Goal: Task Accomplishment & Management: Use online tool/utility

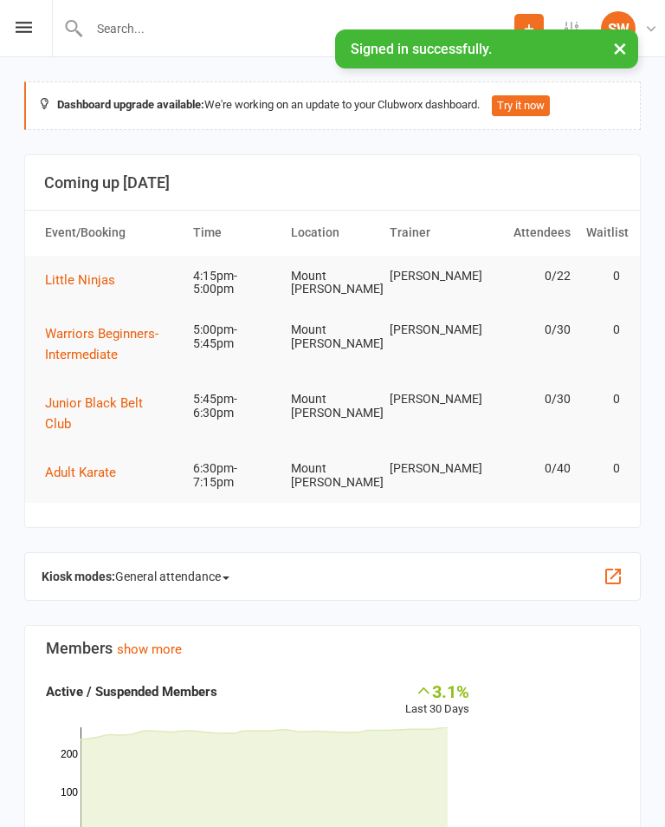
click at [645, 51] on li "SW Sensei [PERSON_NAME] Edge Martial Arts My profile Help Terms & conditions Pr…" at bounding box center [634, 28] width 62 height 56
click at [630, 57] on button "×" at bounding box center [620, 47] width 31 height 37
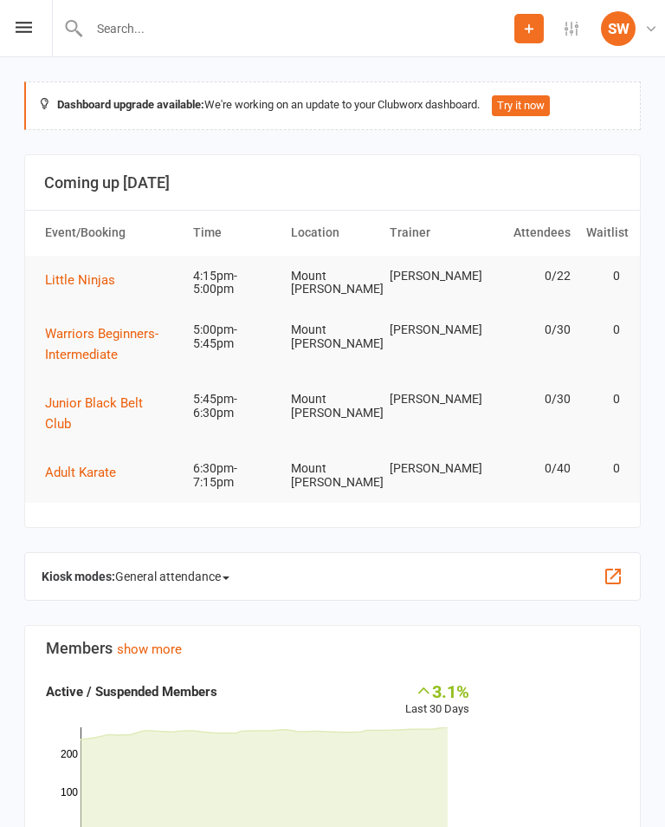
click at [16, 30] on icon at bounding box center [24, 27] width 16 height 11
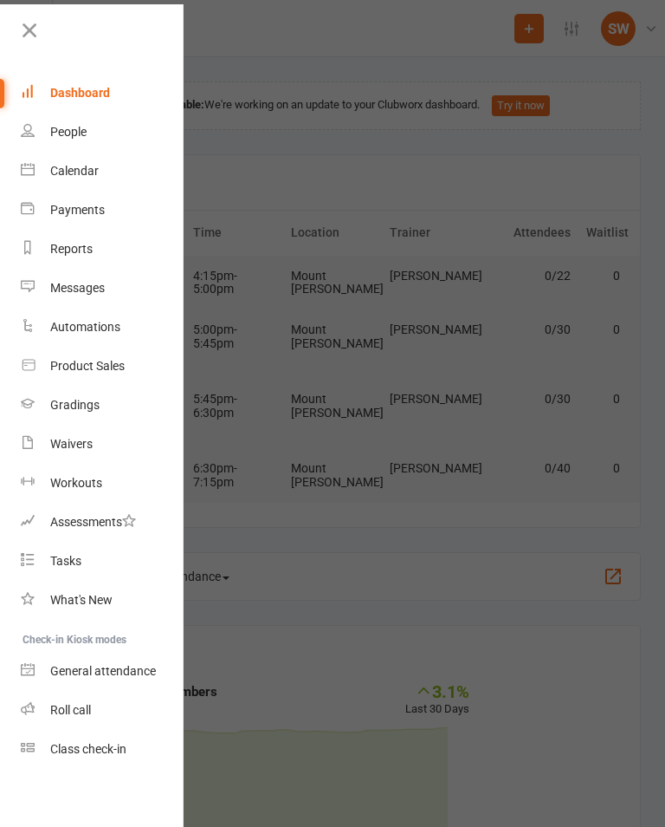
click at [88, 754] on link "Class check-in" at bounding box center [103, 749] width 164 height 39
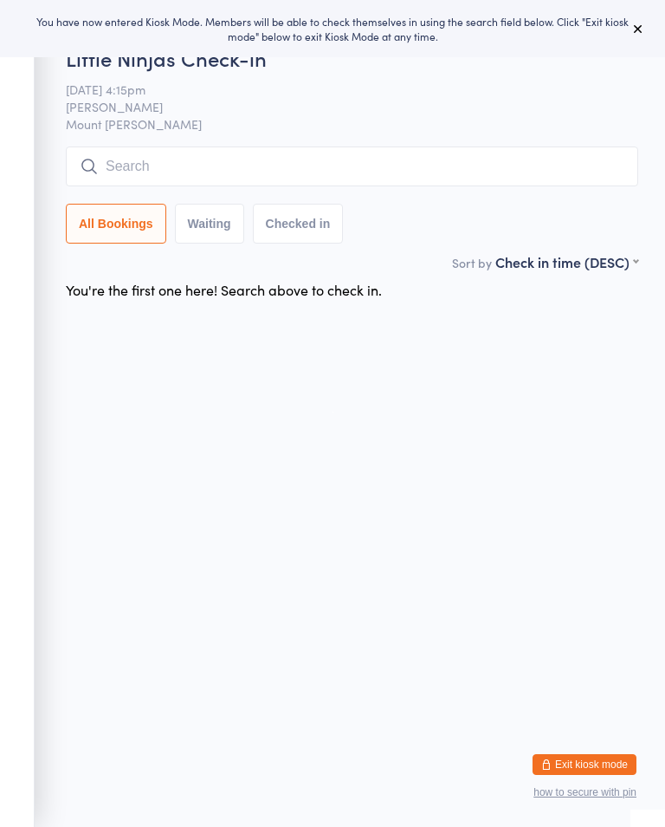
click at [646, 20] on button at bounding box center [638, 28] width 21 height 21
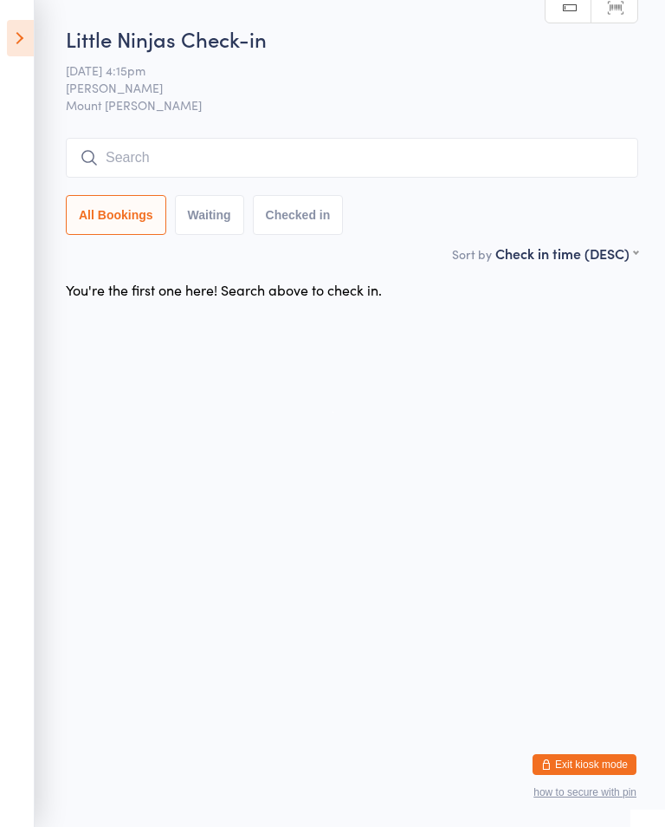
click at [605, 821] on html "You have now entered Kiosk Mode. Members will be able to check themselves in us…" at bounding box center [332, 413] width 665 height 827
click at [594, 821] on html "You have now entered Kiosk Mode. Members will be able to check themselves in us…" at bounding box center [332, 413] width 665 height 827
click at [29, 23] on icon at bounding box center [20, 38] width 27 height 36
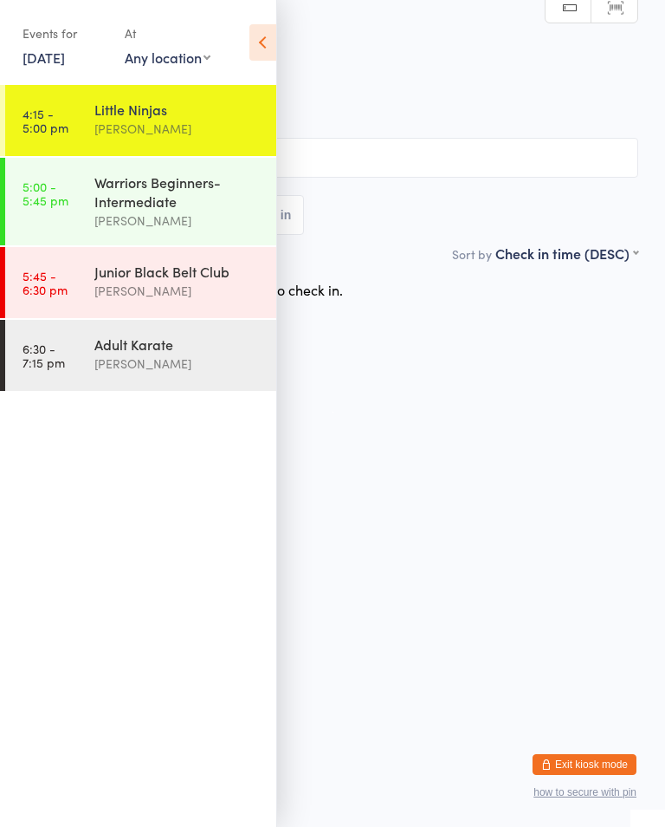
click at [126, 201] on div "Warriors Beginners-Intermediate" at bounding box center [177, 191] width 167 height 38
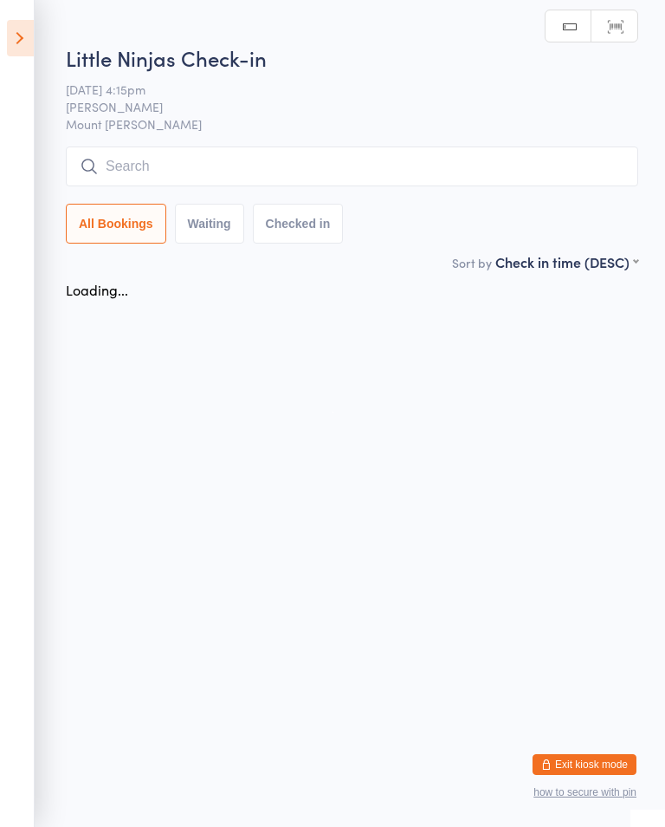
click at [386, 149] on input "search" at bounding box center [352, 166] width 573 height 40
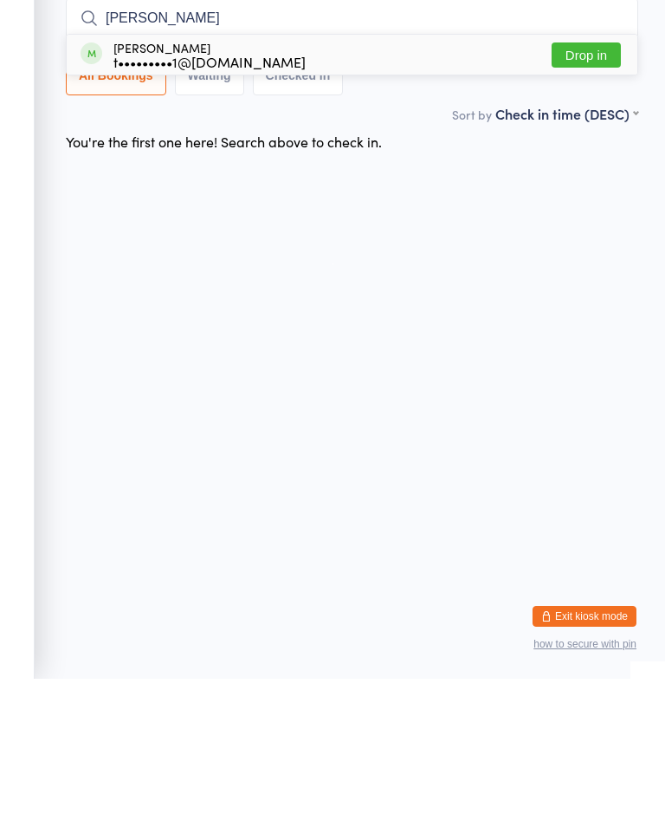
type input "[PERSON_NAME]"
click at [606, 191] on button "Drop in" at bounding box center [586, 203] width 69 height 25
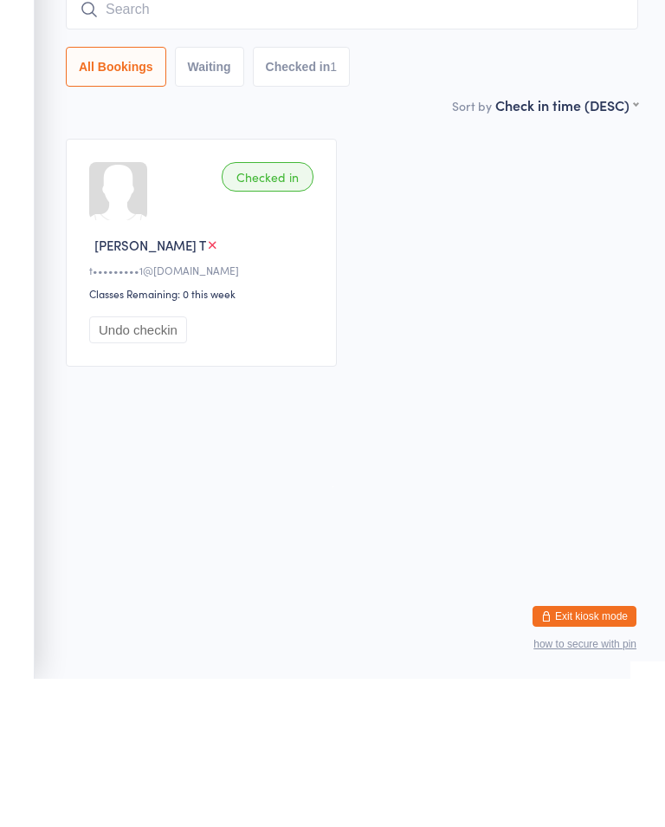
click at [473, 319] on div "Checked in [PERSON_NAME] T t•••••••••1@[DOMAIN_NAME] Classes Remaining: 0 this …" at bounding box center [352, 400] width 604 height 259
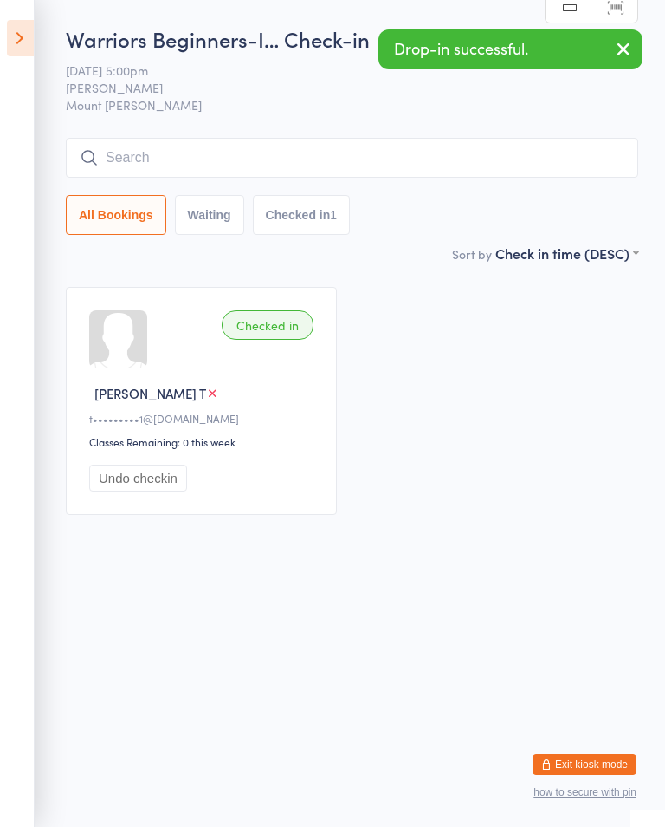
click at [53, 30] on ui-view "Warriors Beginners-I… Check-in [DATE] 5:00pm [PERSON_NAME] [PERSON_NAME] Mount …" at bounding box center [332, 277] width 665 height 506
click at [28, 24] on icon at bounding box center [20, 38] width 27 height 36
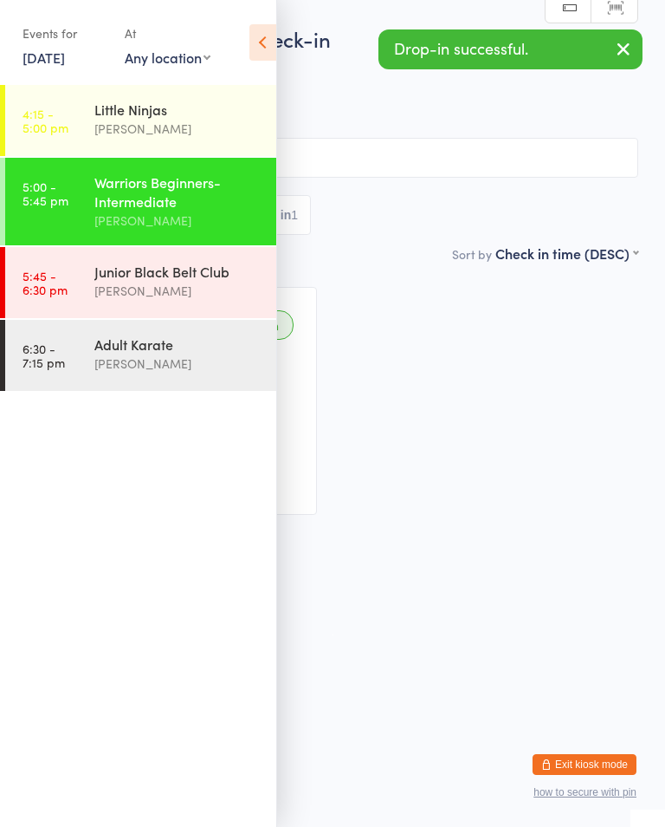
click at [201, 105] on div "Little Ninjas" at bounding box center [177, 109] width 167 height 19
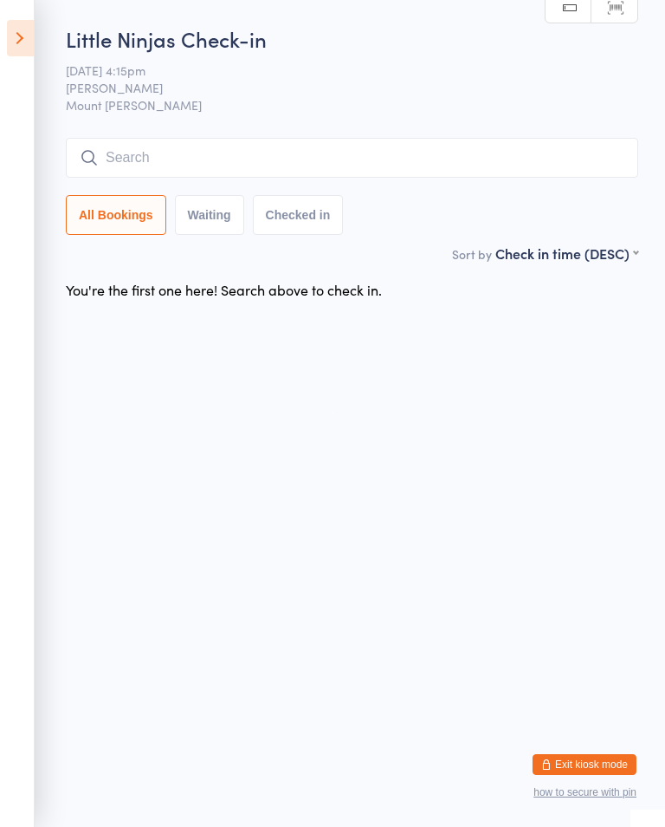
click at [29, 51] on icon at bounding box center [20, 38] width 27 height 36
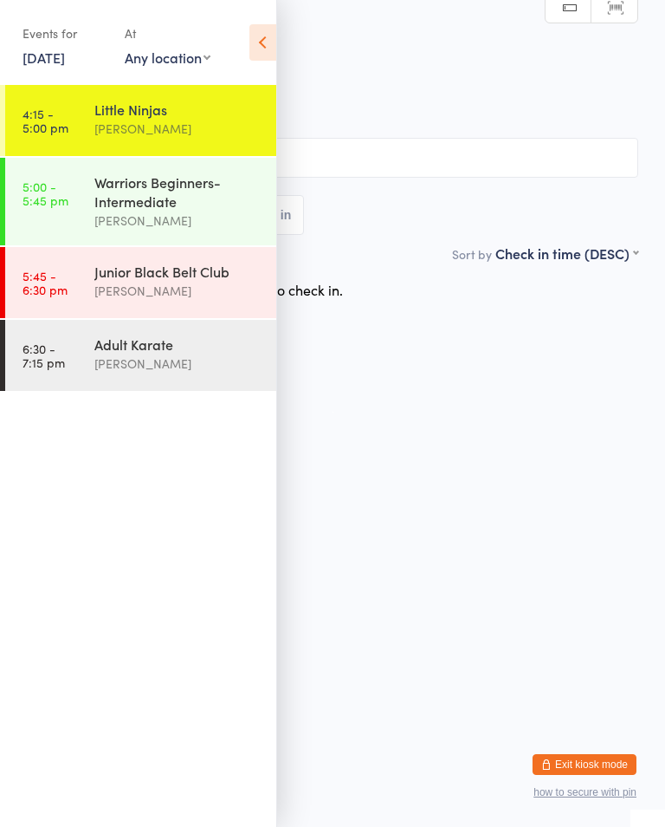
click at [42, 61] on link "[DATE]" at bounding box center [44, 57] width 42 height 19
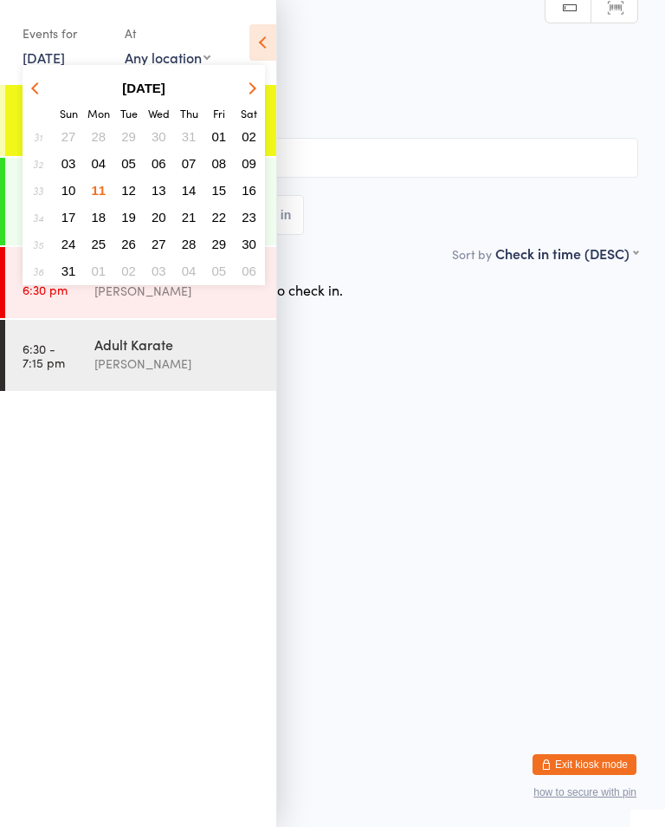
click at [258, 20] on div "Events for [DATE] [DATE] [DATE] Sun Mon Tue Wed Thu Fri Sat 31 27 28 29 30 31 0…" at bounding box center [138, 44] width 276 height 88
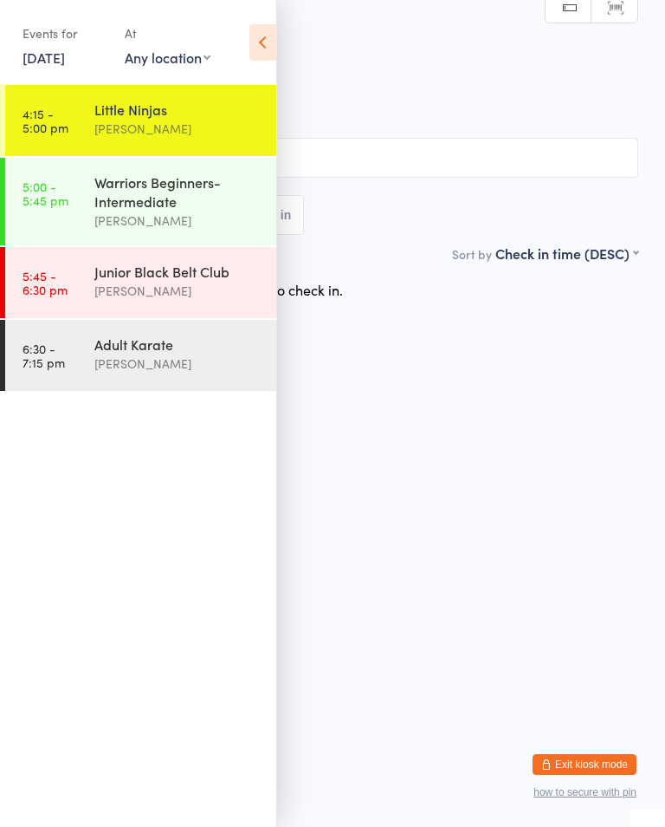
click at [273, 25] on icon at bounding box center [263, 42] width 27 height 36
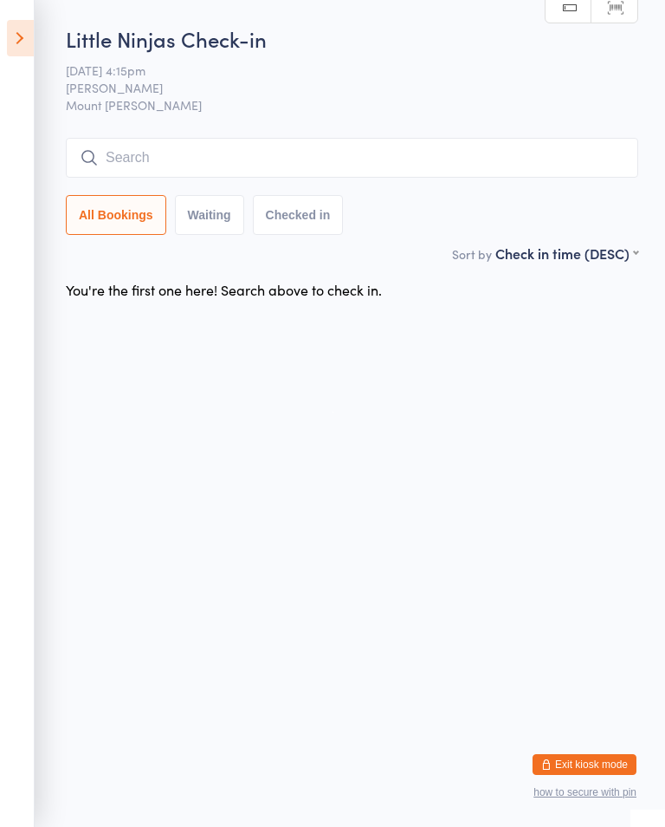
click at [532, 162] on input "search" at bounding box center [352, 158] width 573 height 40
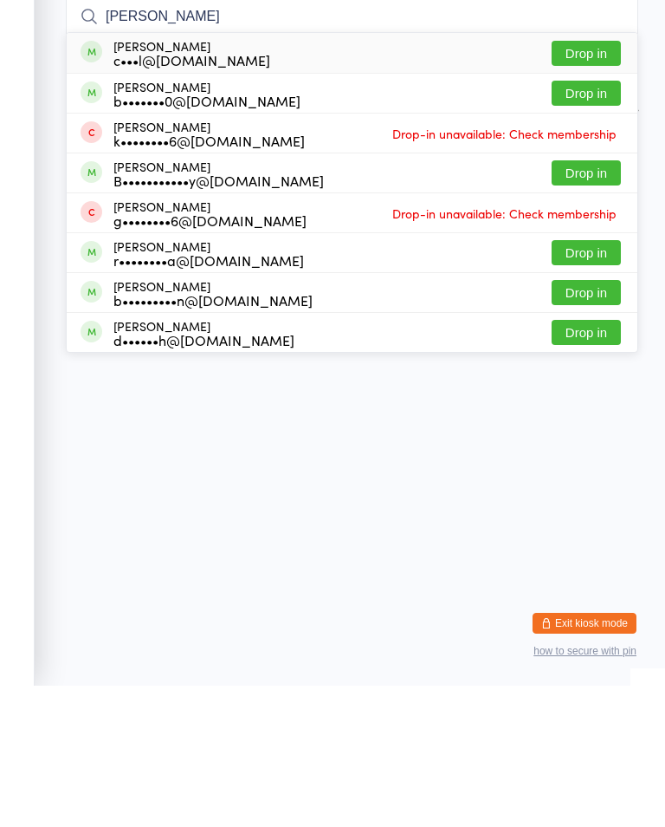
type input "[PERSON_NAME]"
click at [594, 182] on button "Drop in" at bounding box center [586, 194] width 69 height 25
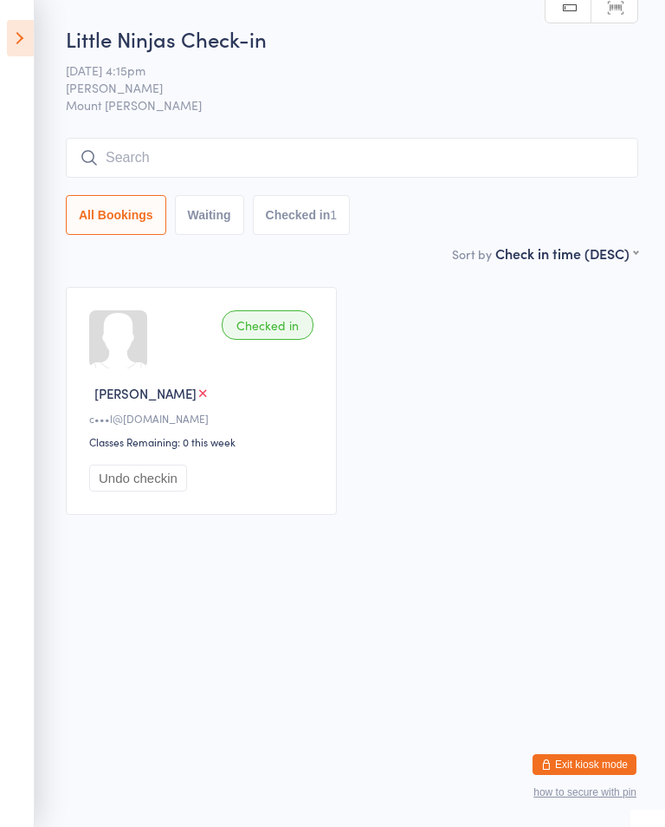
click at [30, 22] on icon at bounding box center [20, 38] width 27 height 36
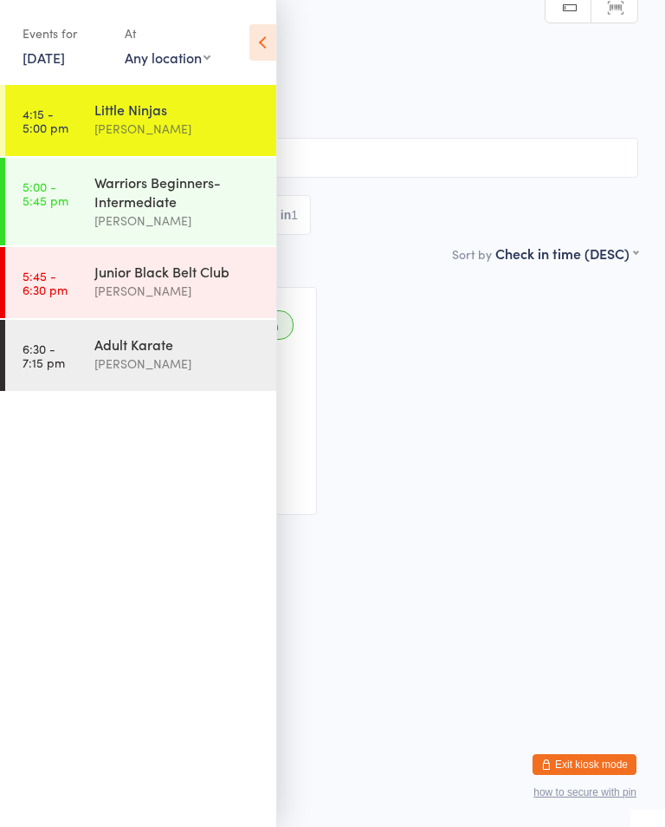
click at [62, 196] on time "5:00 - 5:45 pm" at bounding box center [46, 193] width 46 height 28
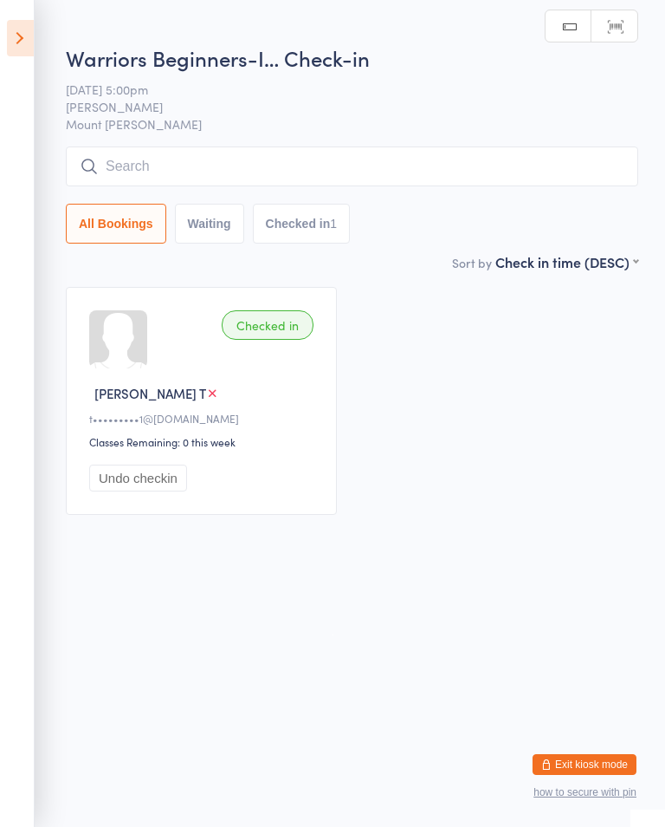
click at [115, 161] on input "search" at bounding box center [352, 166] width 573 height 40
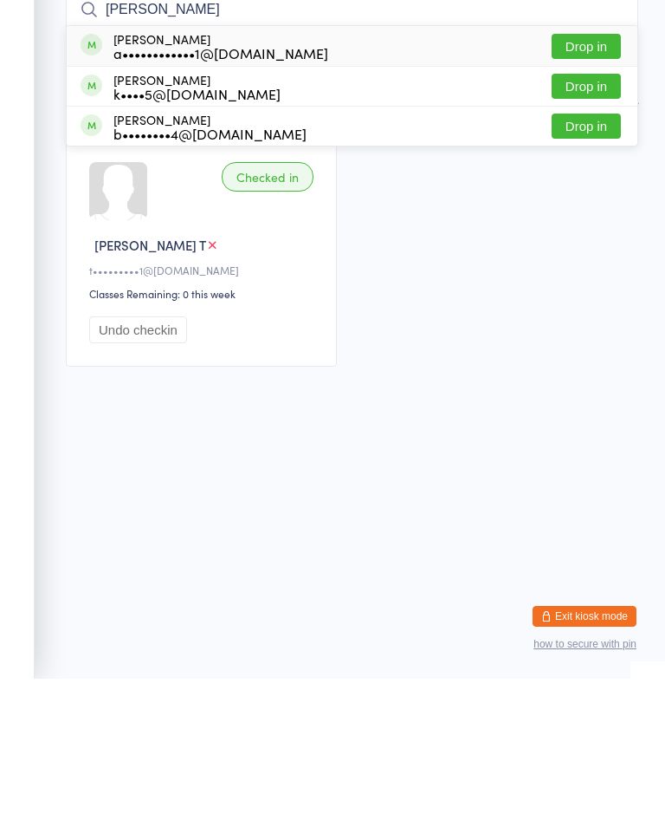
type input "[PERSON_NAME]"
click at [607, 222] on button "Drop in" at bounding box center [586, 234] width 69 height 25
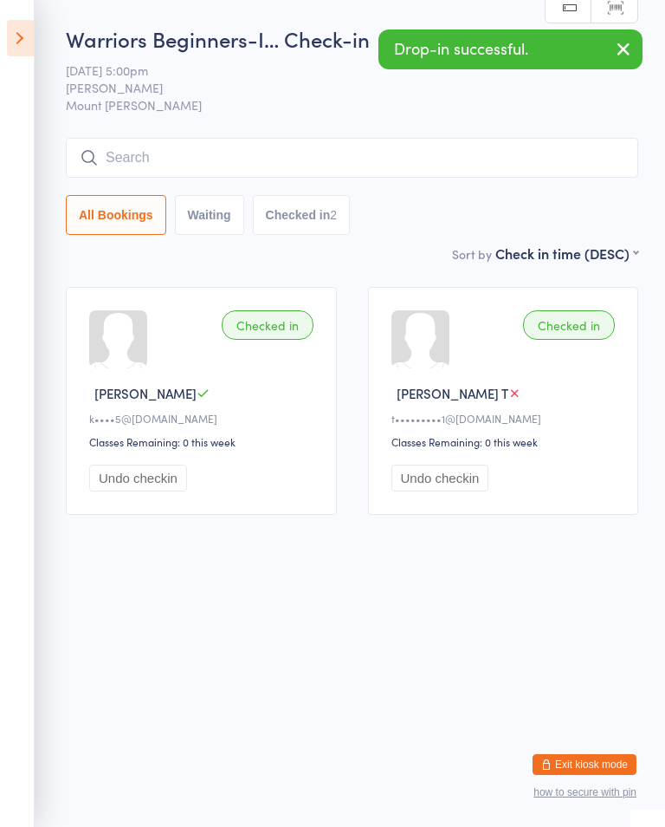
click at [607, 159] on input "search" at bounding box center [352, 158] width 573 height 40
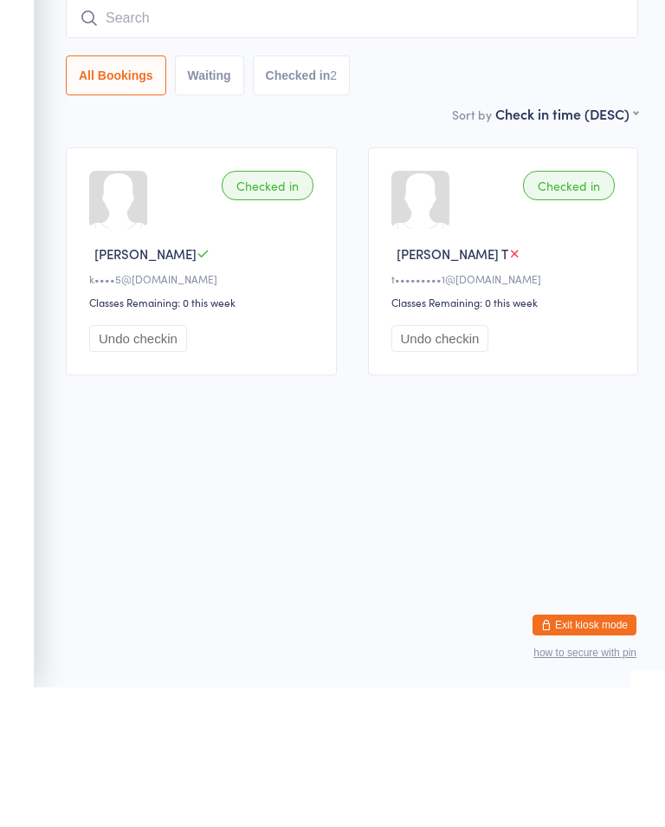
click at [175, 496] on html "You have now entered Kiosk Mode. Members will be able to check themselves in us…" at bounding box center [332, 413] width 665 height 827
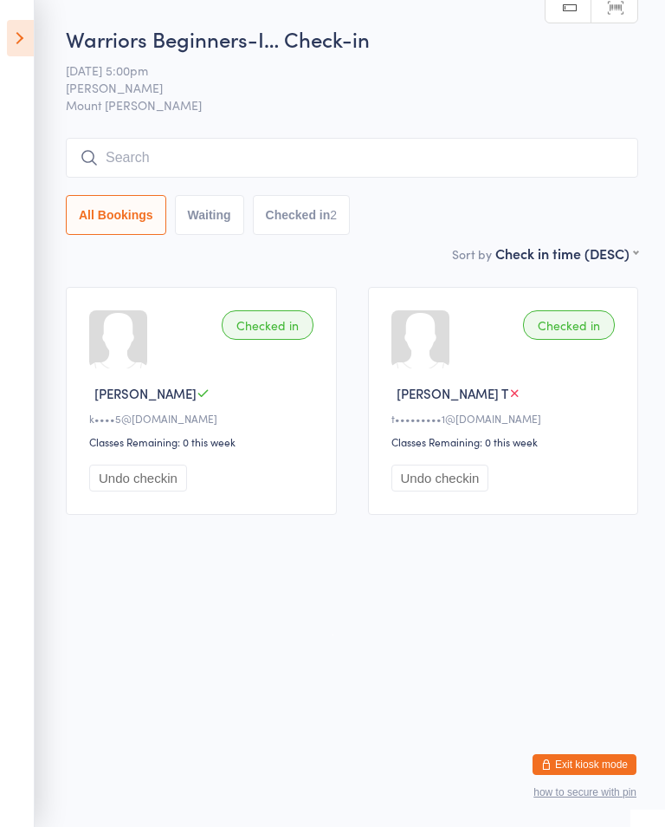
click at [22, 34] on icon at bounding box center [20, 38] width 27 height 36
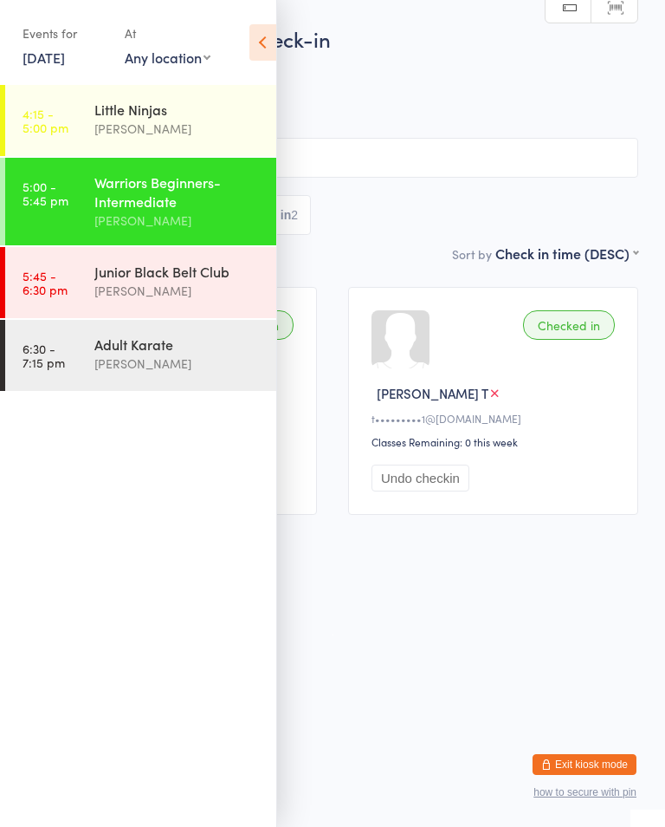
click at [458, 594] on html "You have now entered Kiosk Mode. Members will be able to check themselves in us…" at bounding box center [332, 413] width 665 height 827
click at [391, 718] on html "You have now entered Kiosk Mode. Members will be able to check themselves in us…" at bounding box center [332, 413] width 665 height 827
click at [354, 727] on html "You have now entered Kiosk Mode. Members will be able to check themselves in us…" at bounding box center [332, 413] width 665 height 827
click at [384, 672] on html "You have now entered Kiosk Mode. Members will be able to check themselves in us…" at bounding box center [332, 413] width 665 height 827
click at [379, 620] on html "You have now entered Kiosk Mode. Members will be able to check themselves in us…" at bounding box center [332, 413] width 665 height 827
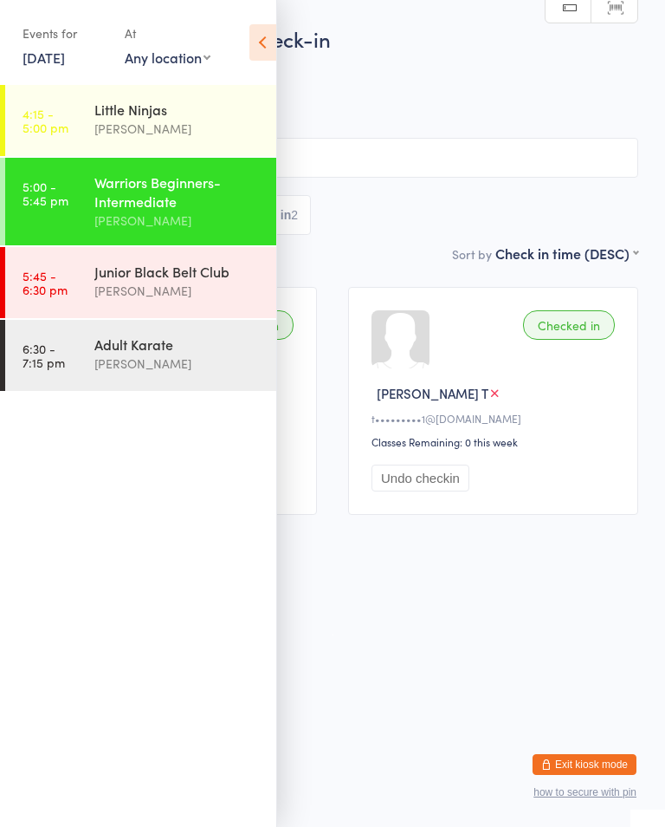
click at [248, 61] on div "Events for [DATE] [DATE] [DATE] Sun Mon Tue Wed Thu Fri Sat 31 27 28 29 30 31 0…" at bounding box center [138, 44] width 276 height 88
click at [246, 51] on div "Events for [DATE] [DATE] [DATE] Sun Mon Tue Wed Thu Fri Sat 31 27 28 29 30 31 0…" at bounding box center [138, 44] width 276 height 88
click at [243, 42] on div "Events for [DATE] [DATE] [DATE] Sun Mon Tue Wed Thu Fri Sat 31 27 28 29 30 31 0…" at bounding box center [138, 44] width 276 height 88
click at [178, 175] on div "Warriors Beginners-Intermediate" at bounding box center [177, 191] width 167 height 38
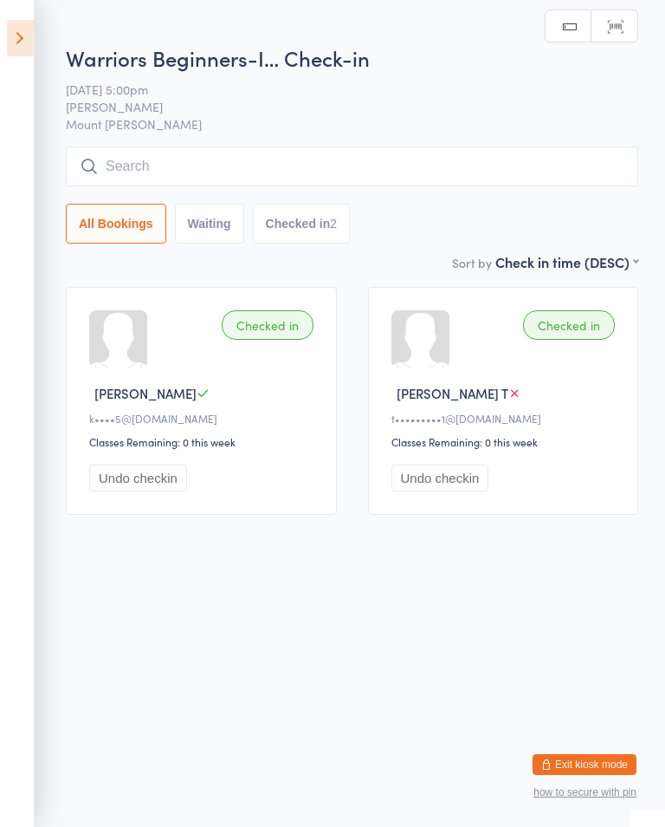
click at [203, 204] on div "All Bookings Waiting Checked in 2" at bounding box center [352, 194] width 573 height 97
click at [441, 155] on input "search" at bounding box center [352, 166] width 573 height 40
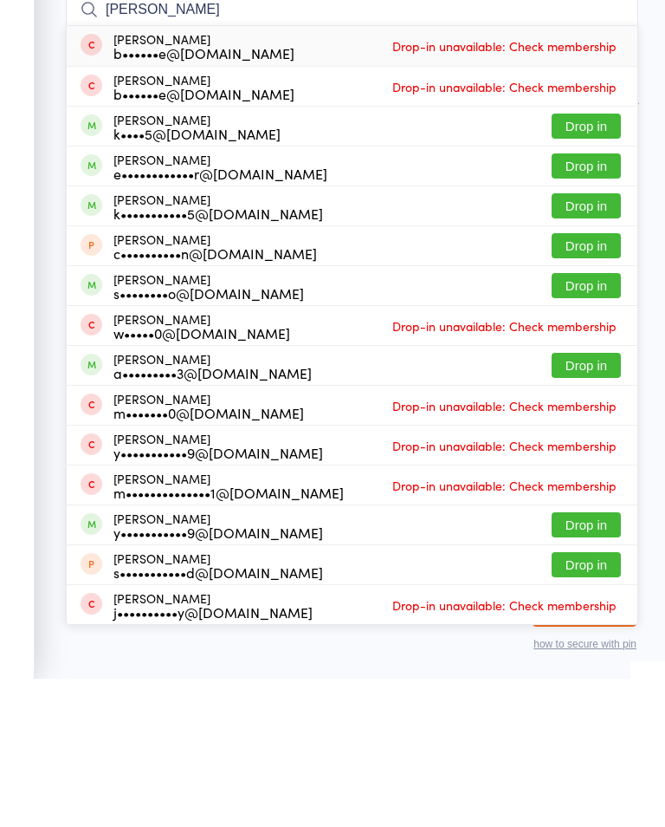
type input "[PERSON_NAME]"
click at [598, 262] on button "Drop in" at bounding box center [586, 274] width 69 height 25
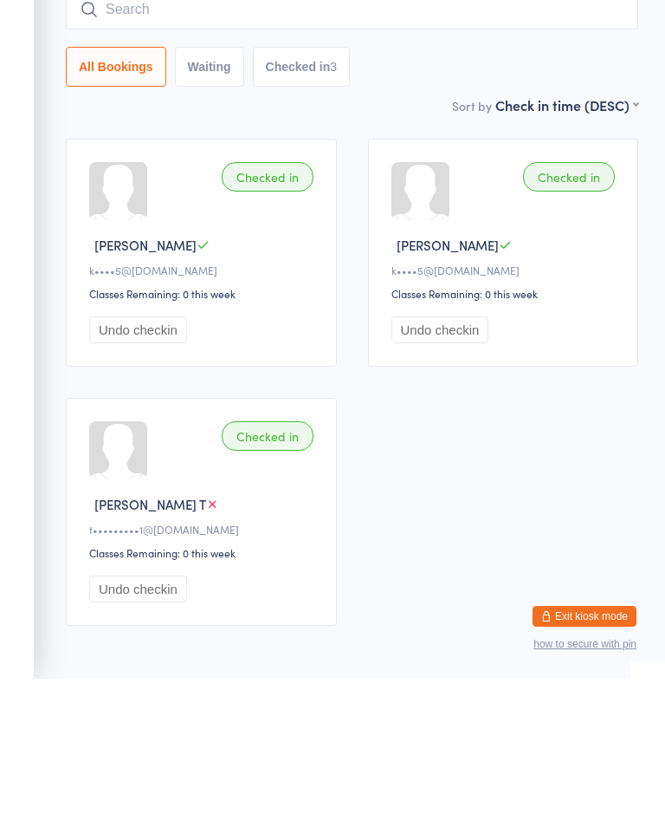
click at [555, 474] on div "Checked in [PERSON_NAME] L k••••5@[DOMAIN_NAME] Classes Remaining: 0 this week …" at bounding box center [352, 530] width 604 height 518
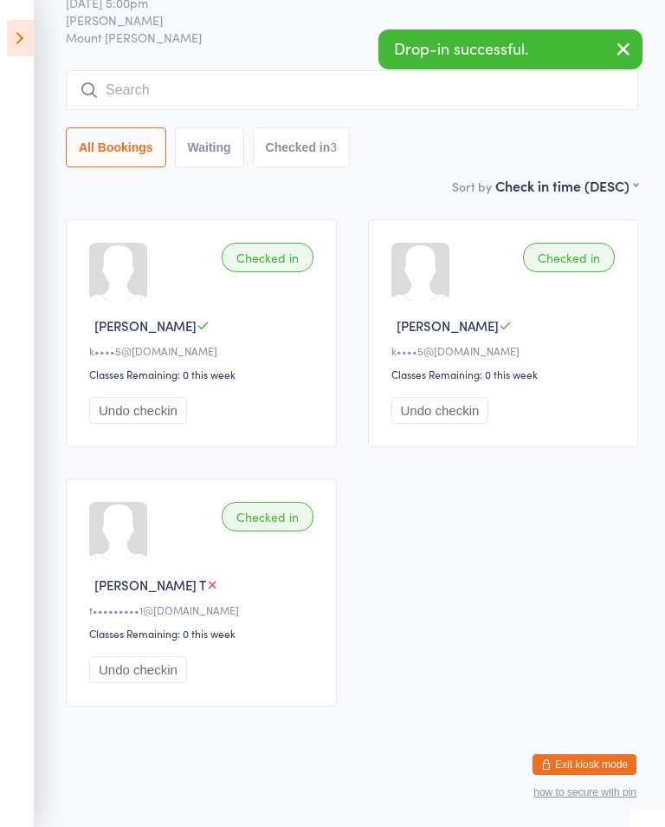
click at [25, 30] on icon at bounding box center [20, 38] width 27 height 36
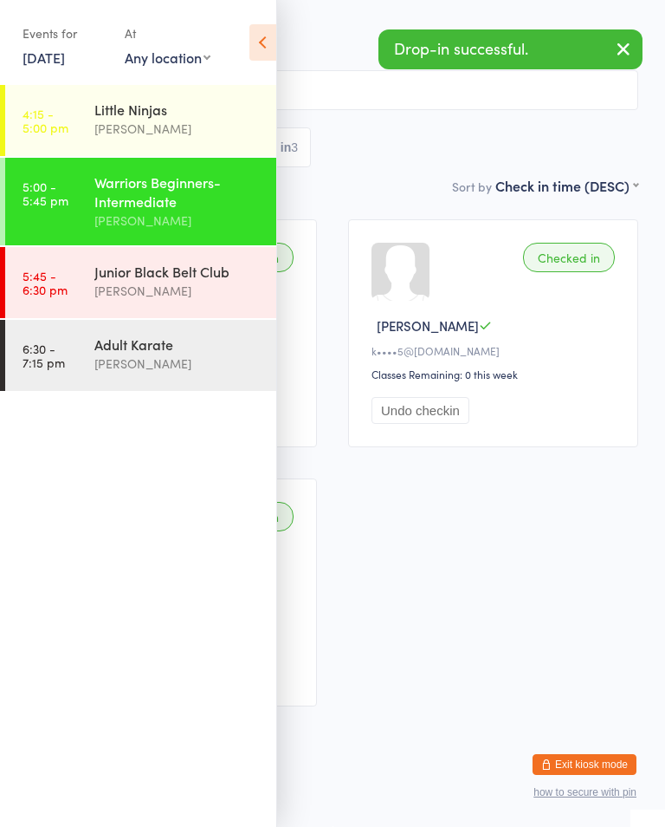
click at [191, 121] on div "[PERSON_NAME]" at bounding box center [177, 129] width 167 height 20
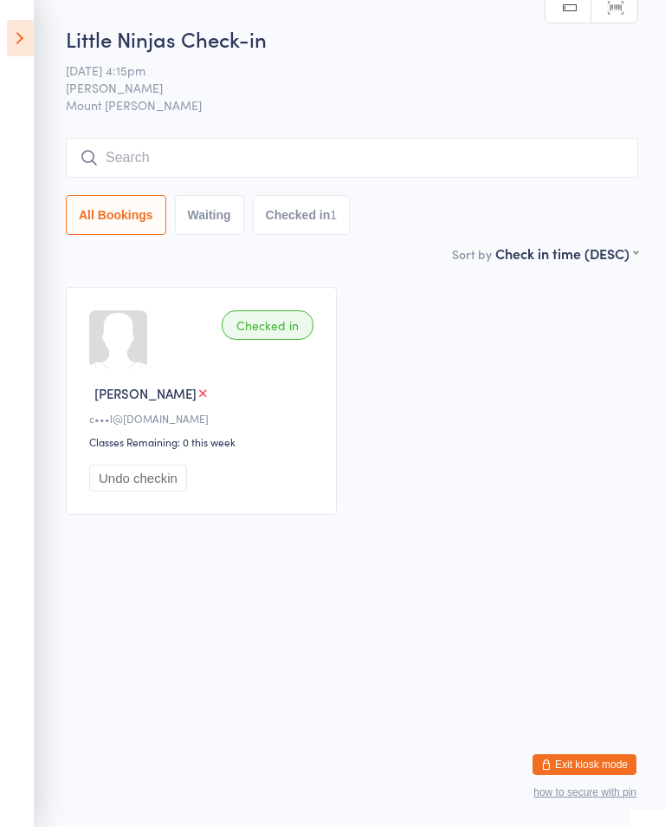
click at [165, 151] on input "search" at bounding box center [352, 158] width 573 height 40
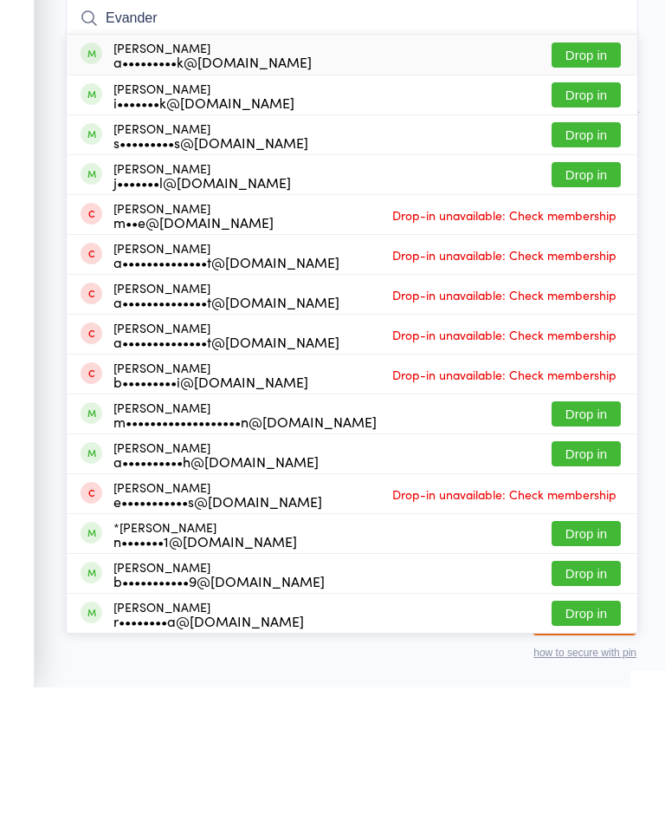
type input "Evander"
click at [597, 182] on button "Drop in" at bounding box center [586, 194] width 69 height 25
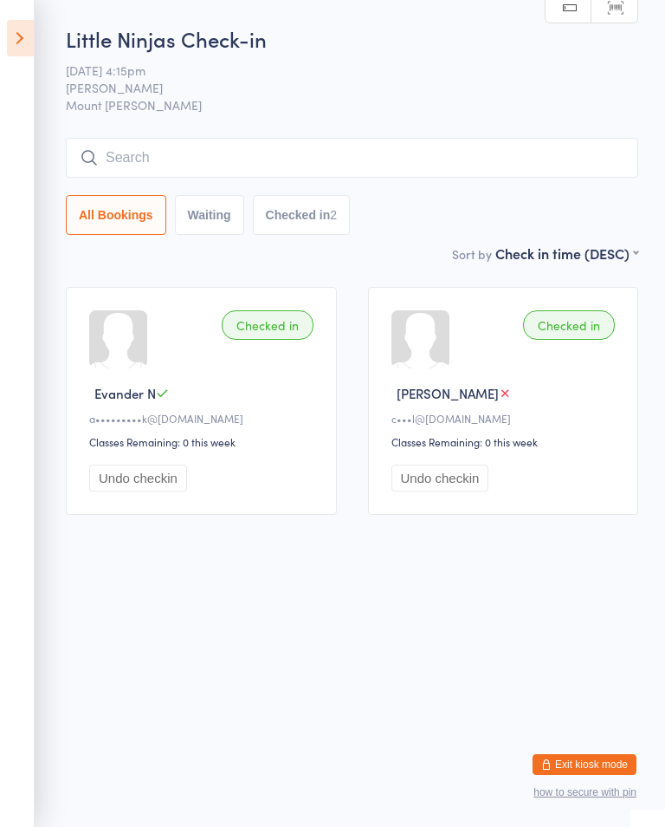
click at [258, 136] on div "Little Ninjas Check-in [DATE] 4:15pm Shihan [PERSON_NAME] Mount [PERSON_NAME] M…" at bounding box center [352, 133] width 573 height 219
click at [291, 158] on input "search" at bounding box center [352, 158] width 573 height 40
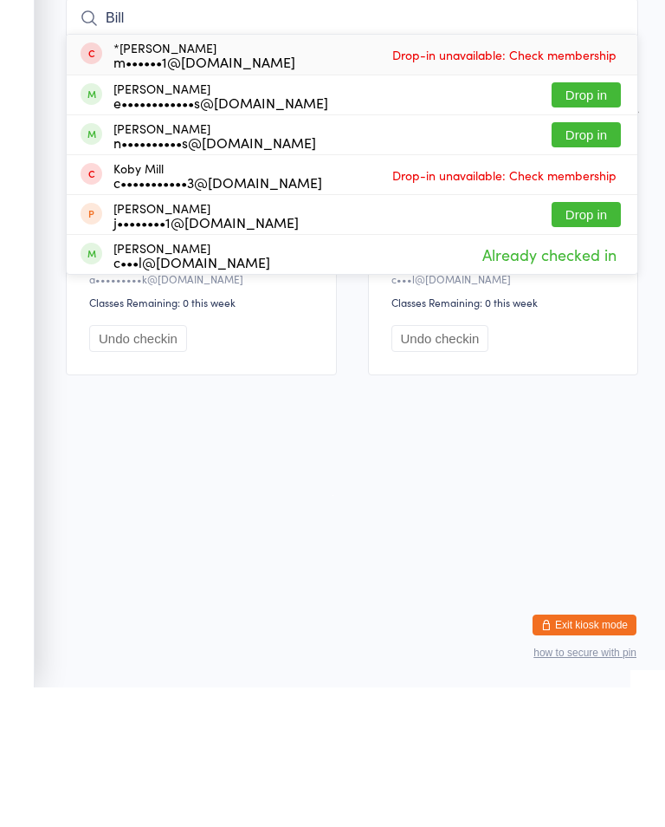
type input "Bill"
click at [598, 222] on button "Drop in" at bounding box center [586, 234] width 69 height 25
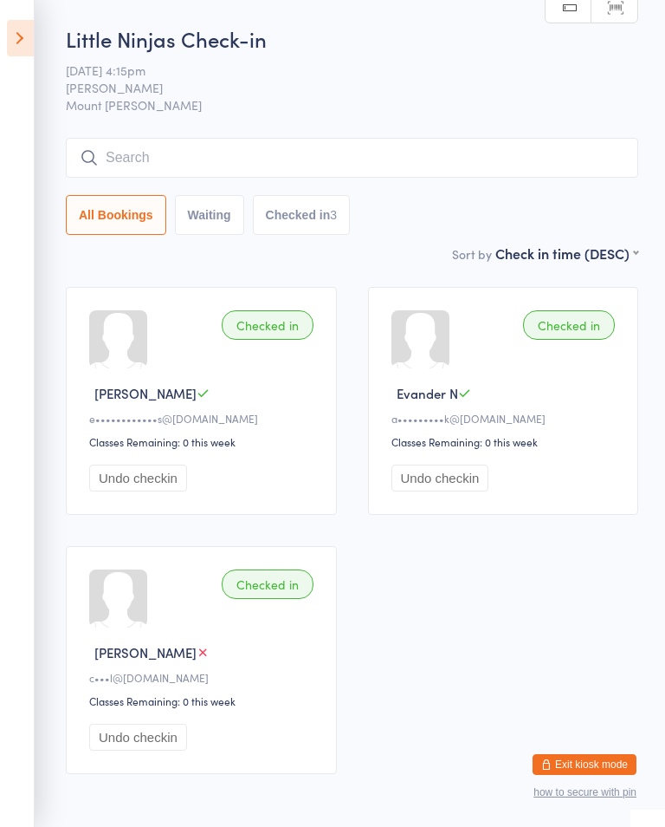
click at [376, 158] on input "search" at bounding box center [352, 158] width 573 height 40
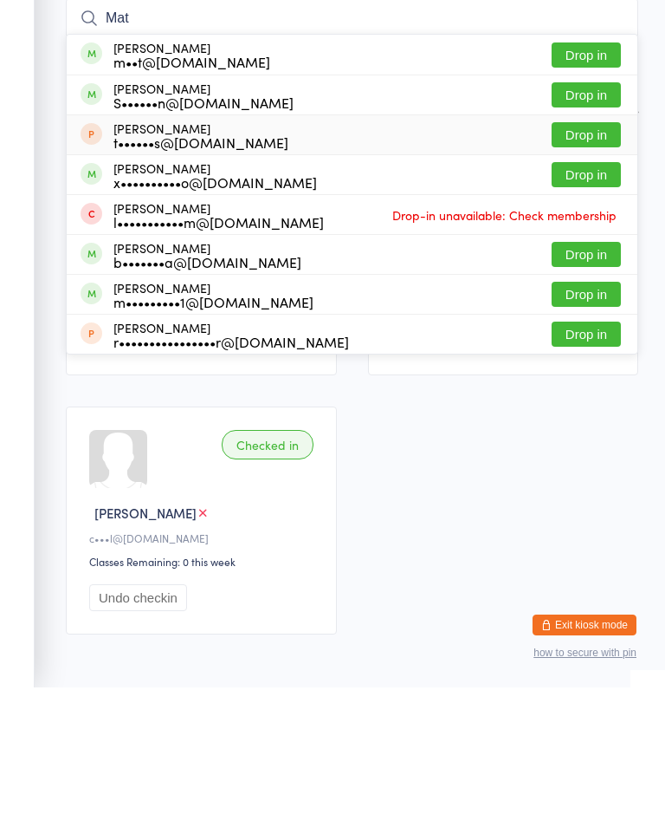
type input "Mat"
click at [173, 275] on div "t••••••s@[DOMAIN_NAME]" at bounding box center [201, 282] width 175 height 14
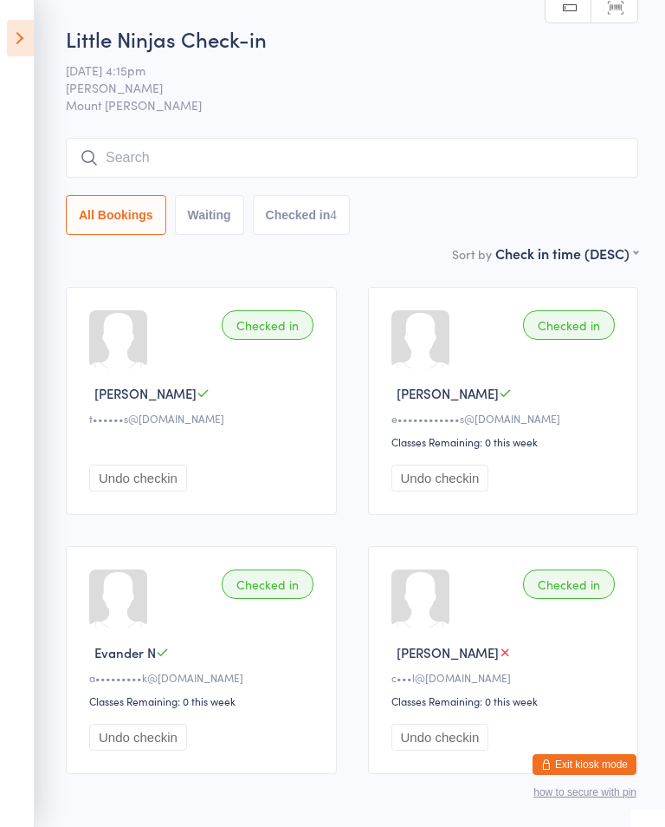
click at [27, 40] on icon at bounding box center [20, 38] width 27 height 36
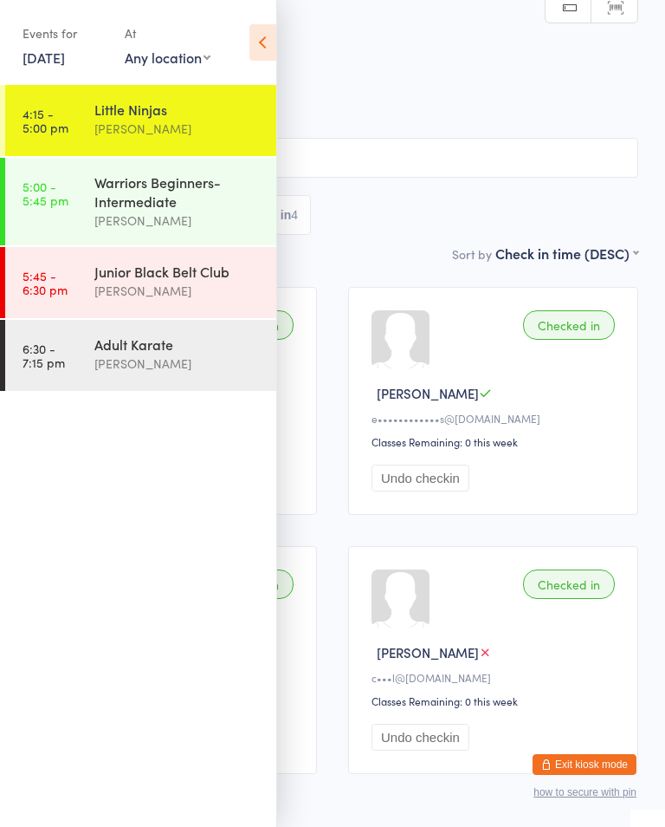
click at [62, 209] on link "5:00 - 5:45 pm Warriors Beginners-Intermediate [PERSON_NAME]" at bounding box center [140, 202] width 271 height 88
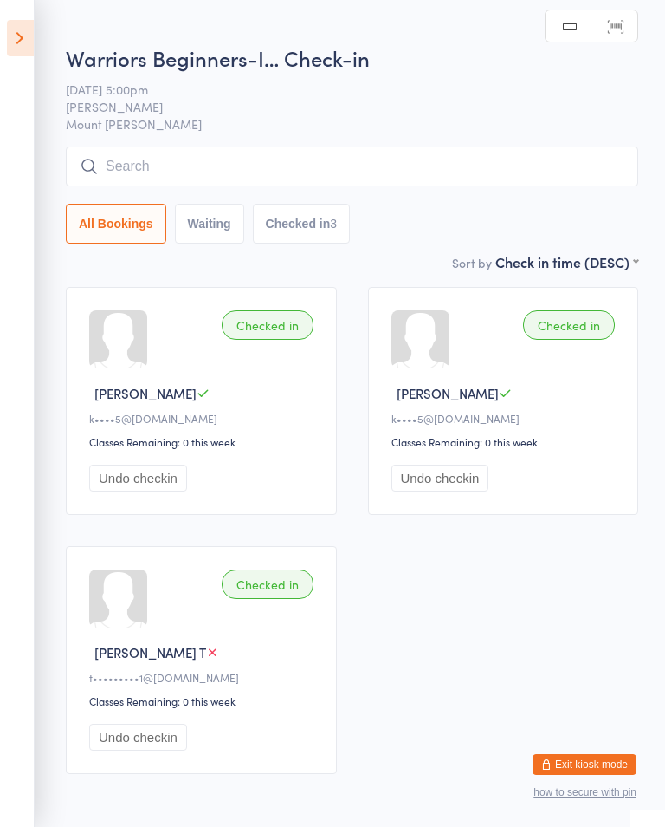
click at [124, 173] on input "search" at bounding box center [352, 166] width 573 height 40
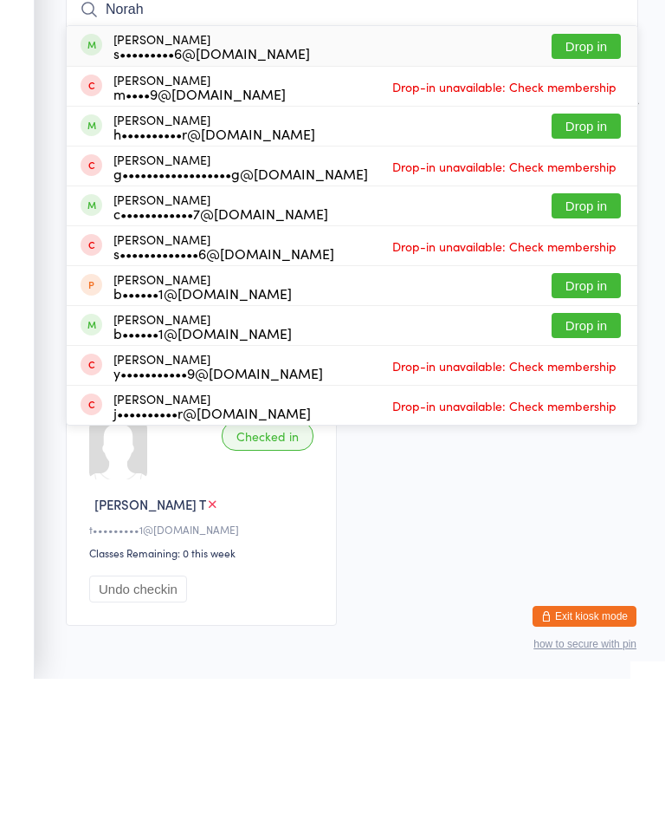
type input "Norah"
click at [587, 182] on button "Drop in" at bounding box center [586, 194] width 69 height 25
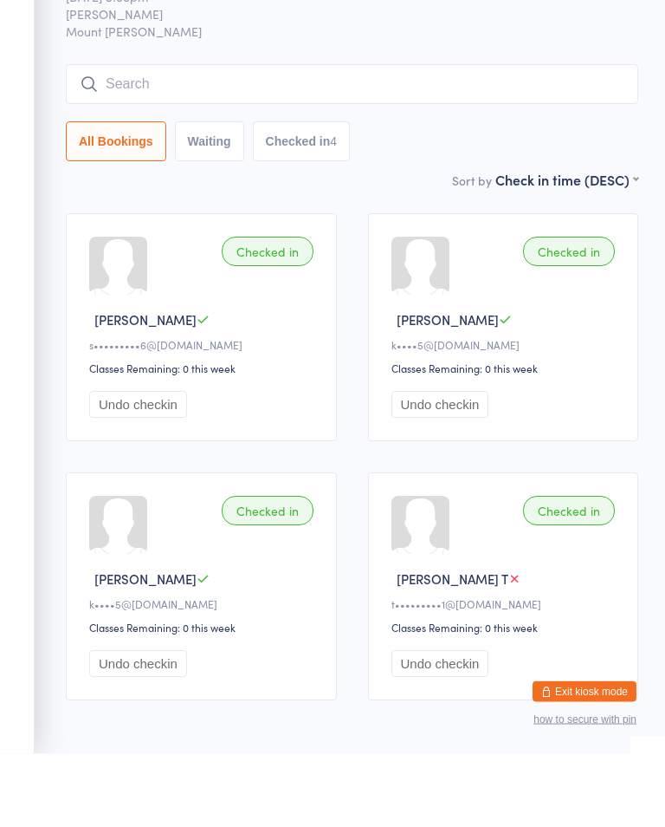
click at [151, 138] on input "search" at bounding box center [352, 158] width 573 height 40
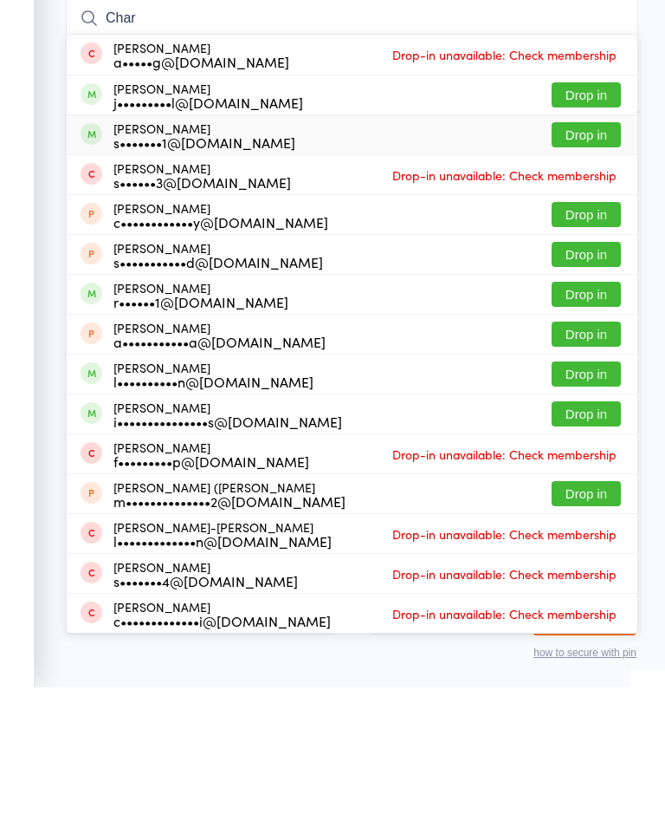
type input "Char"
click at [124, 261] on div "[PERSON_NAME] s•••••••1@[DOMAIN_NAME]" at bounding box center [205, 275] width 182 height 28
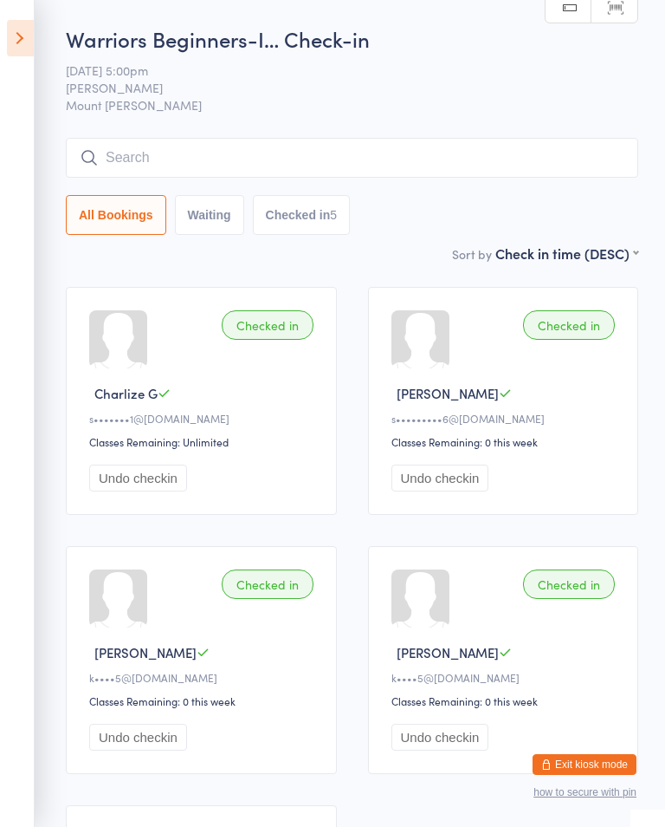
click at [23, 34] on icon at bounding box center [20, 38] width 27 height 36
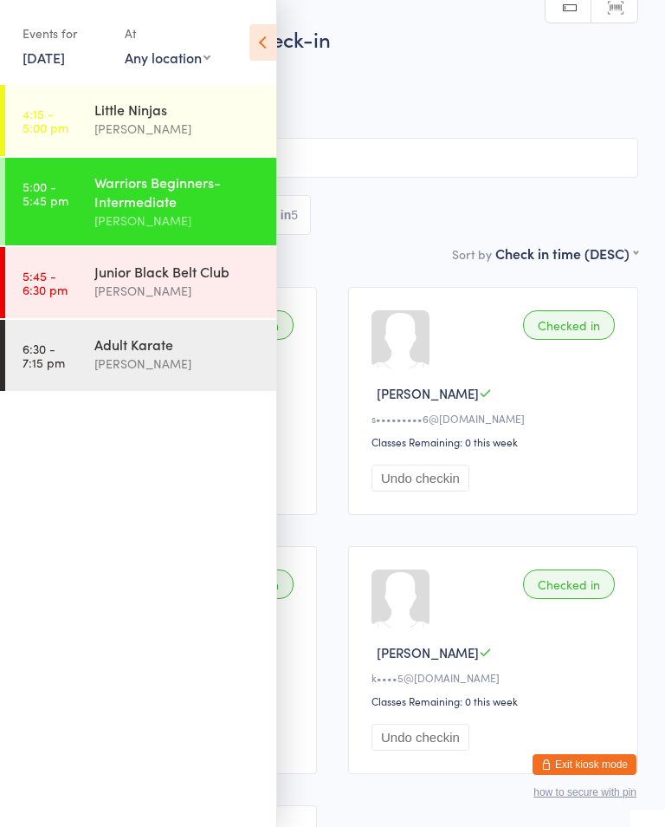
click at [47, 125] on time "4:15 - 5:00 pm" at bounding box center [46, 121] width 46 height 28
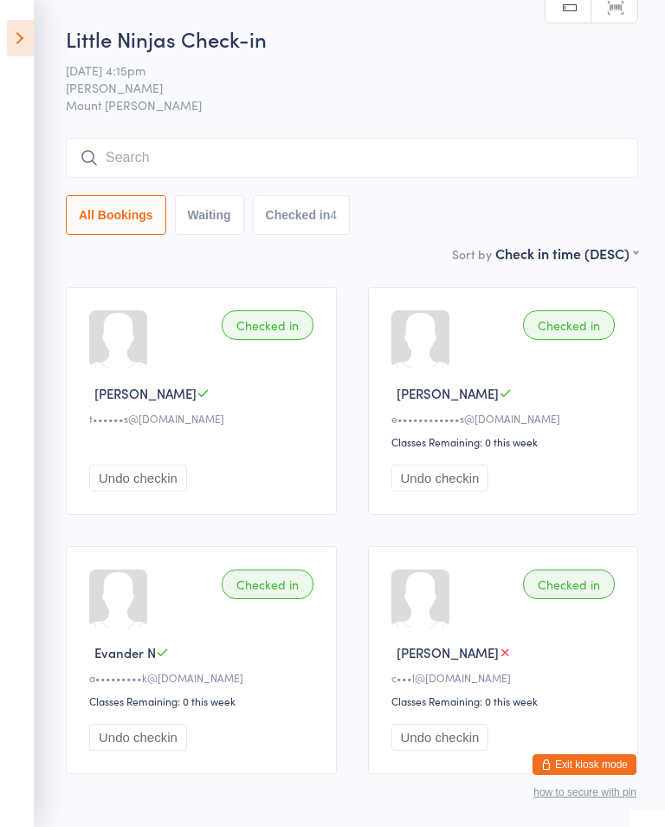
click at [330, 154] on input "search" at bounding box center [352, 158] width 573 height 40
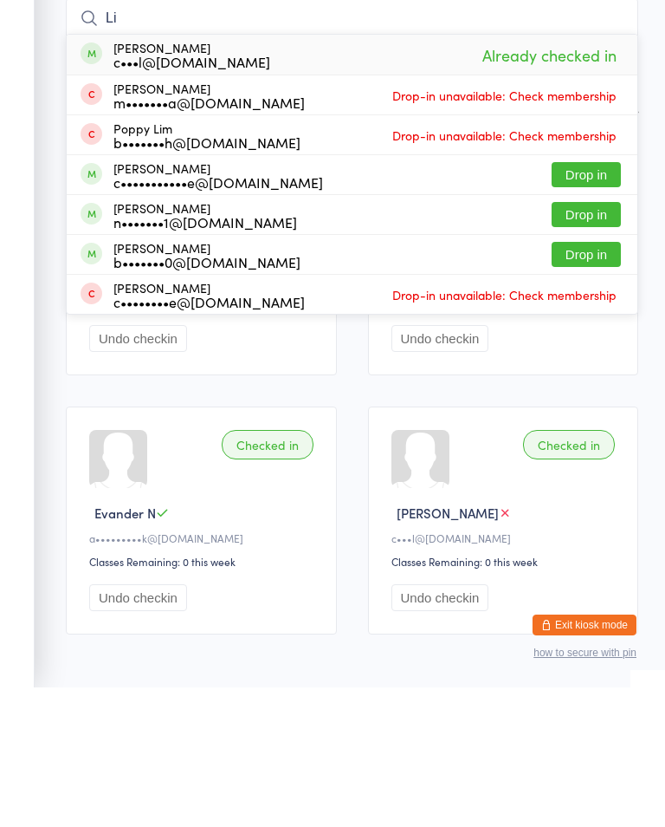
type input "L"
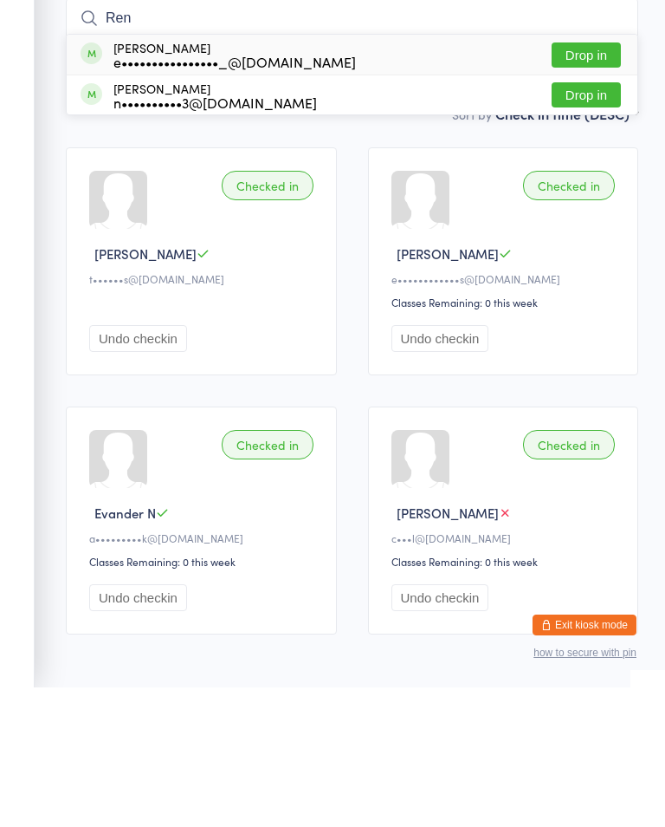
type input "Ren"
click at [334, 174] on div "[PERSON_NAME] e••••••••••••••••_@[DOMAIN_NAME] Drop in" at bounding box center [352, 194] width 571 height 40
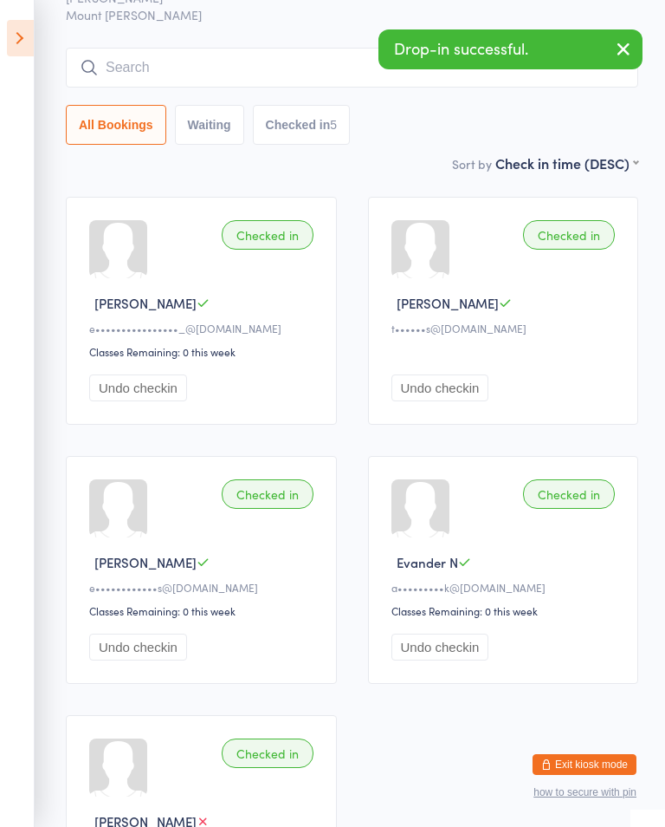
click at [230, 64] on input "search" at bounding box center [352, 68] width 573 height 40
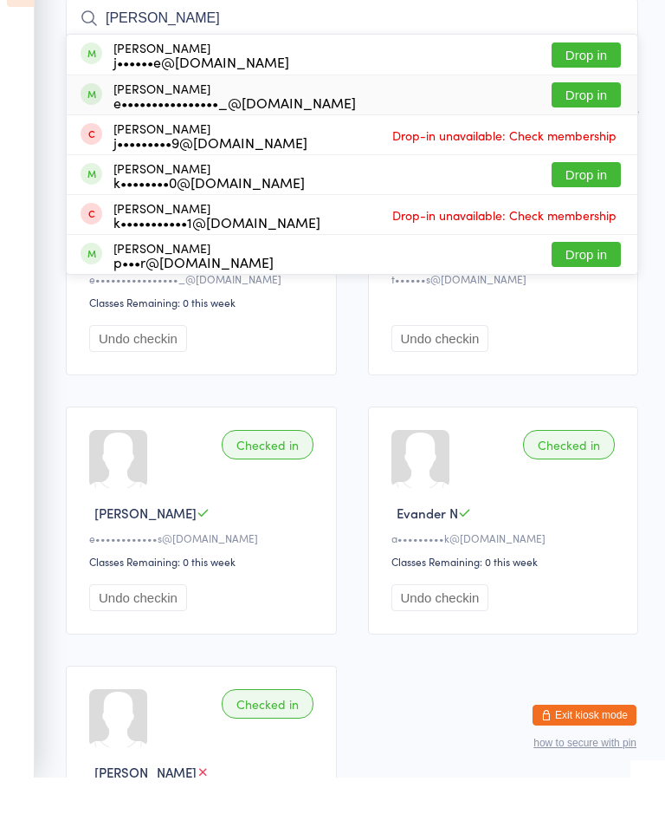
type input "[PERSON_NAME]"
click at [393, 125] on div "[PERSON_NAME] e••••••••••••••••_@[DOMAIN_NAME] Drop in" at bounding box center [352, 144] width 571 height 39
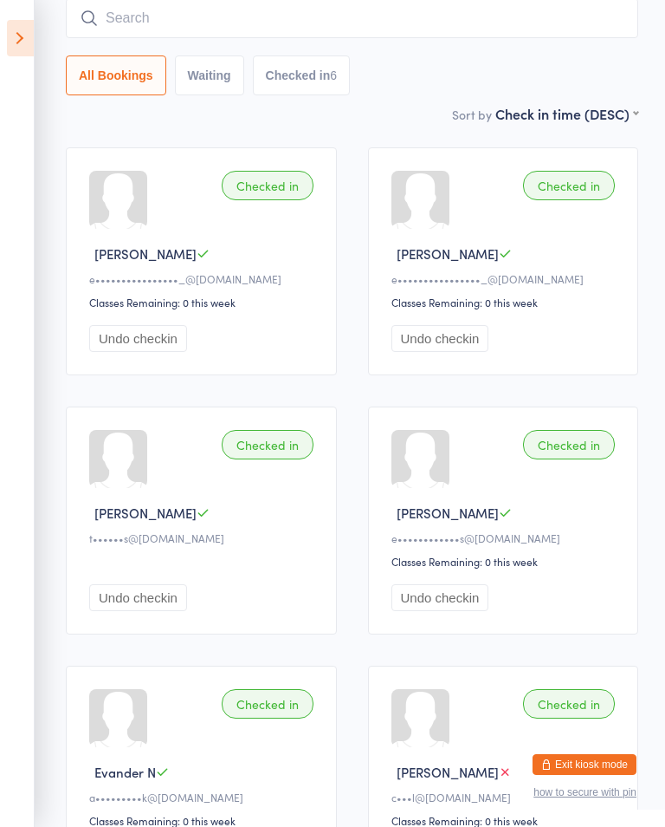
scroll to position [0, 0]
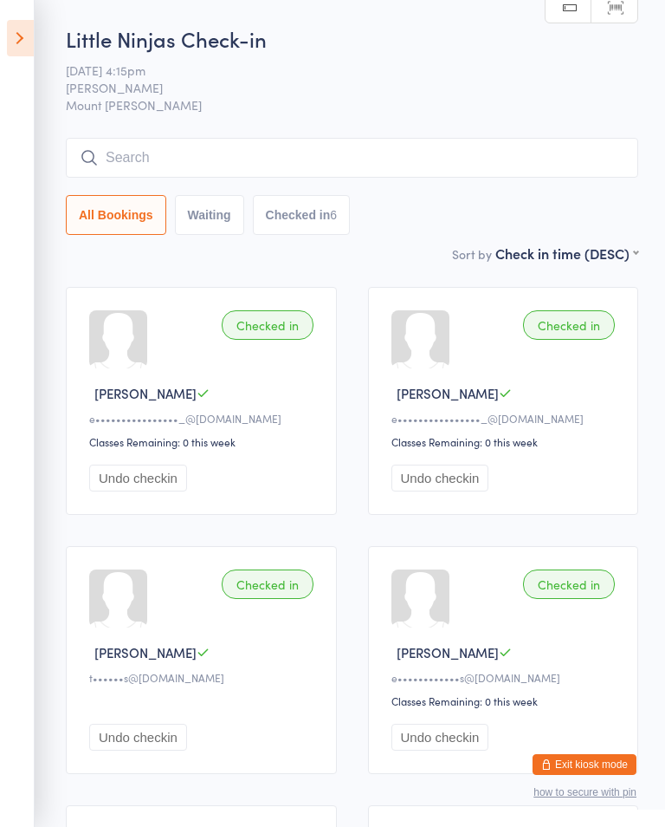
click at [488, 165] on input "search" at bounding box center [352, 158] width 573 height 40
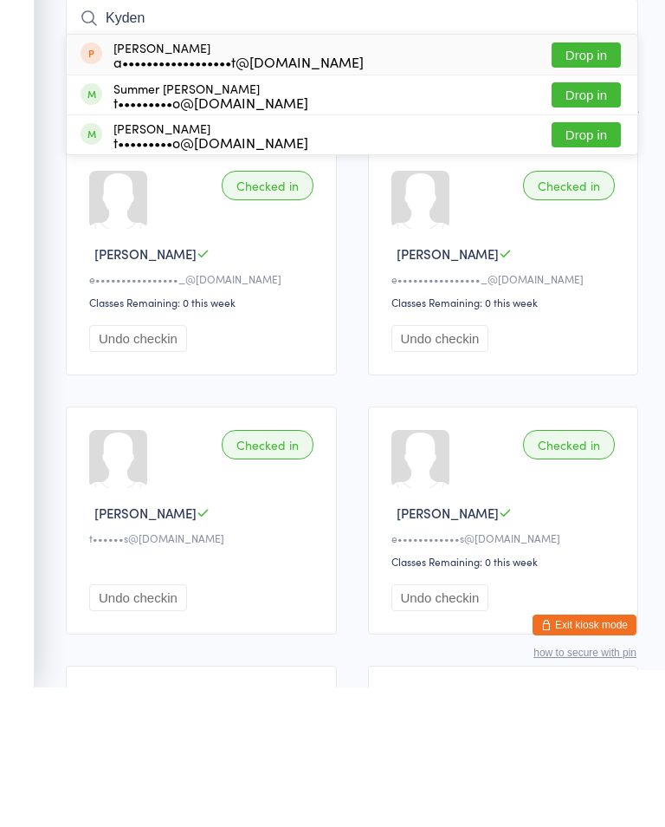
type input "Kyden"
click at [589, 182] on button "Drop in" at bounding box center [586, 194] width 69 height 25
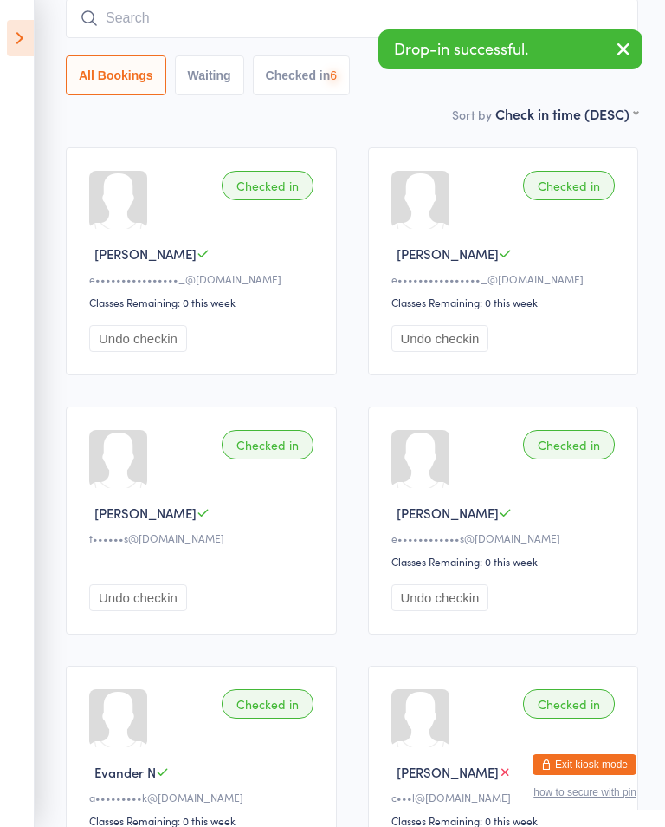
click at [271, 18] on input "search" at bounding box center [352, 18] width 573 height 40
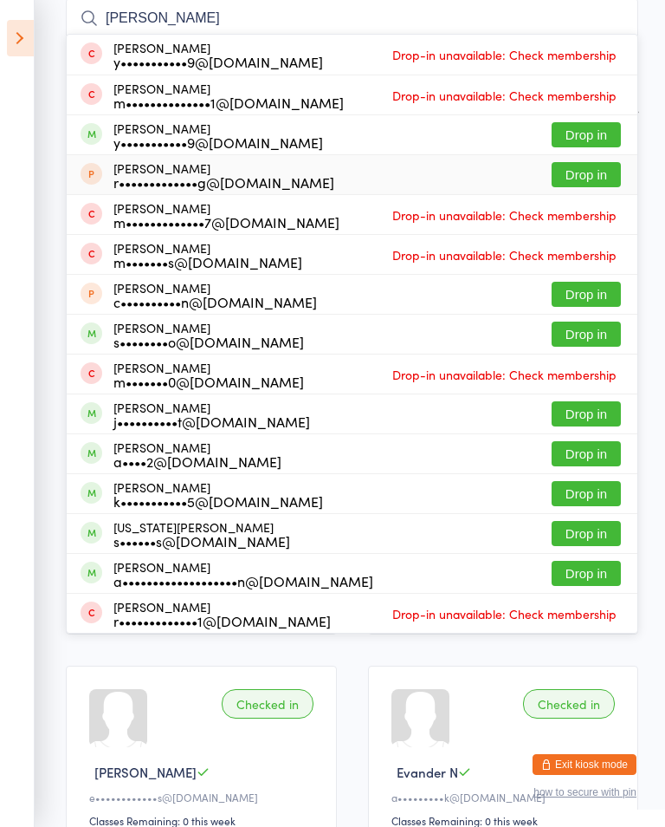
type input "[PERSON_NAME]"
click at [498, 170] on div "[PERSON_NAME] r•••••••••••••g@[DOMAIN_NAME] Drop in" at bounding box center [352, 174] width 571 height 39
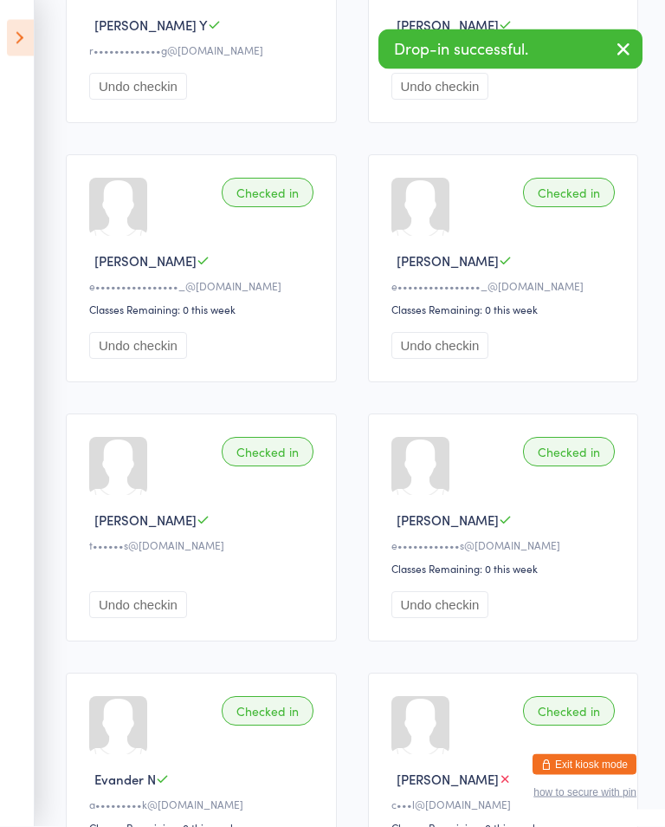
scroll to position [0, 0]
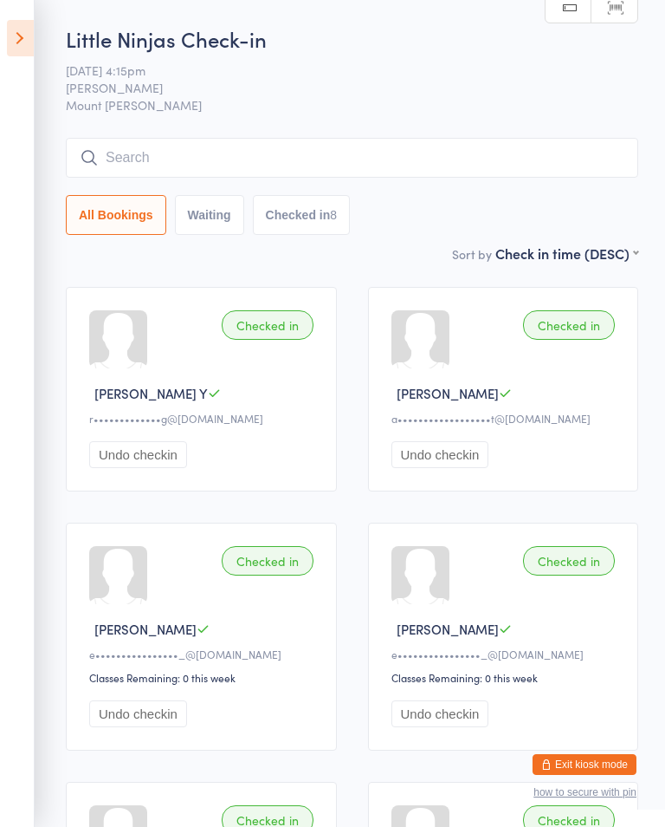
click at [134, 153] on input "search" at bounding box center [352, 158] width 573 height 40
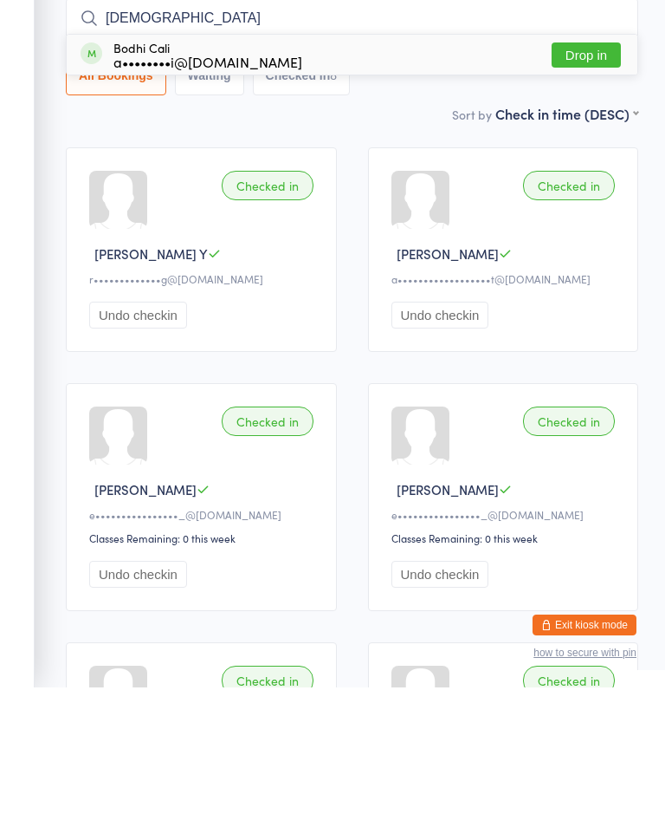
type input "[DEMOGRAPHIC_DATA]"
click at [153, 194] on div "a••••••••i@[DOMAIN_NAME]" at bounding box center [208, 201] width 189 height 14
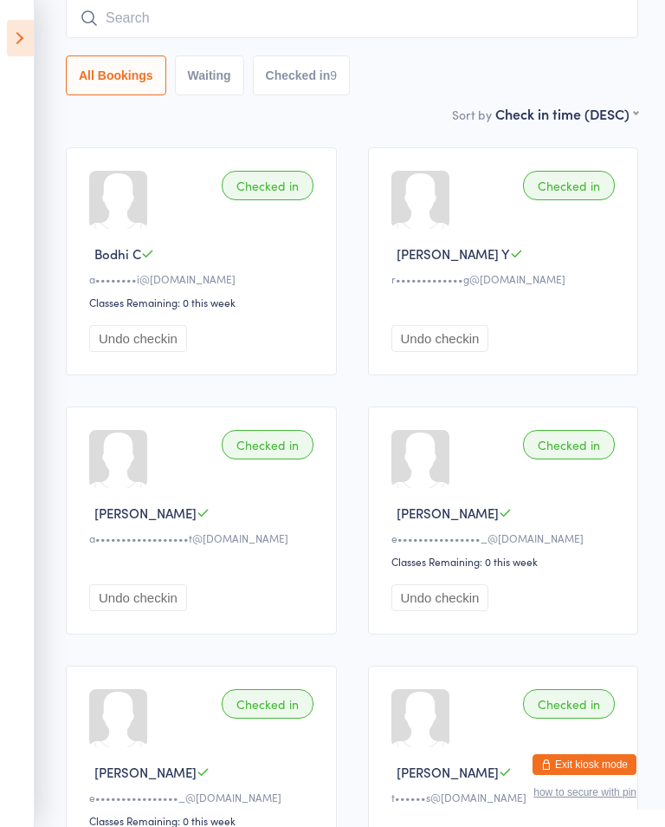
click at [377, 17] on input "search" at bounding box center [352, 18] width 573 height 40
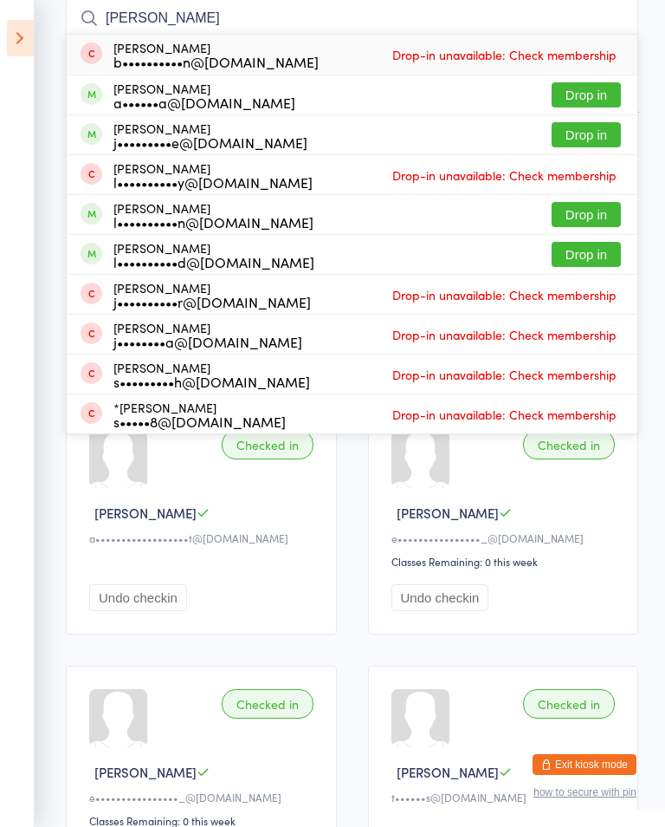
type input "[PERSON_NAME]"
click at [600, 134] on button "Drop in" at bounding box center [586, 134] width 69 height 25
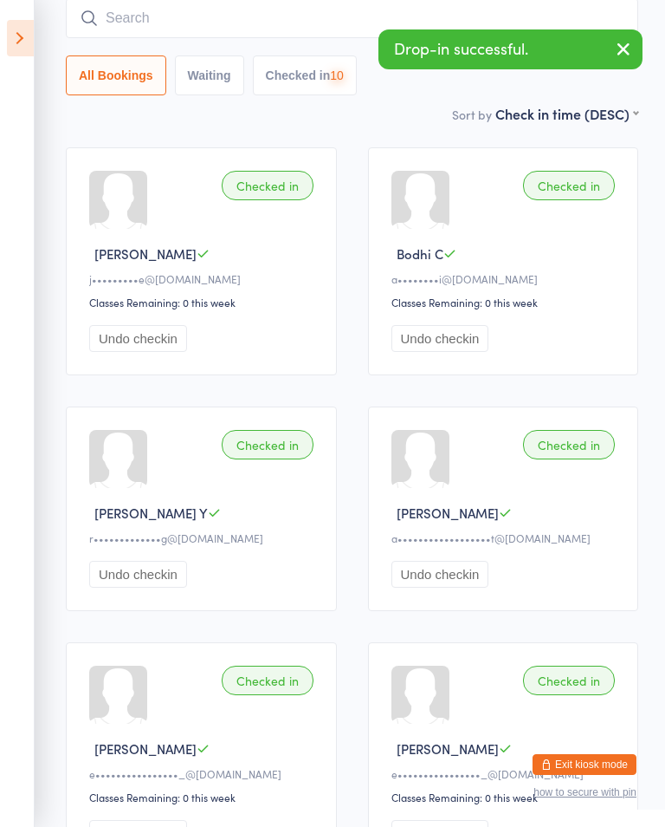
click at [28, 29] on icon at bounding box center [20, 38] width 27 height 36
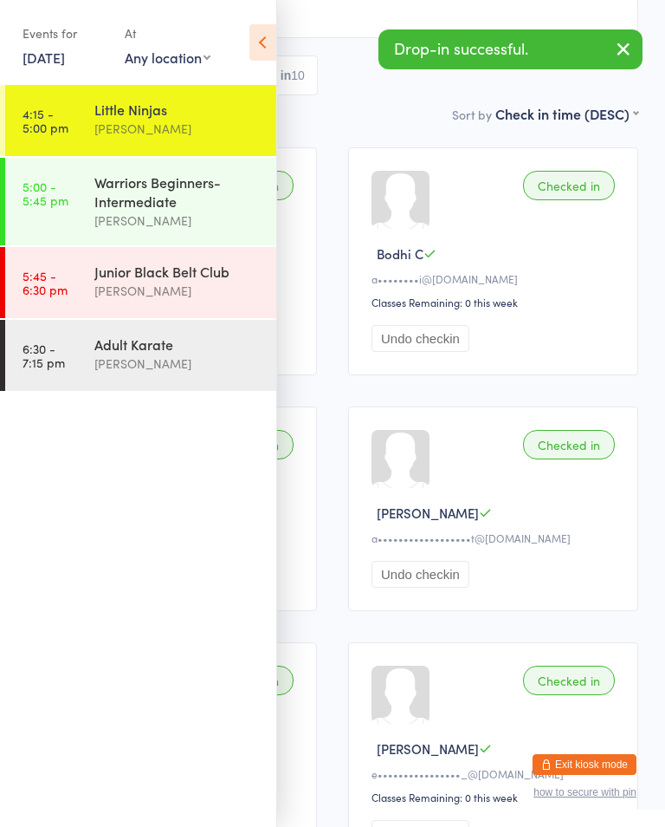
click at [162, 186] on div "Warriors Beginners-Intermediate" at bounding box center [177, 191] width 167 height 38
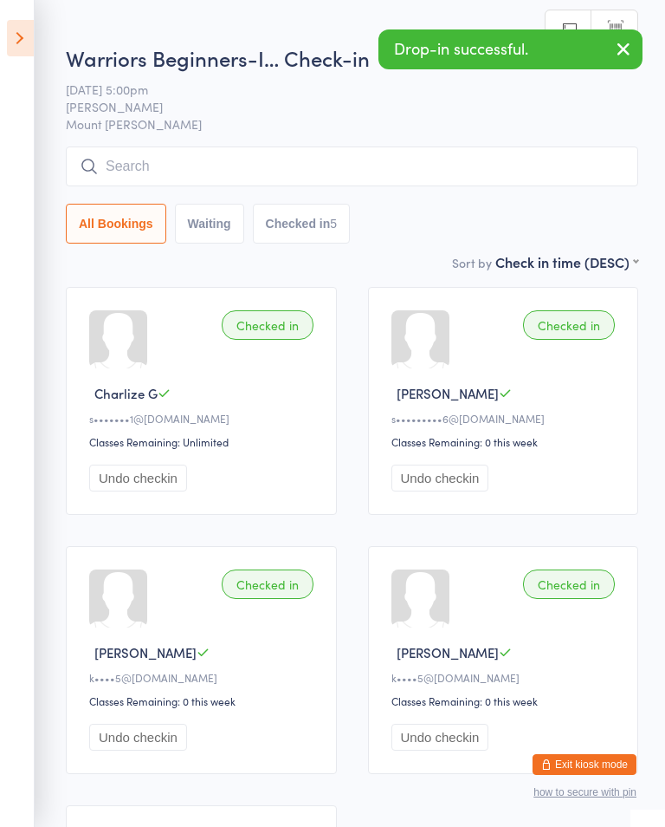
click at [361, 171] on input "search" at bounding box center [352, 166] width 573 height 40
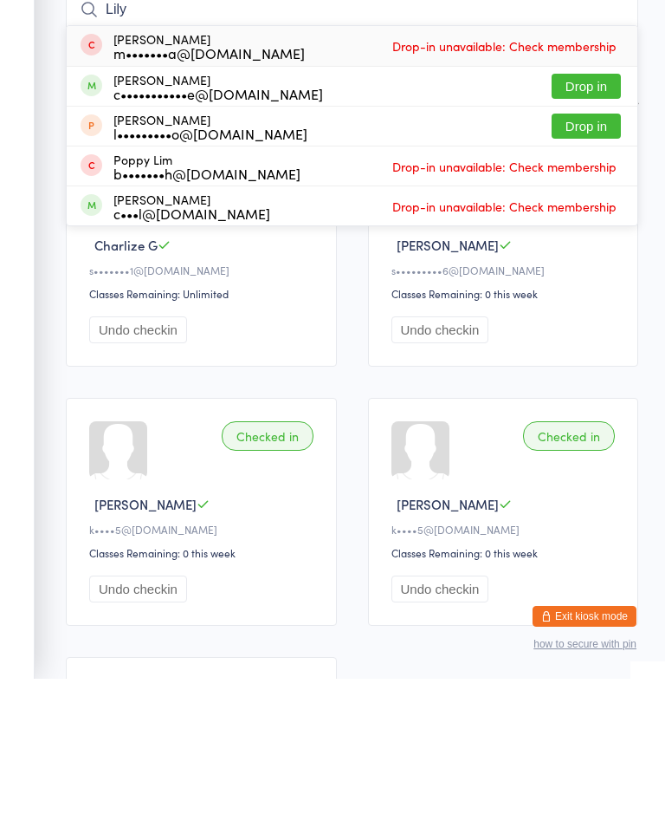
type input "Lily"
click at [596, 222] on button "Drop in" at bounding box center [586, 234] width 69 height 25
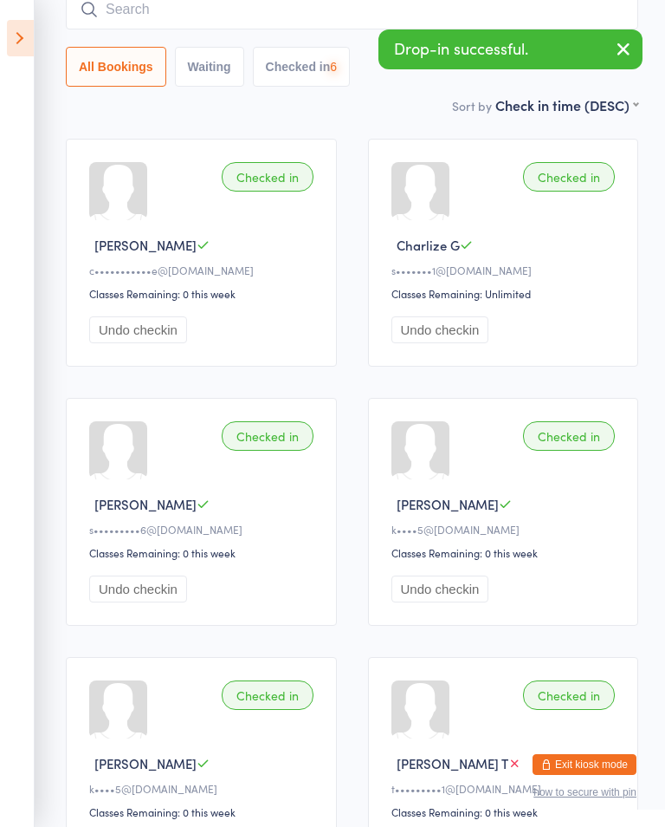
click at [33, 38] on icon at bounding box center [20, 38] width 27 height 36
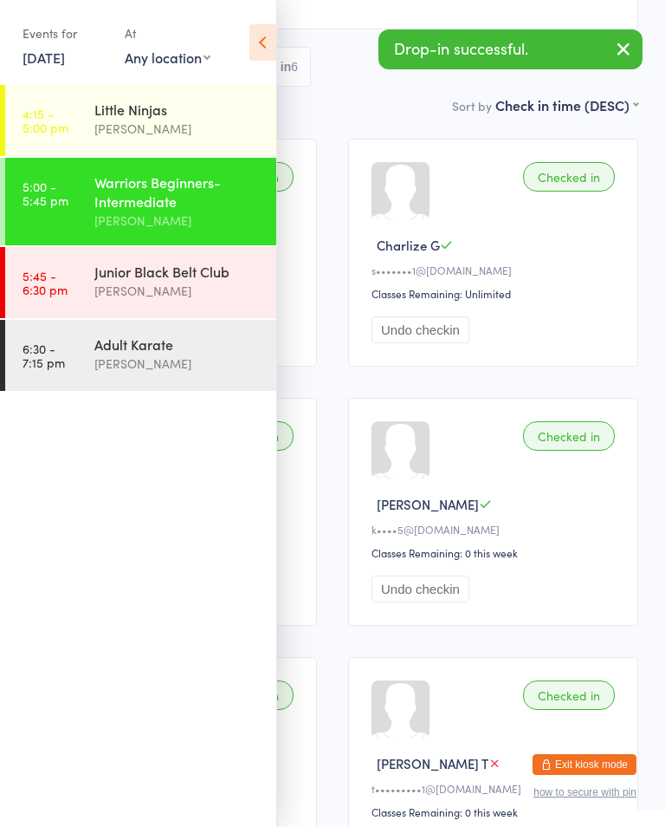
click at [131, 109] on div "Little Ninjas" at bounding box center [177, 109] width 167 height 19
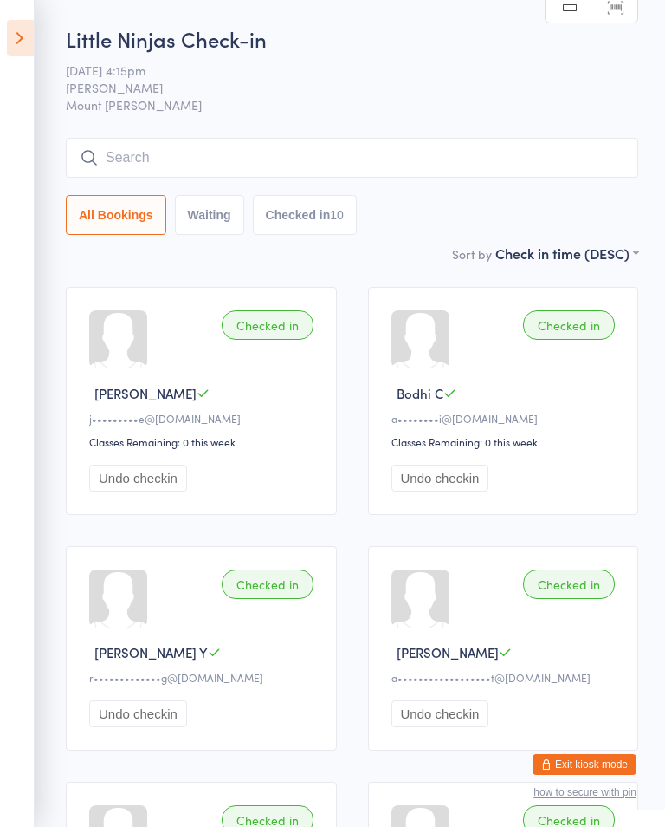
click at [568, 178] on input "search" at bounding box center [352, 158] width 573 height 40
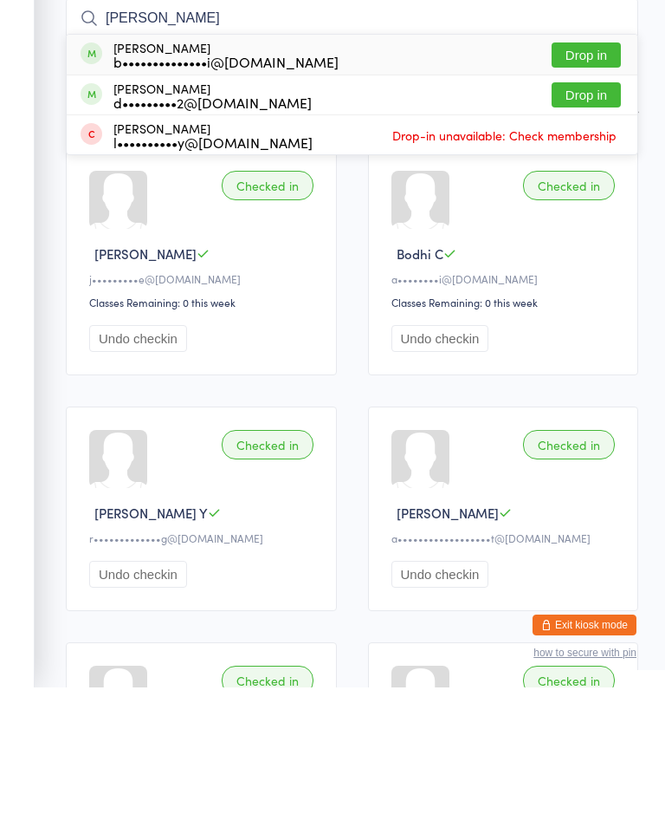
type input "[PERSON_NAME]"
click at [600, 182] on button "Drop in" at bounding box center [586, 194] width 69 height 25
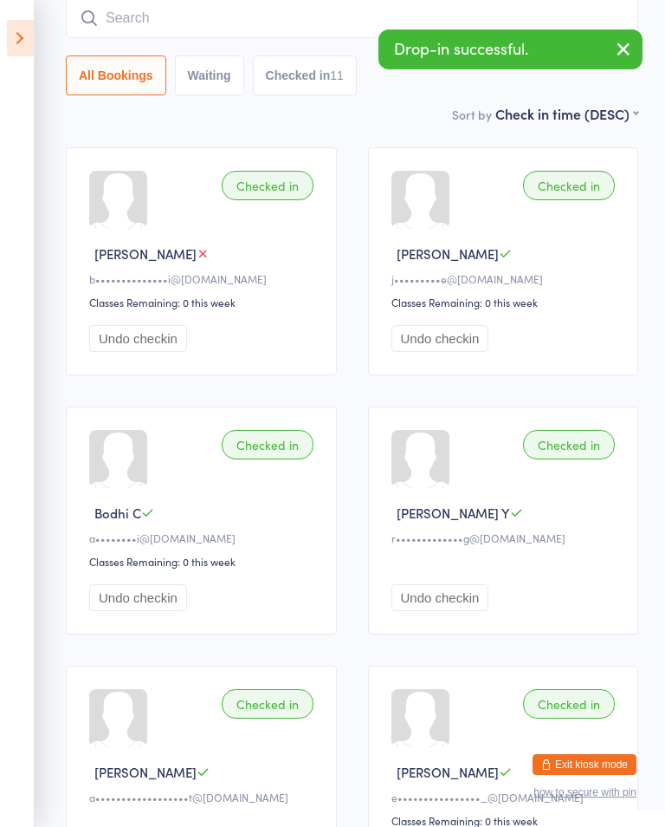
click at [30, 14] on aside "Events for [DATE] [DATE] [DATE] Sun Mon Tue Wed Thu Fri Sat 31 27 28 29 30 31 0…" at bounding box center [17, 413] width 35 height 827
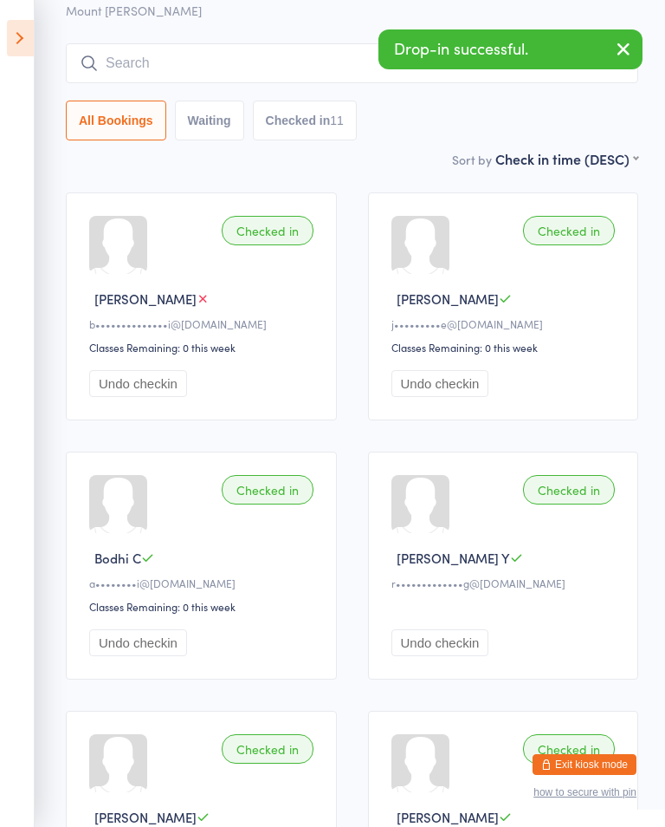
scroll to position [0, 0]
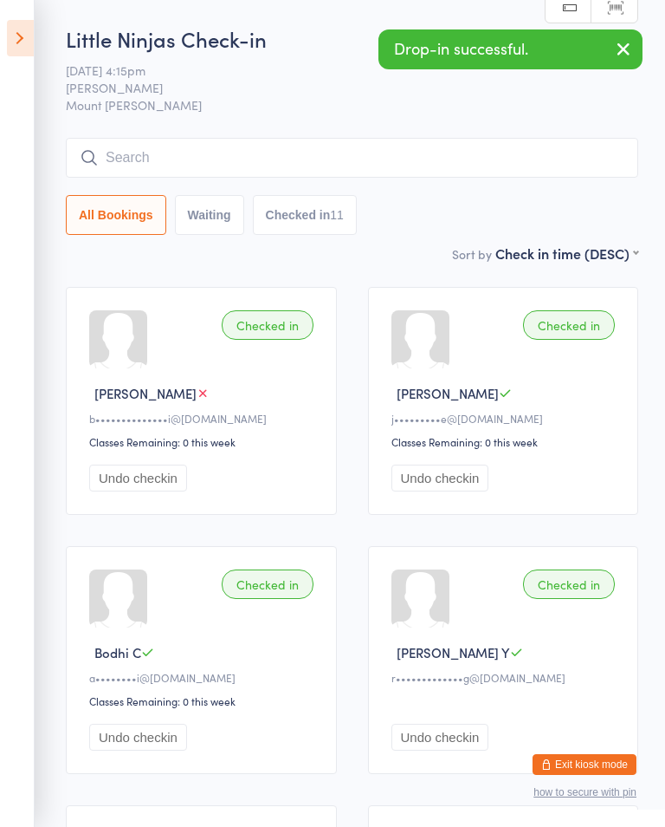
click at [30, 42] on icon at bounding box center [20, 38] width 27 height 36
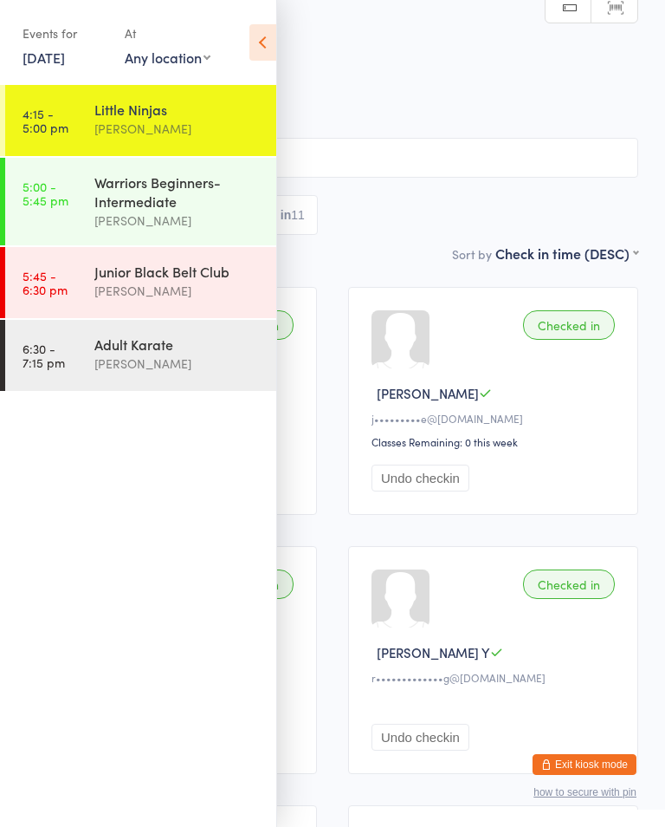
click at [180, 224] on div "[PERSON_NAME]" at bounding box center [177, 221] width 167 height 20
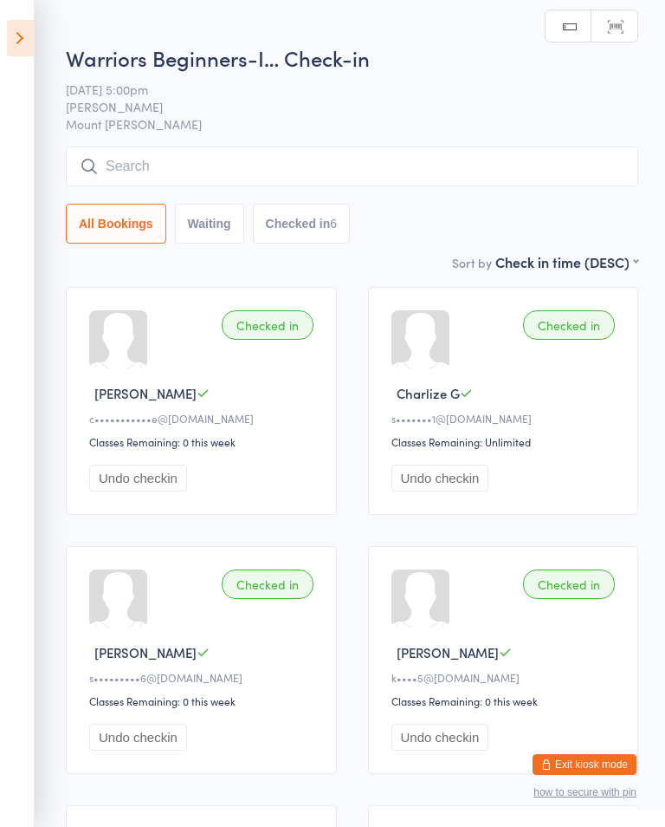
click at [242, 153] on input "search" at bounding box center [352, 166] width 573 height 40
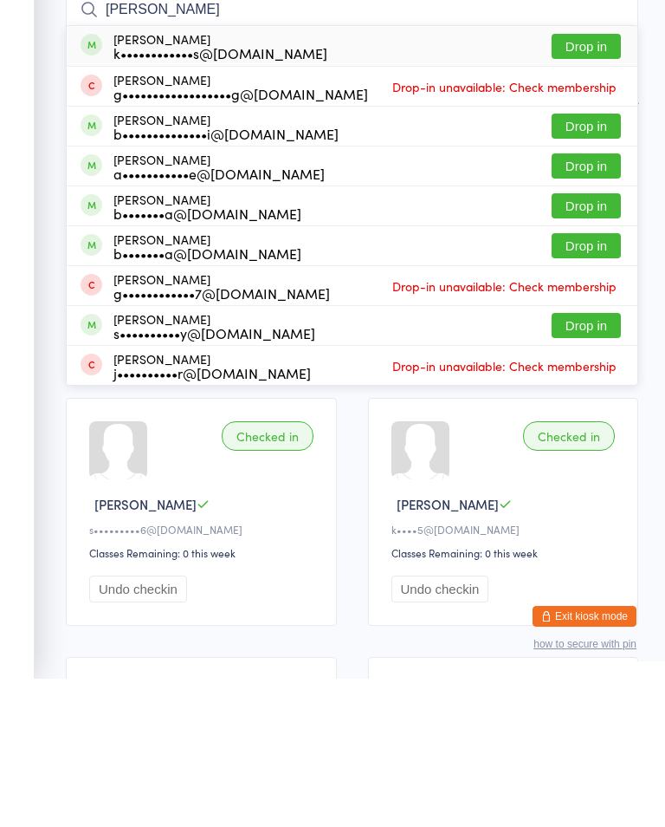
type input "[PERSON_NAME]"
click at [606, 262] on button "Drop in" at bounding box center [586, 274] width 69 height 25
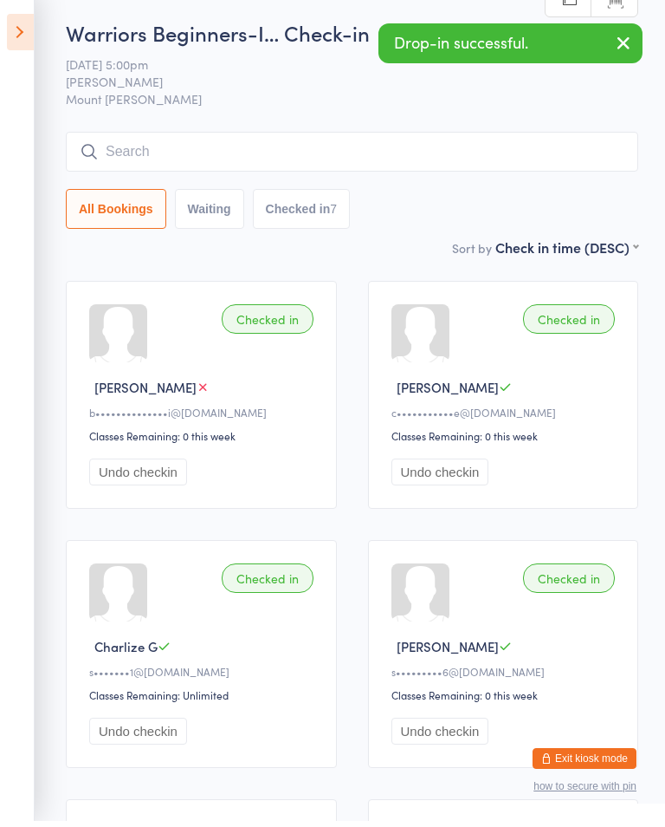
click at [29, 29] on icon at bounding box center [20, 38] width 27 height 36
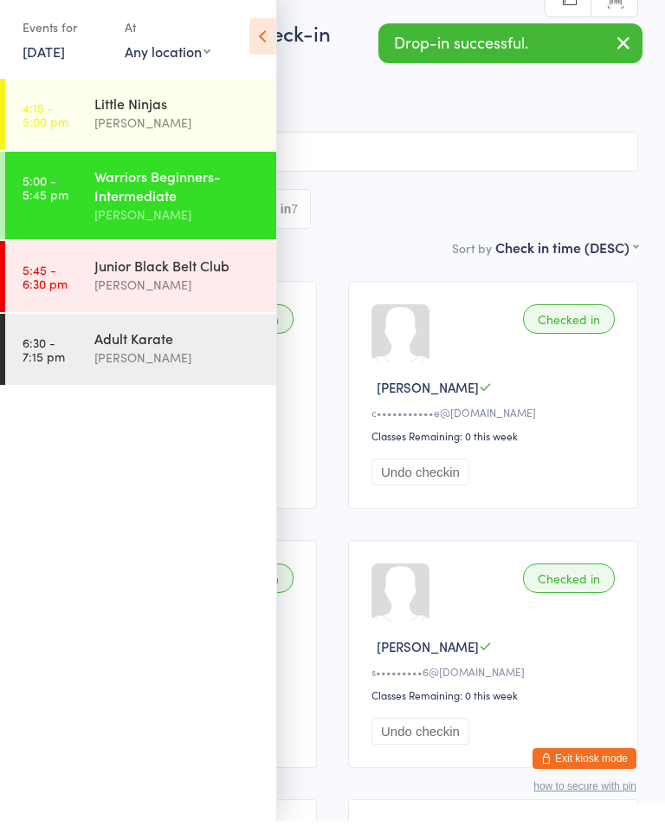
scroll to position [6, 0]
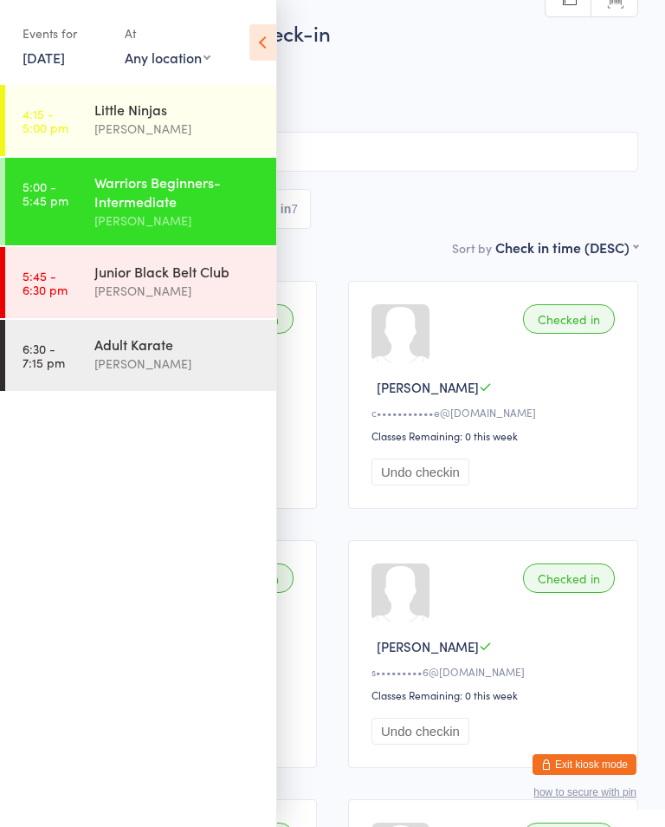
click at [163, 106] on div "Little Ninjas" at bounding box center [177, 109] width 167 height 19
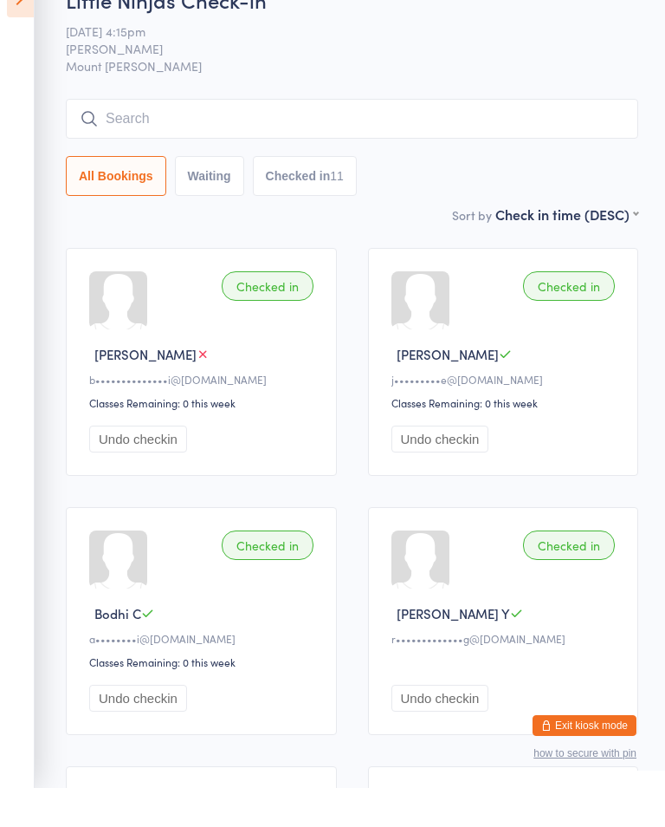
scroll to position [66, 0]
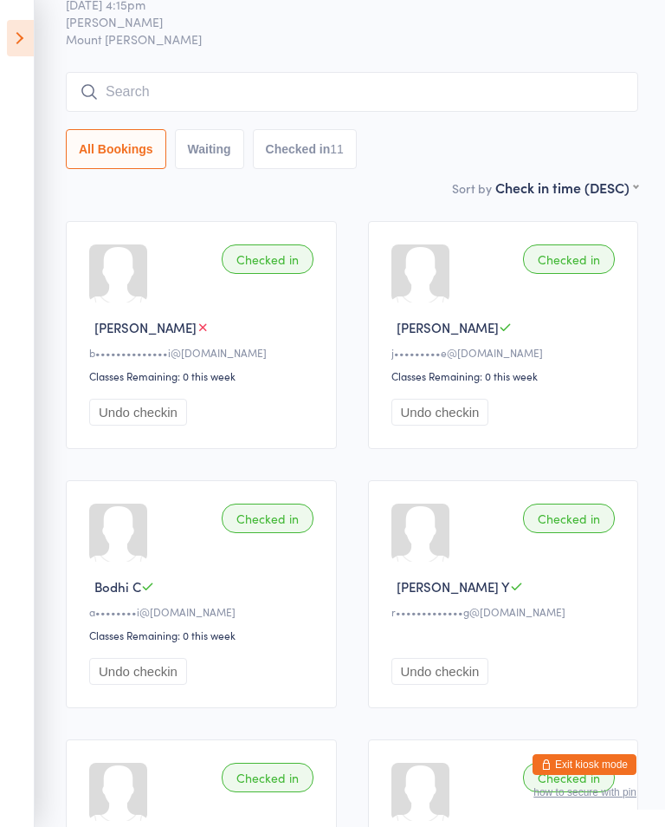
click at [464, 112] on input "search" at bounding box center [352, 92] width 573 height 40
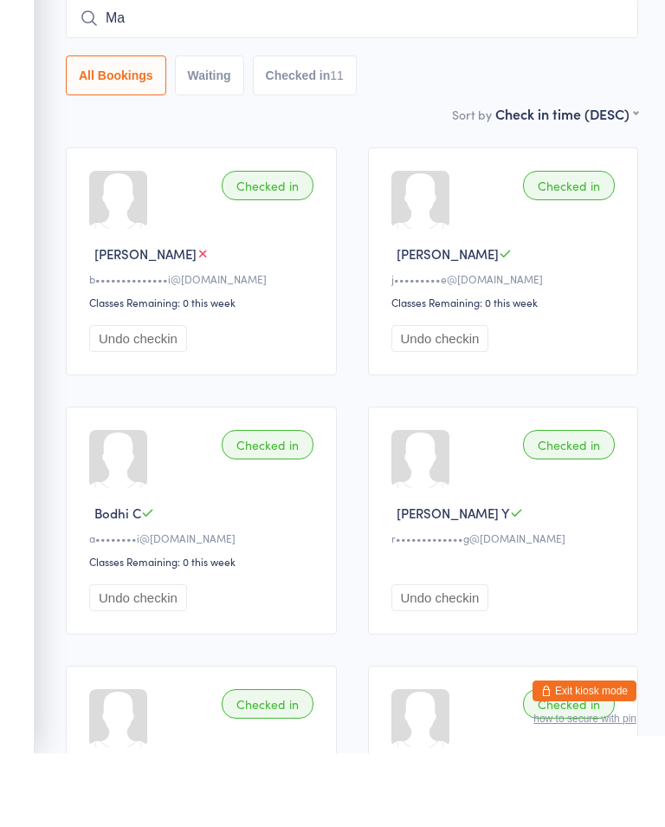
type input "M"
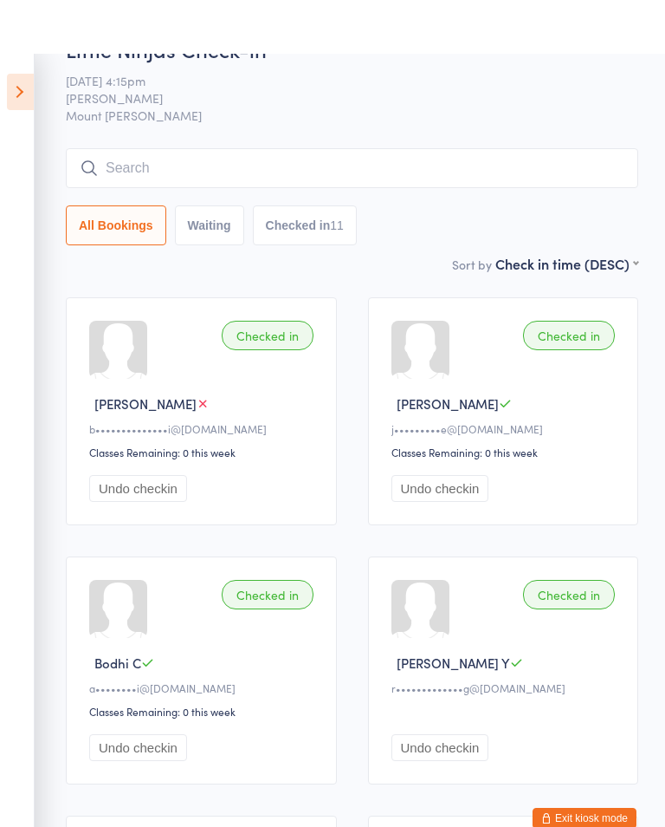
scroll to position [0, 0]
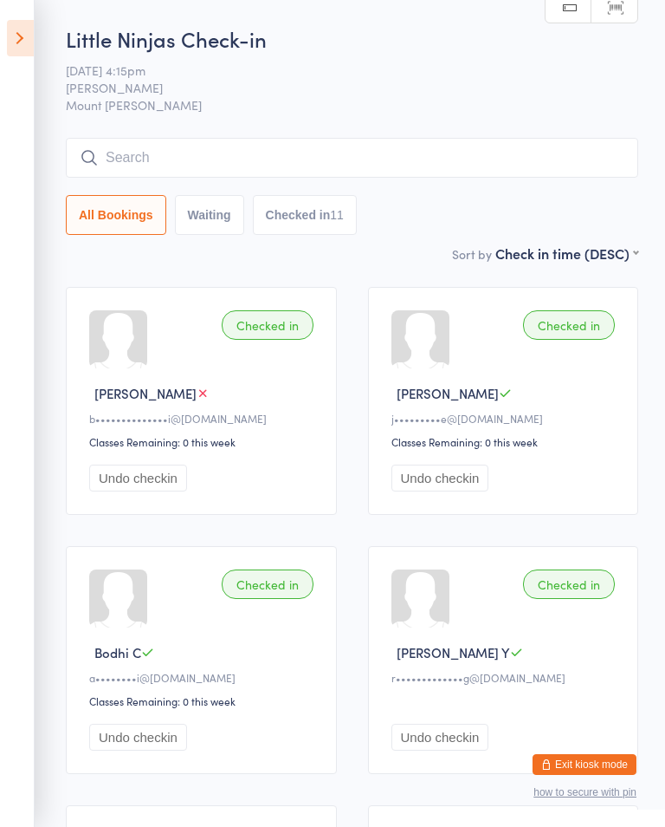
click at [22, 30] on icon at bounding box center [20, 38] width 27 height 36
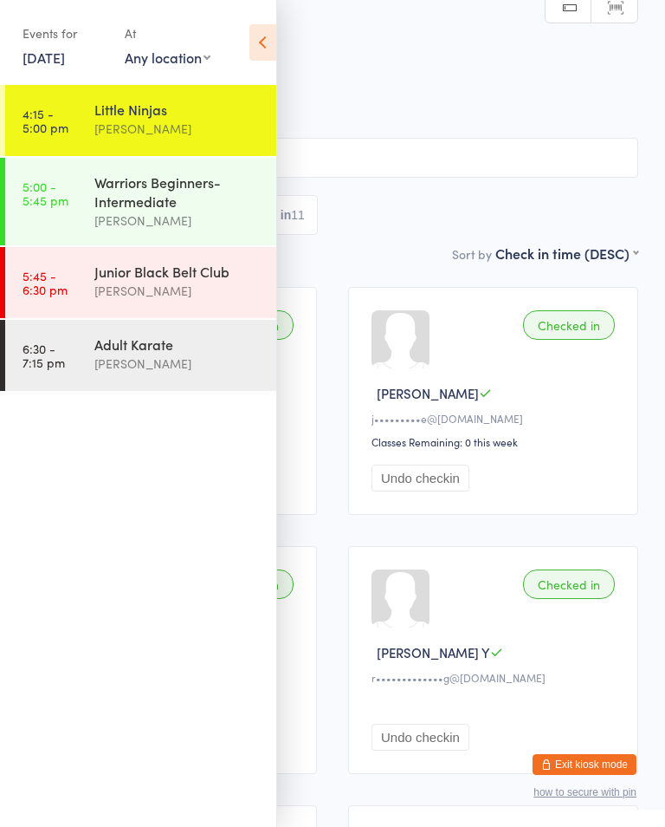
click at [49, 269] on link "5:45 - 6:30 pm Junior Black Belt Club [PERSON_NAME]" at bounding box center [140, 282] width 271 height 71
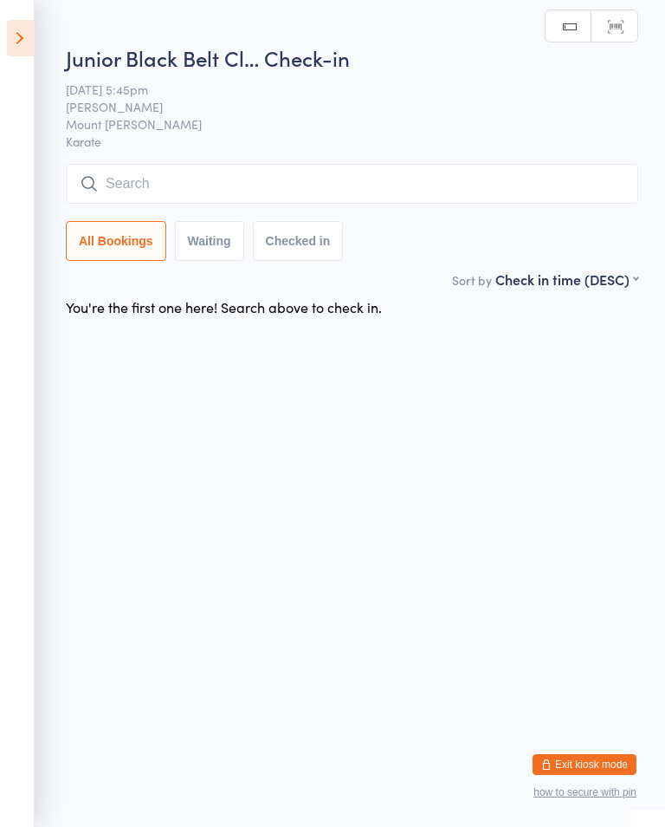
click at [484, 178] on input "search" at bounding box center [352, 184] width 573 height 40
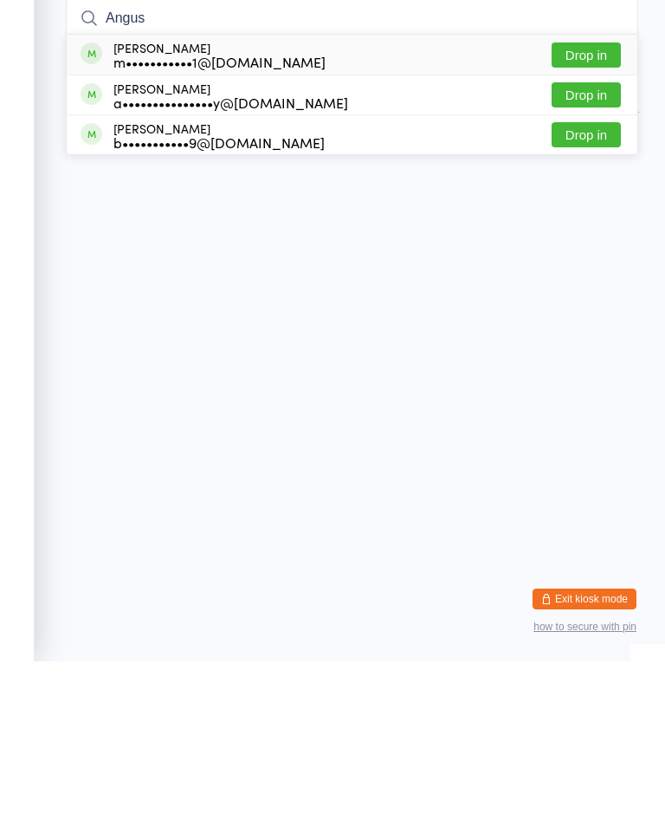
type input "Angus"
click at [580, 288] on button "Drop in" at bounding box center [586, 300] width 69 height 25
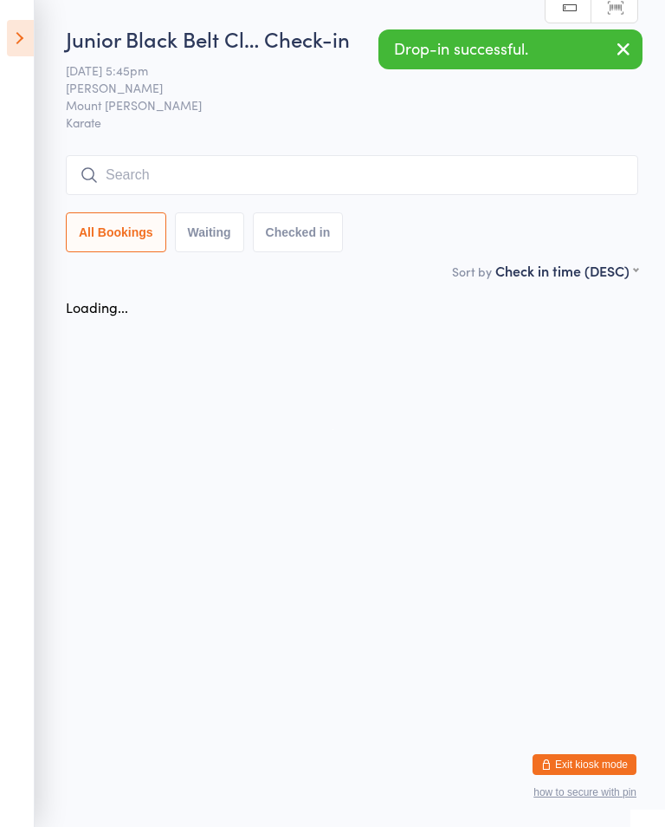
click at [522, 169] on input "search" at bounding box center [352, 175] width 573 height 40
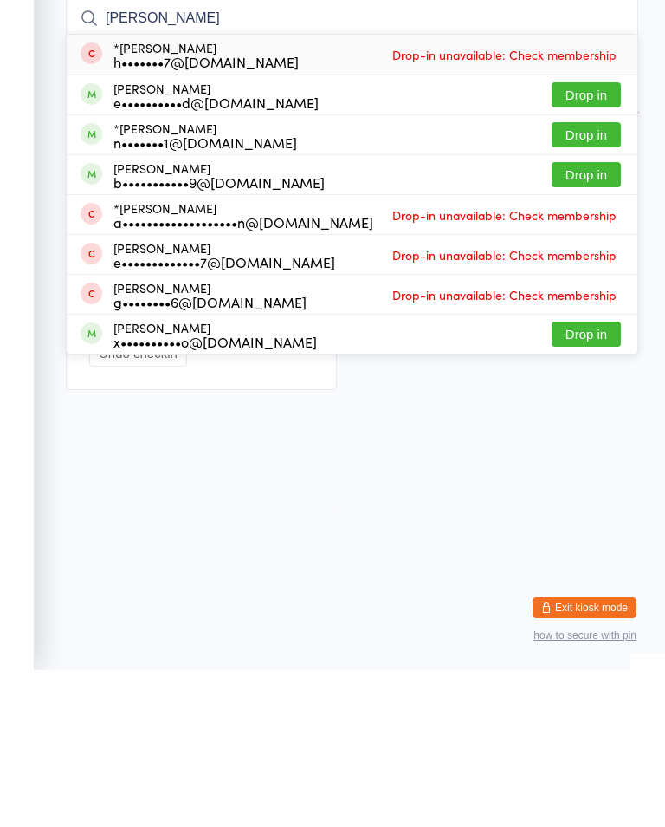
type input "[PERSON_NAME]"
click at [595, 319] on button "Drop in" at bounding box center [586, 331] width 69 height 25
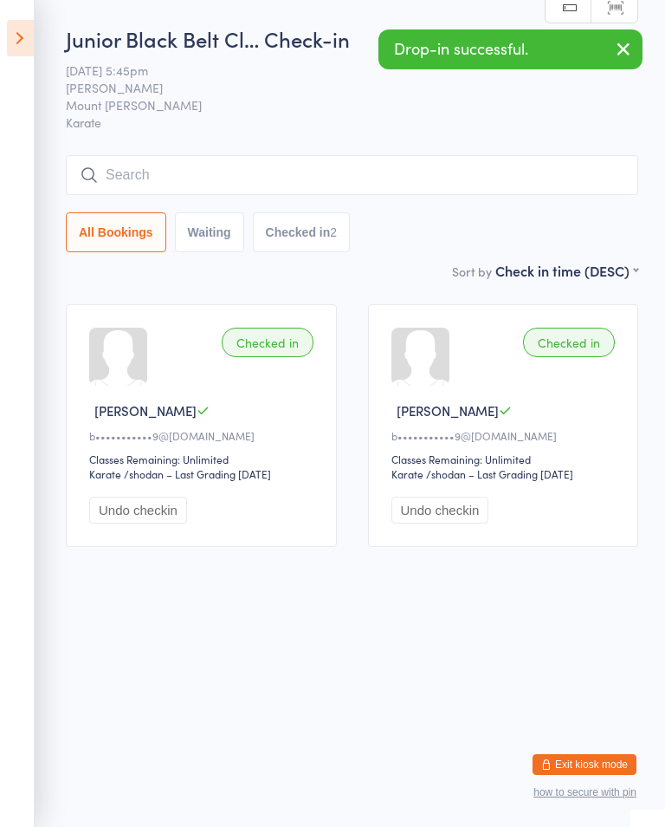
click at [23, 26] on icon at bounding box center [20, 38] width 27 height 36
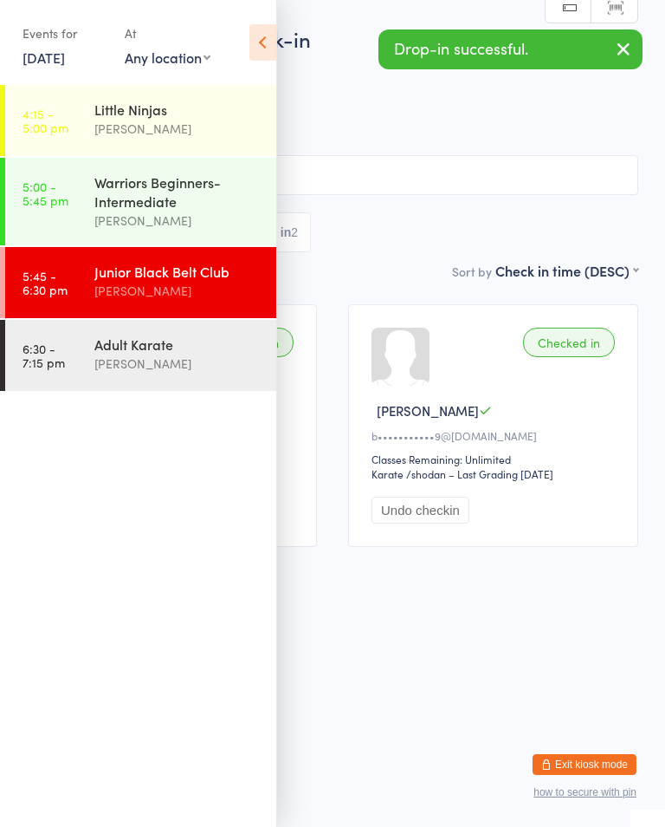
click at [178, 214] on div "[PERSON_NAME]" at bounding box center [177, 221] width 167 height 20
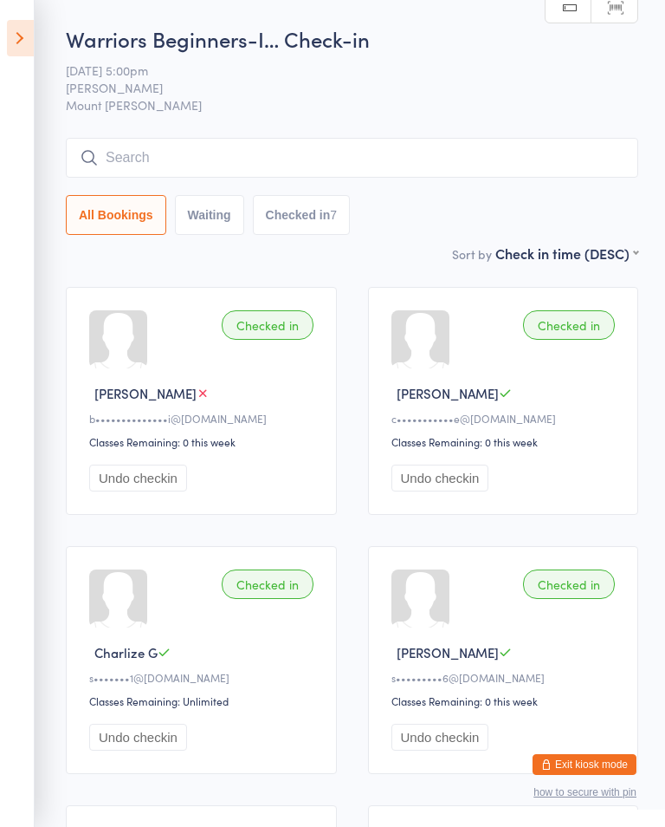
click at [163, 228] on button "All Bookings" at bounding box center [116, 215] width 101 height 40
click at [31, 34] on icon at bounding box center [20, 38] width 27 height 36
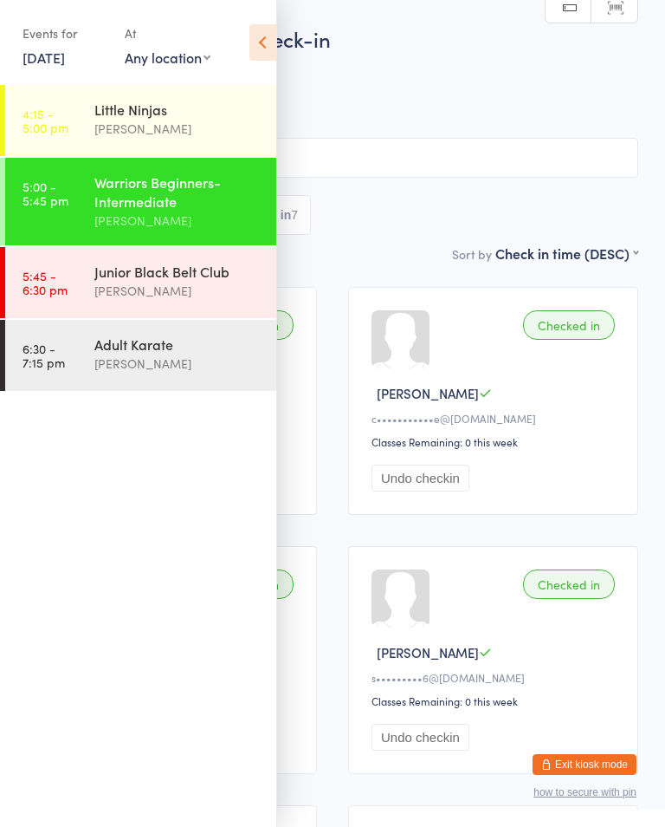
click at [81, 300] on link "5:45 - 6:30 pm Junior Black Belt Club [PERSON_NAME]" at bounding box center [140, 282] width 271 height 71
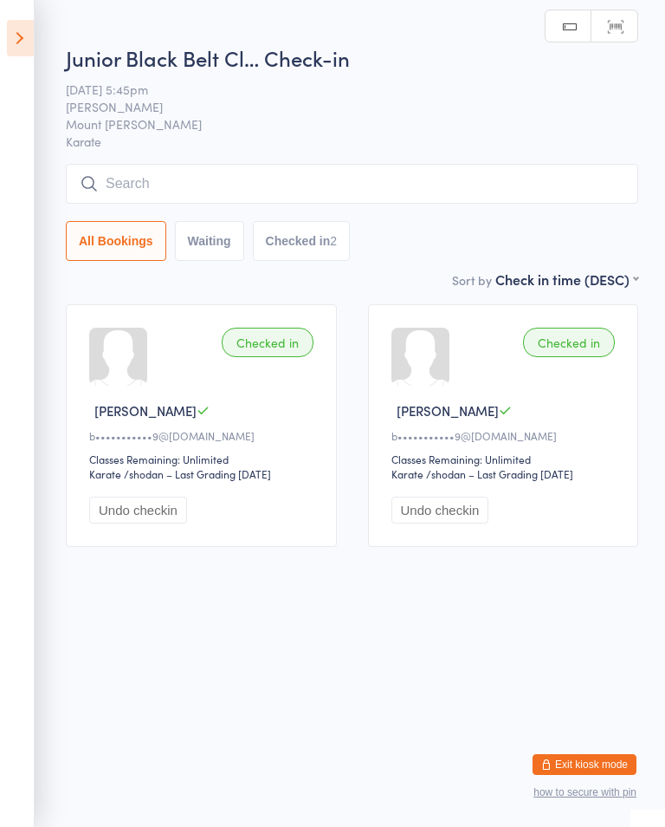
click at [24, 72] on aside "Events for [DATE] [DATE] [DATE] Sun Mon Tue Wed Thu Fri Sat 31 27 28 29 30 31 0…" at bounding box center [17, 413] width 35 height 827
click at [30, 49] on icon at bounding box center [20, 38] width 27 height 36
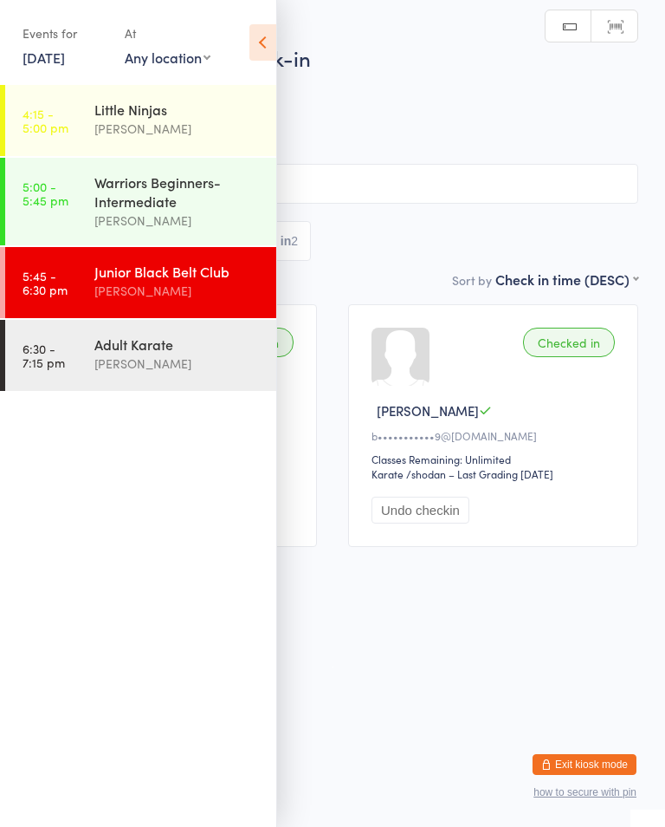
click at [114, 241] on div "Warriors Beginners-Intermediate [PERSON_NAME]" at bounding box center [185, 202] width 182 height 88
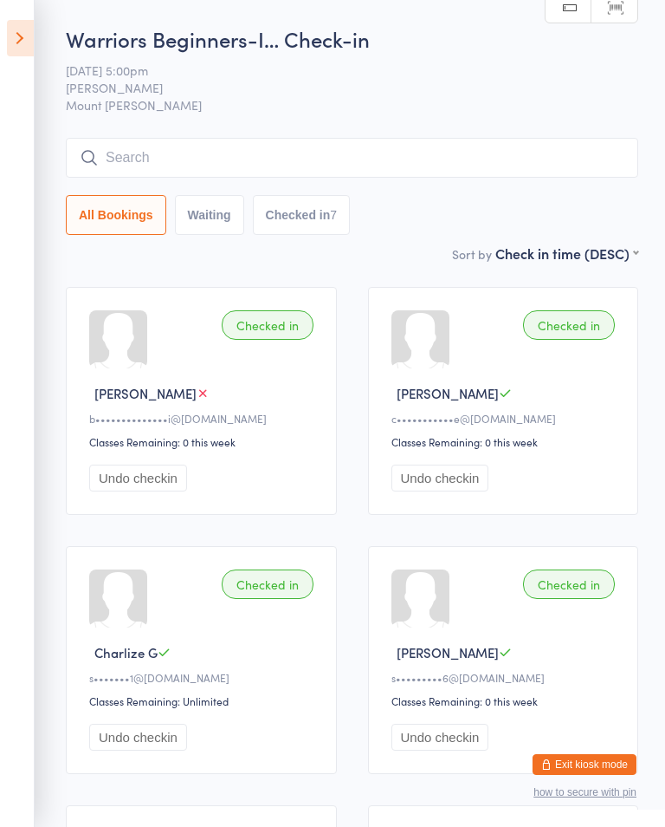
click at [114, 152] on input "search" at bounding box center [352, 158] width 573 height 40
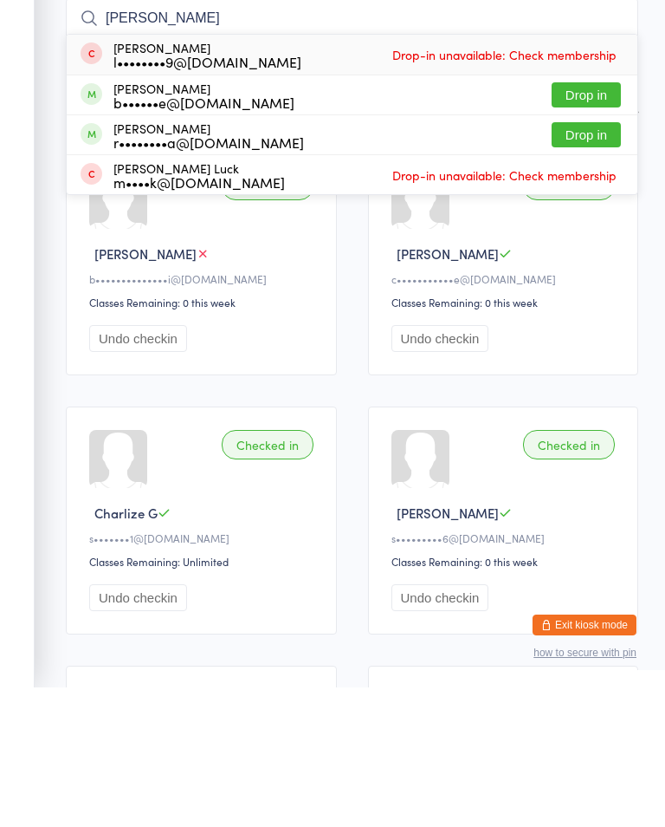
type input "[PERSON_NAME]"
click at [587, 262] on button "Drop in" at bounding box center [586, 274] width 69 height 25
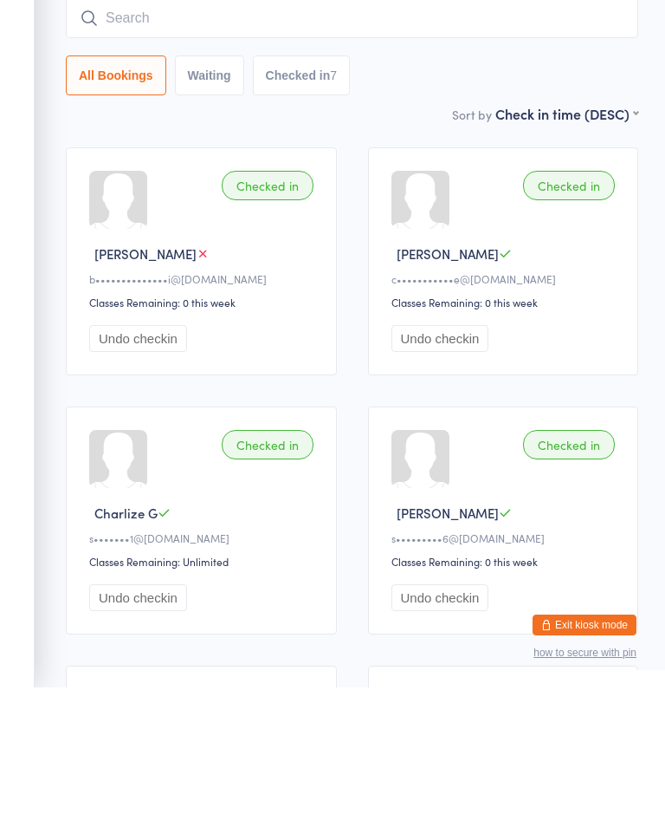
scroll to position [140, 0]
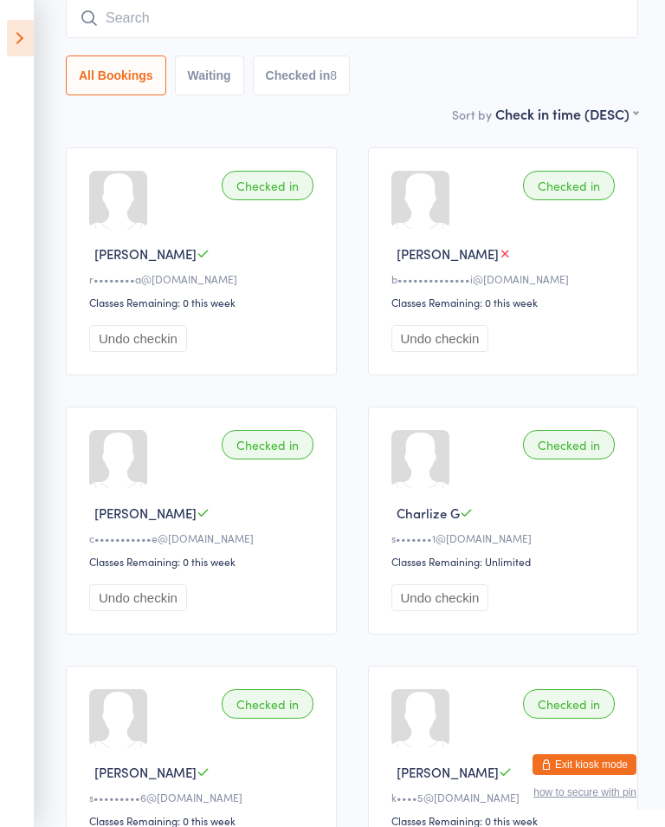
click at [583, 19] on input "search" at bounding box center [352, 18] width 573 height 40
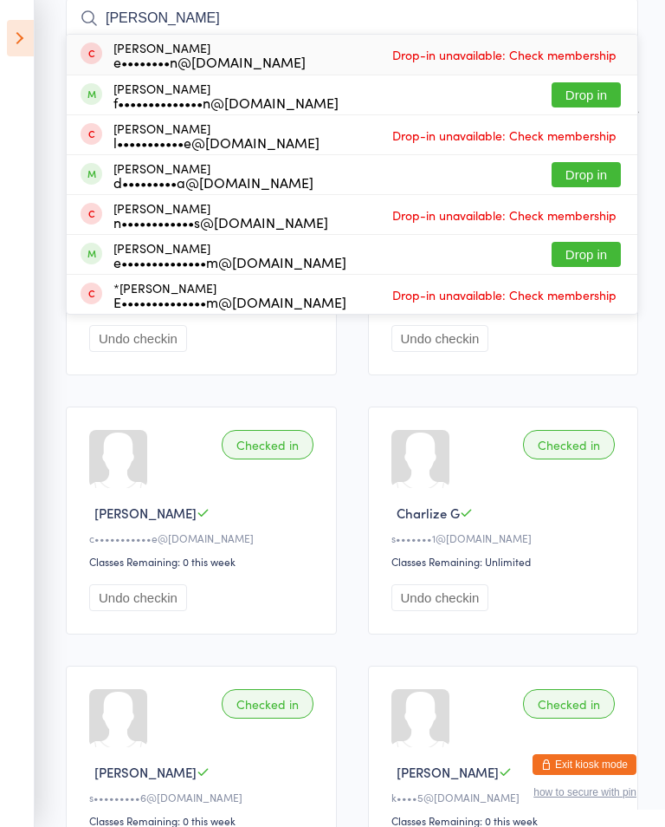
type input "[PERSON_NAME]"
click at [597, 88] on button "Drop in" at bounding box center [586, 94] width 69 height 25
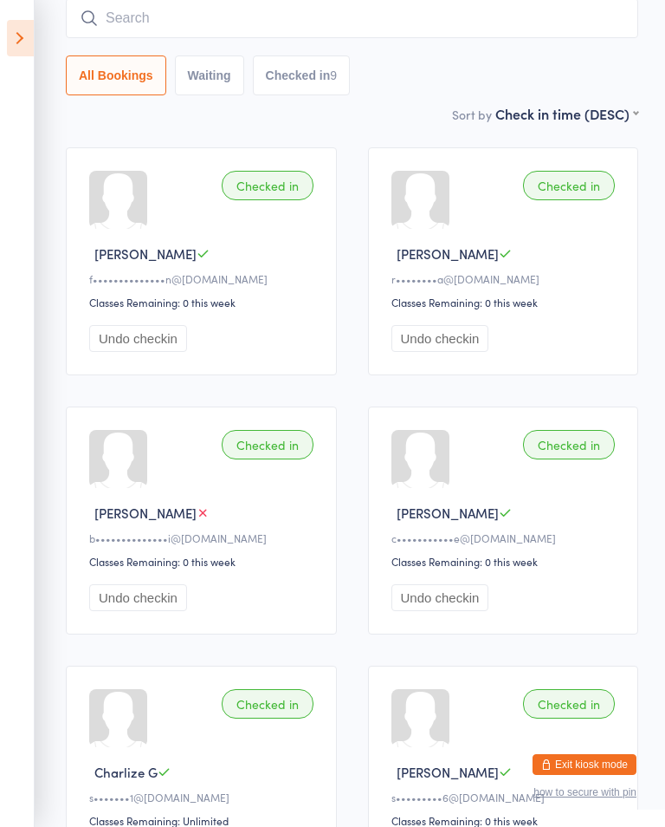
click at [570, 25] on input "search" at bounding box center [352, 18] width 573 height 40
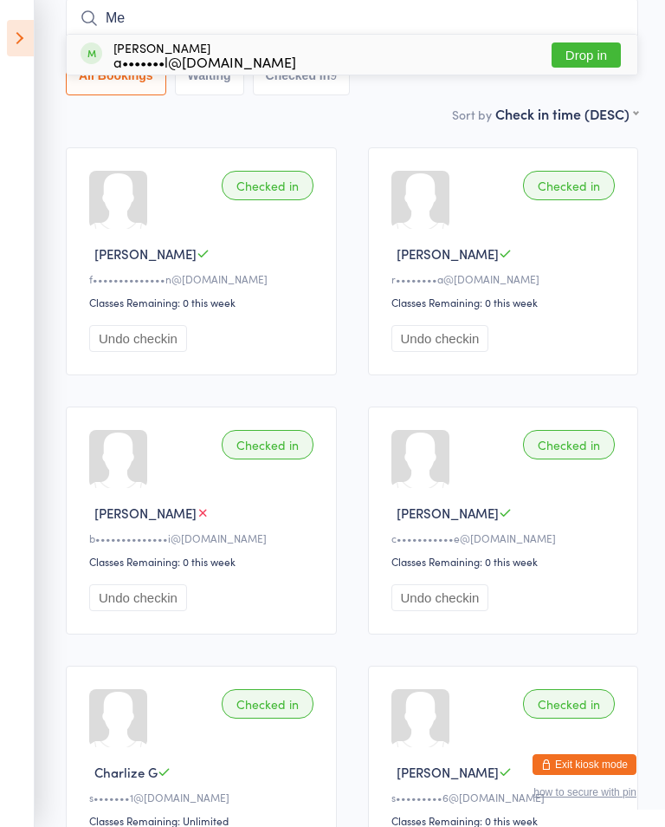
type input "Me"
click at [590, 67] on button "Drop in" at bounding box center [586, 54] width 69 height 25
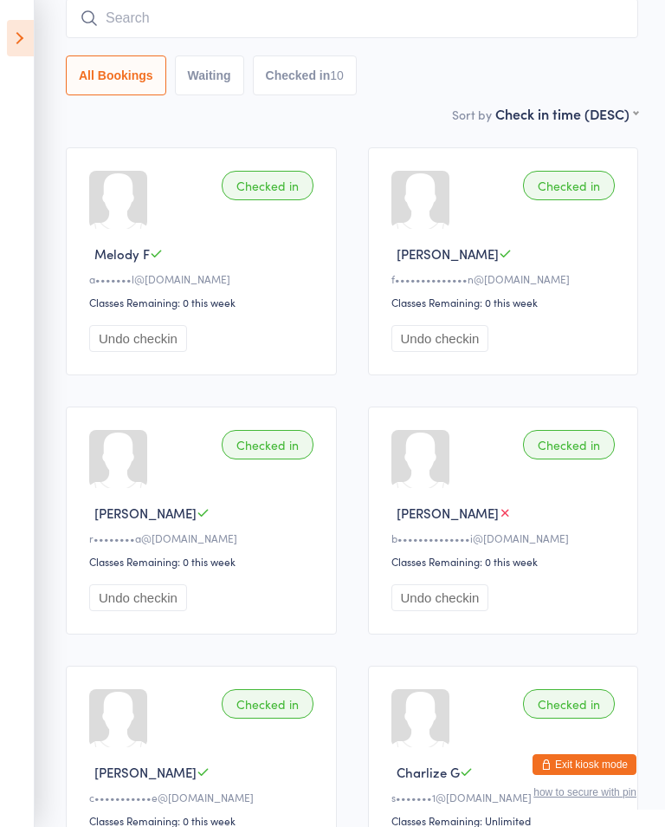
click at [423, 16] on input "search" at bounding box center [352, 18] width 573 height 40
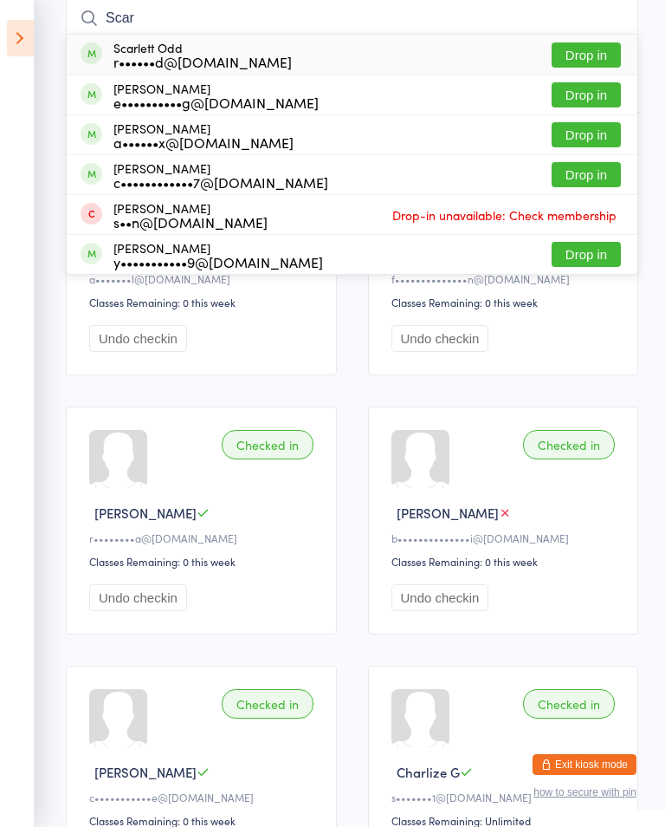
type input "Scar"
click at [269, 55] on div "Scarlett Odd r••••••d@[DOMAIN_NAME] Drop in" at bounding box center [352, 55] width 571 height 40
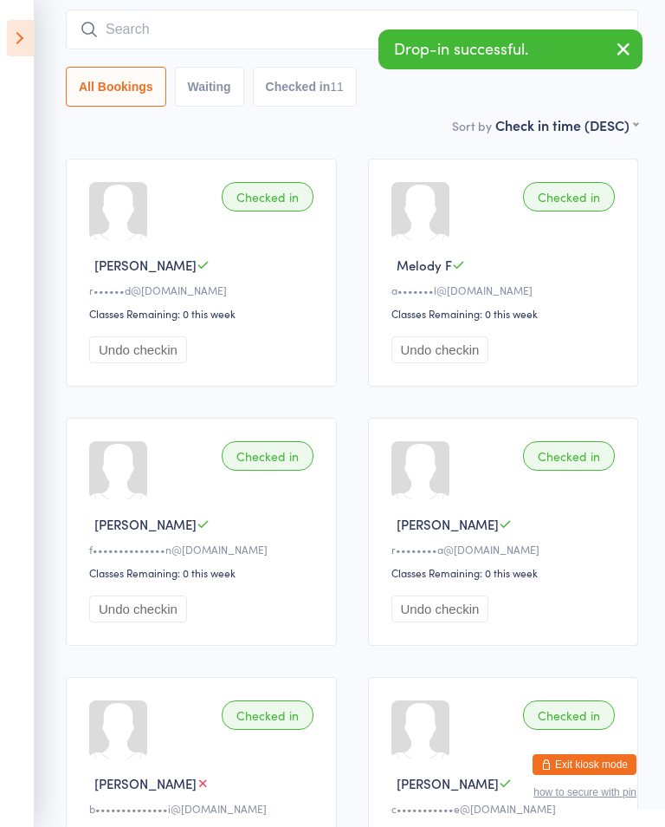
scroll to position [0, 0]
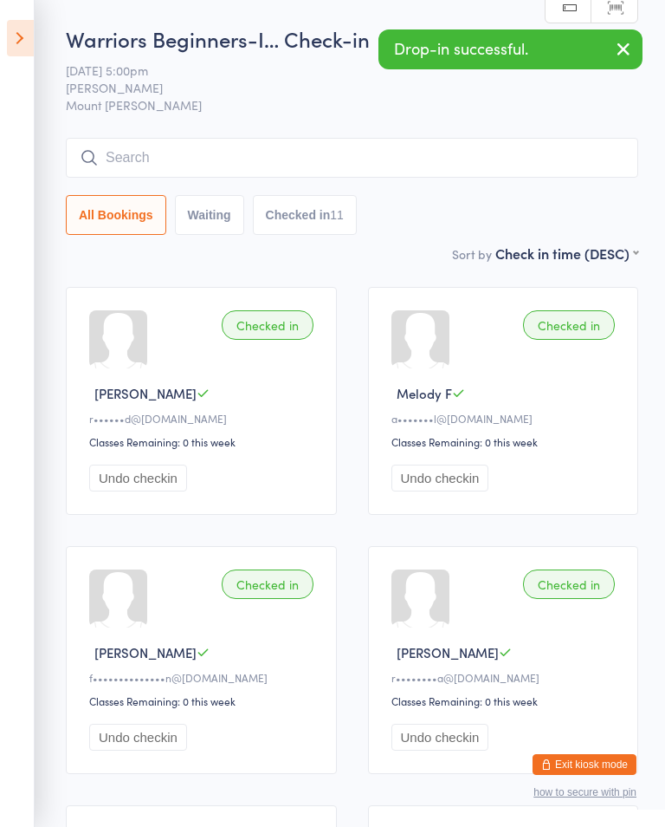
click at [27, 54] on icon at bounding box center [20, 38] width 27 height 36
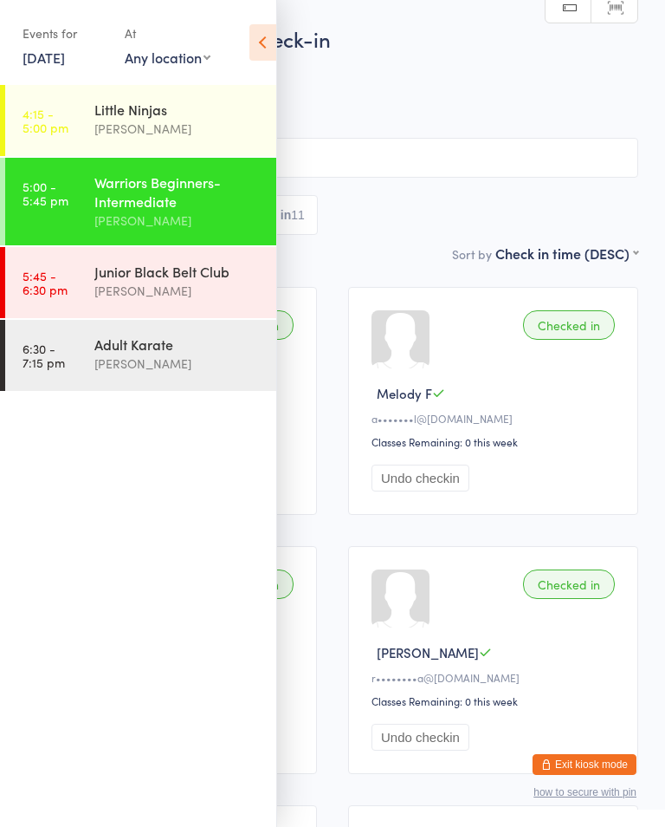
click at [185, 279] on div "Junior Black Belt Club" at bounding box center [177, 271] width 167 height 19
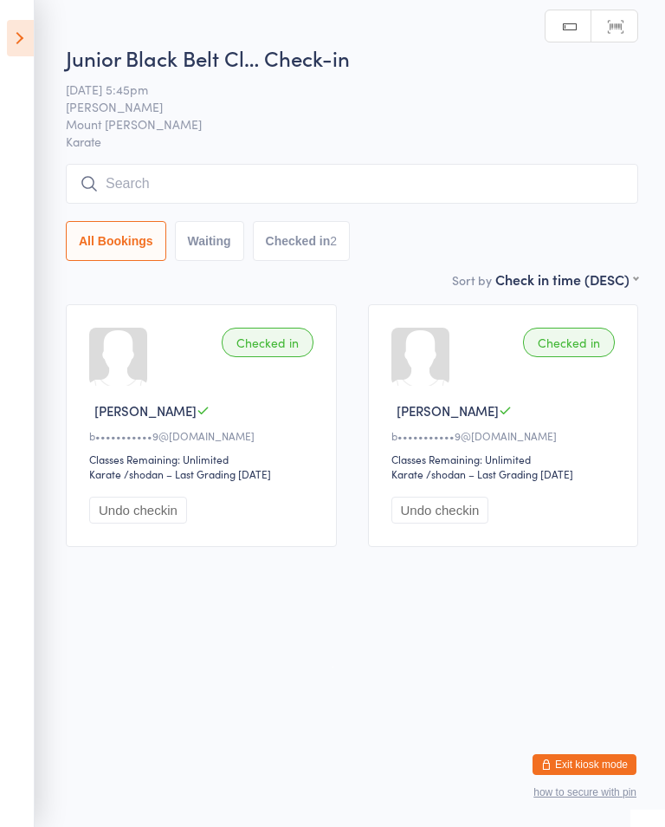
click at [360, 159] on div "Junior Black Belt Cl… Check-in [DATE] 5:45pm Shihan [PERSON_NAME] Mount [PERSON…" at bounding box center [352, 156] width 573 height 226
click at [432, 155] on div "Junior Black Belt Cl… Check-in [DATE] 5:45pm Shihan [PERSON_NAME] Mount [PERSON…" at bounding box center [352, 156] width 573 height 226
click at [464, 201] on input "search" at bounding box center [352, 184] width 573 height 40
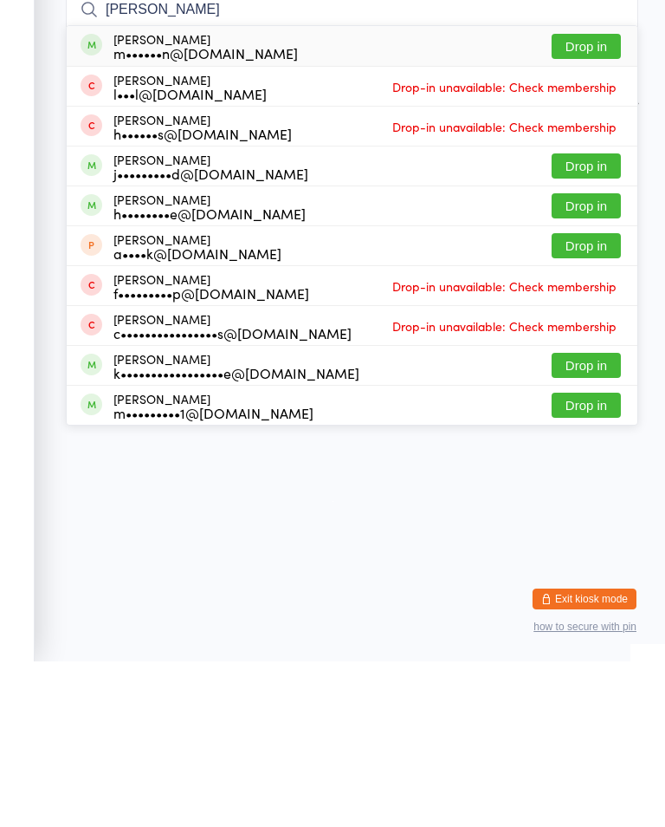
type input "[PERSON_NAME]"
click at [605, 199] on button "Drop in" at bounding box center [586, 211] width 69 height 25
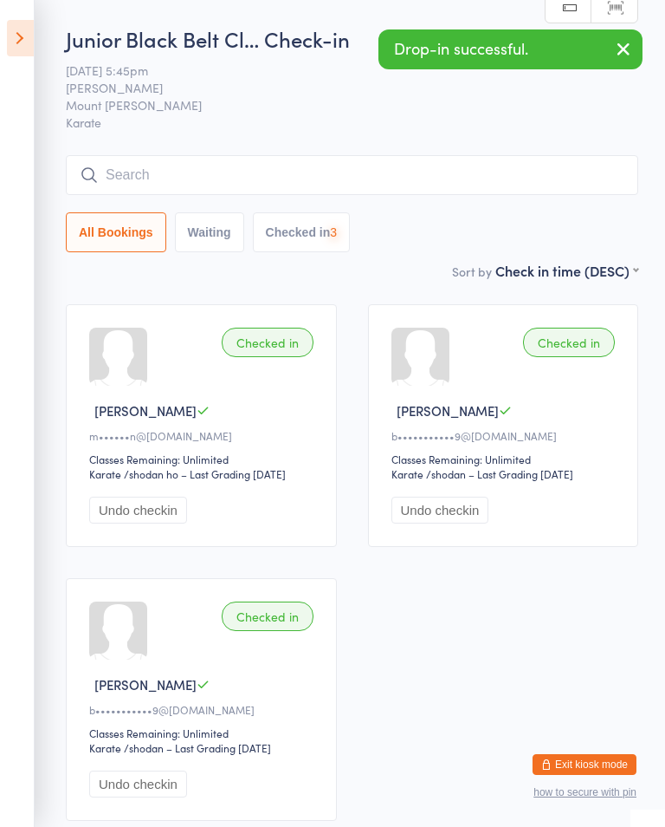
click at [33, 35] on icon at bounding box center [20, 38] width 27 height 36
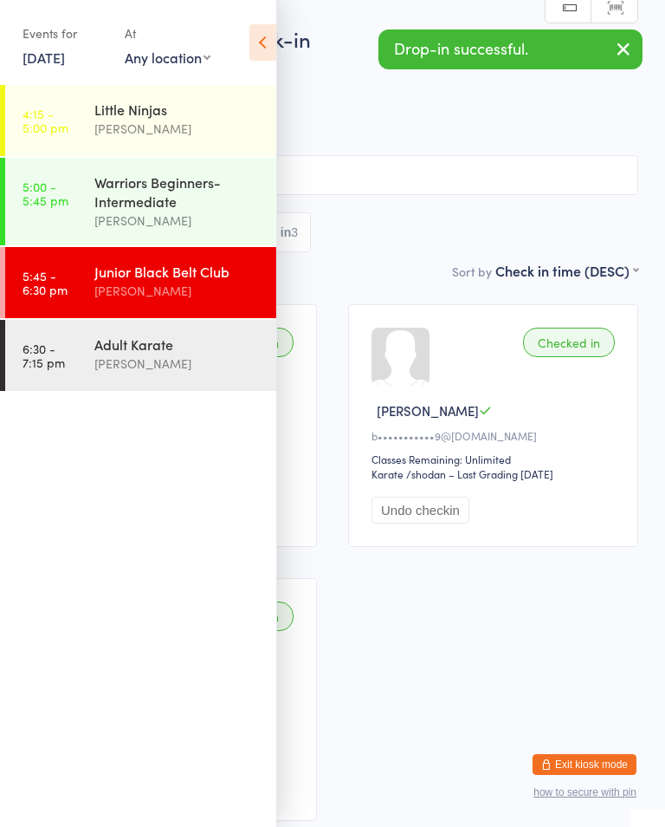
click at [211, 209] on div "Warriors Beginners-Intermediate" at bounding box center [177, 191] width 167 height 38
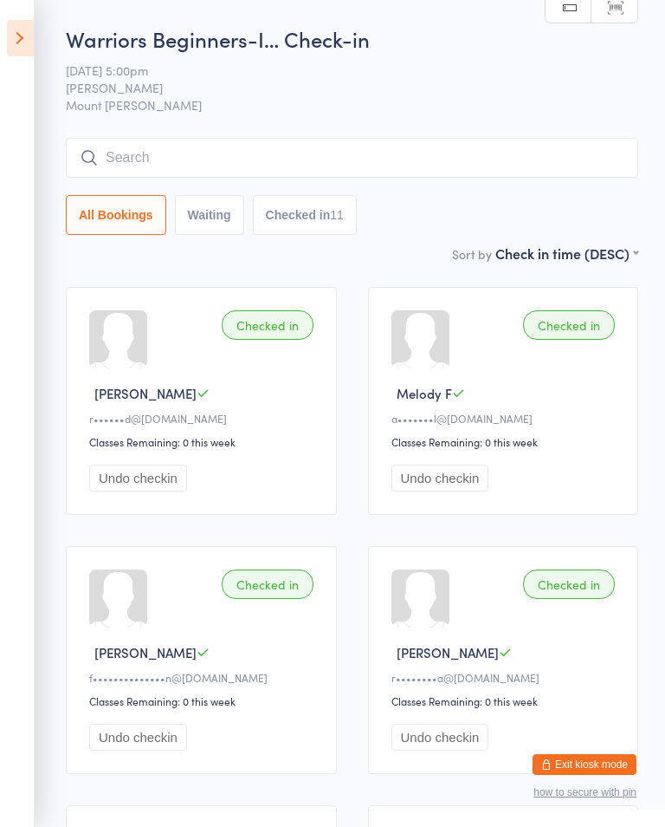
click at [547, 155] on input "search" at bounding box center [352, 158] width 573 height 40
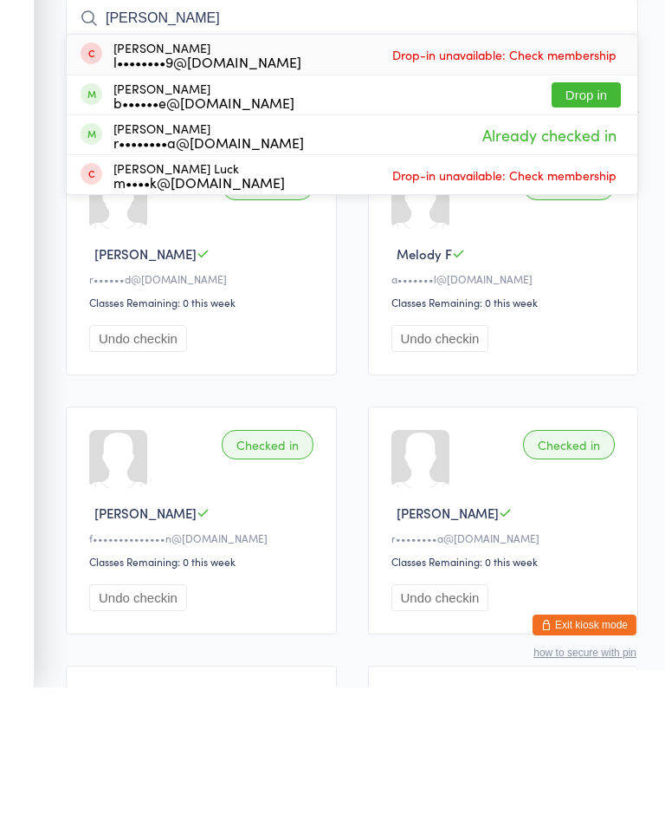
type input "[PERSON_NAME]"
click at [595, 222] on button "Drop in" at bounding box center [586, 234] width 69 height 25
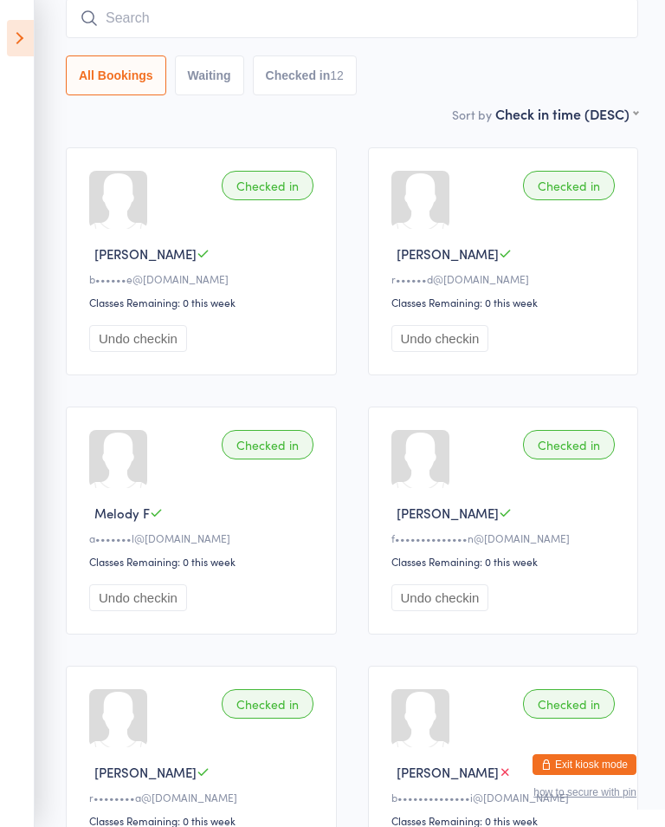
click at [127, 23] on input "search" at bounding box center [352, 18] width 573 height 40
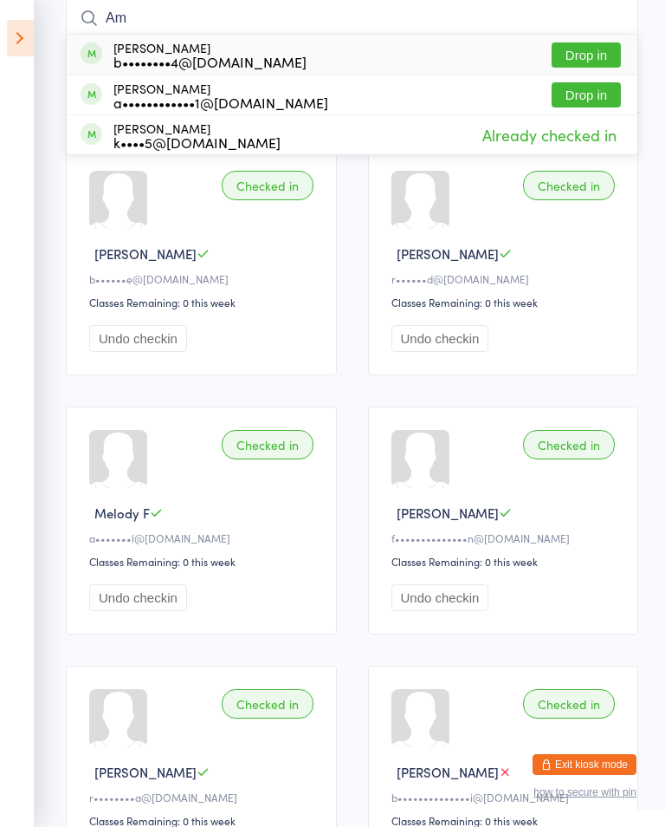
type input "A"
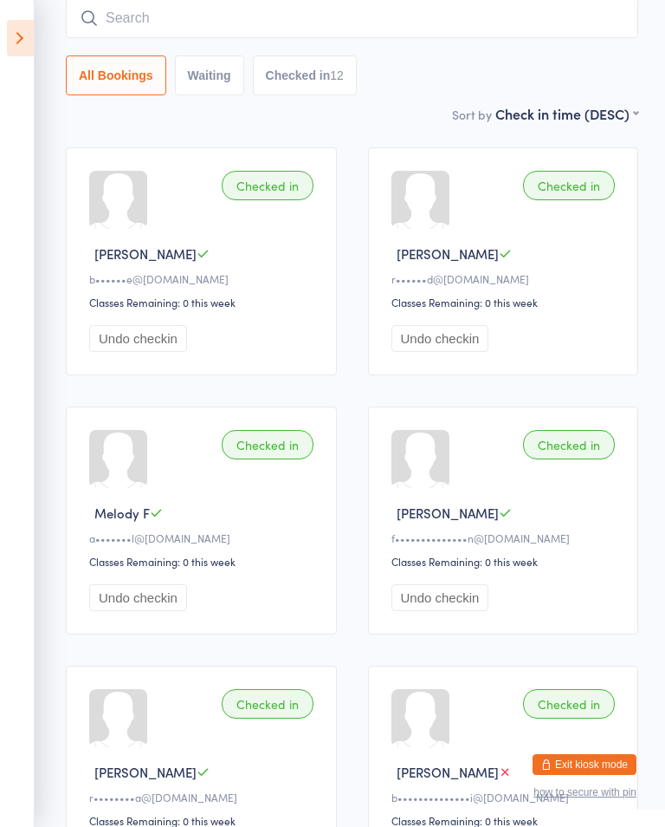
click at [33, 37] on icon at bounding box center [20, 38] width 27 height 36
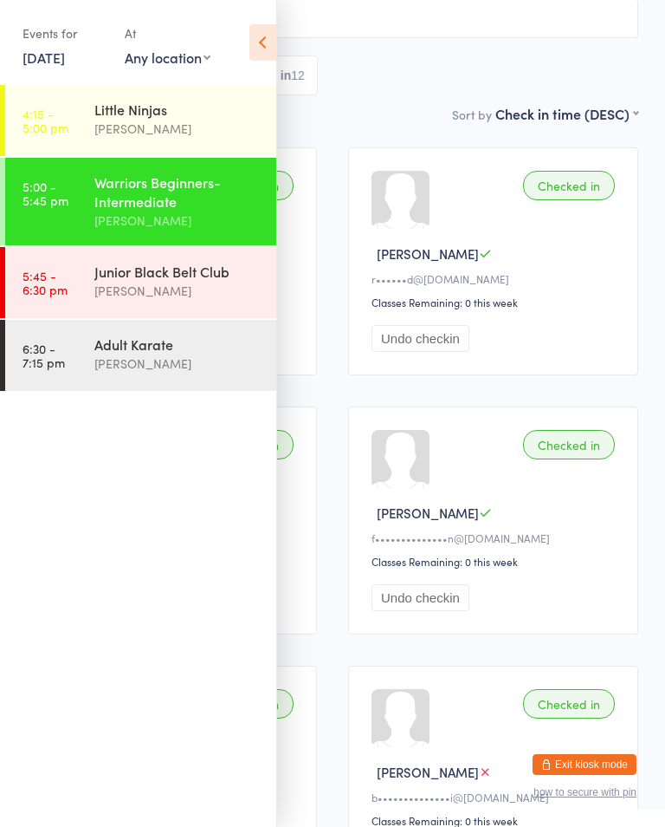
click at [220, 280] on div "Junior Black Belt Club" at bounding box center [177, 271] width 167 height 19
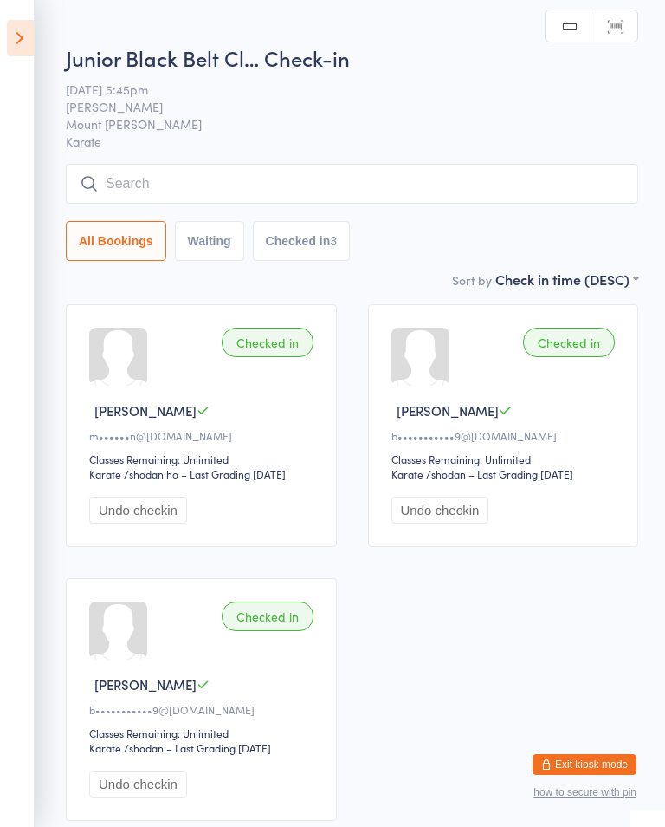
click at [489, 168] on input "search" at bounding box center [352, 184] width 573 height 40
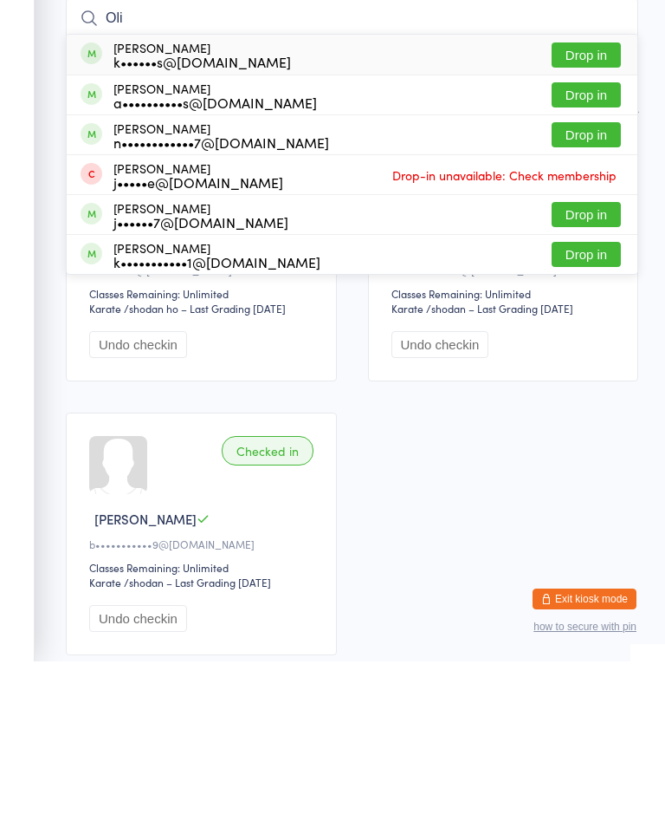
type input "Oli"
click at [603, 407] on button "Drop in" at bounding box center [586, 419] width 69 height 25
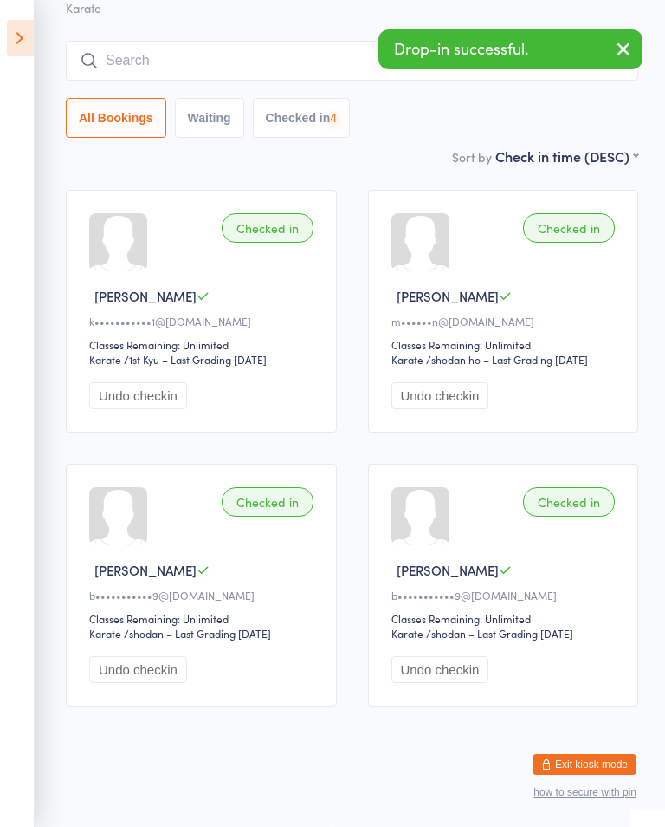
click at [639, 57] on button "button" at bounding box center [624, 50] width 38 height 40
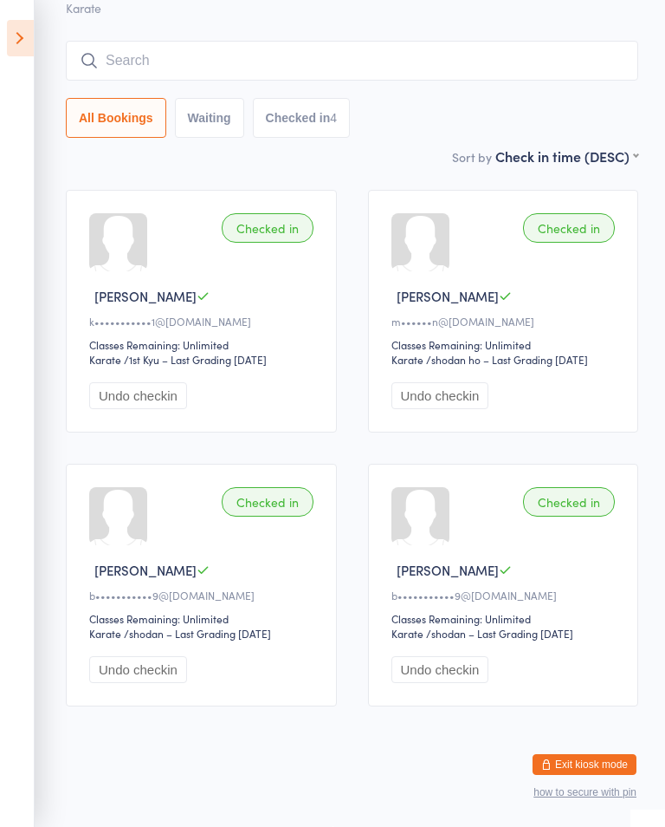
click at [23, 32] on icon at bounding box center [20, 38] width 27 height 36
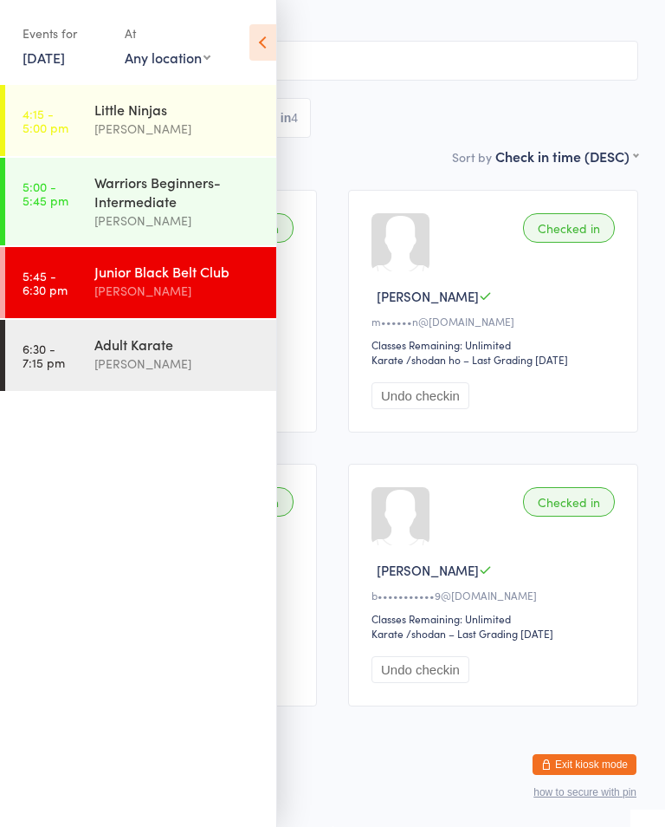
click at [215, 222] on div "[PERSON_NAME]" at bounding box center [177, 221] width 167 height 20
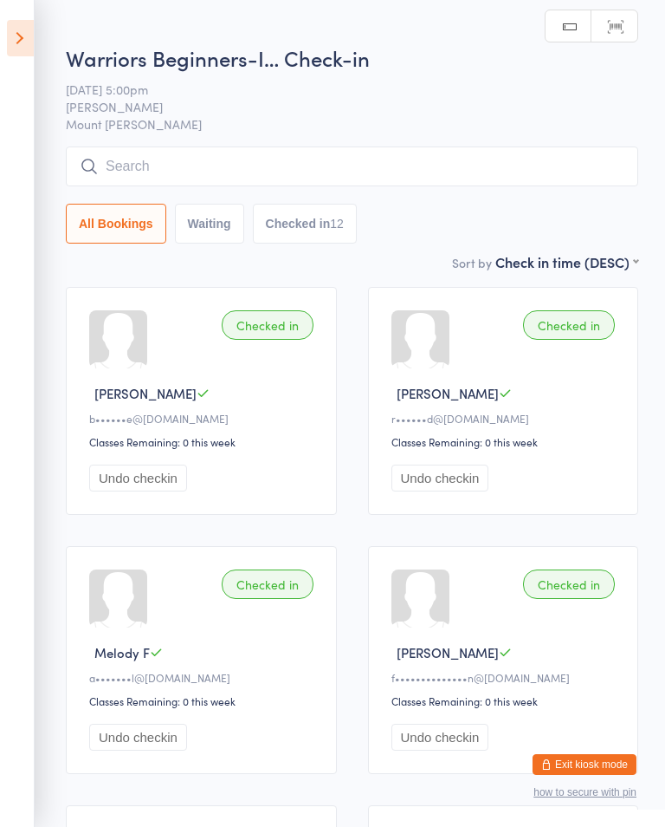
click at [101, 182] on input "search" at bounding box center [352, 166] width 573 height 40
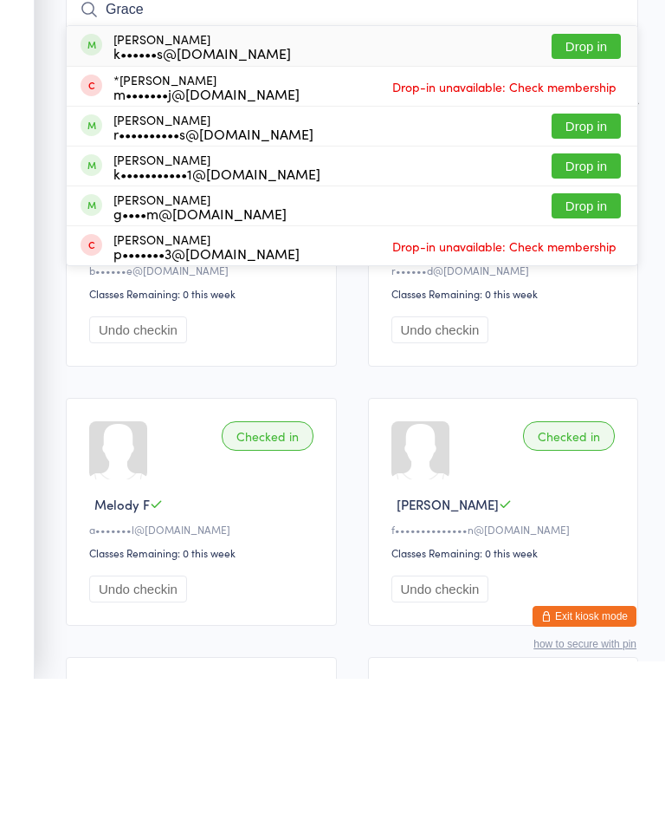
type input "Grace"
click at [92, 302] on span at bounding box center [92, 313] width 22 height 22
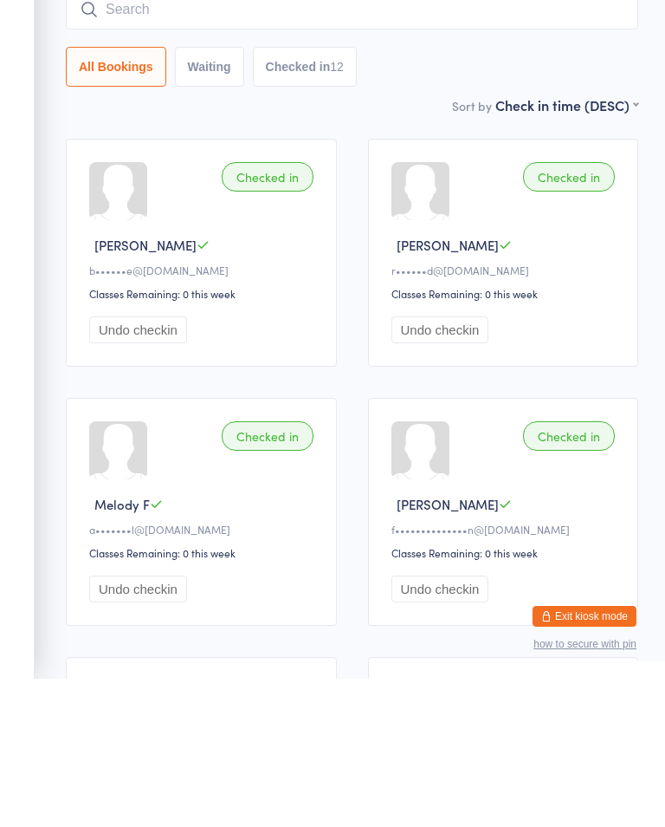
scroll to position [148, 0]
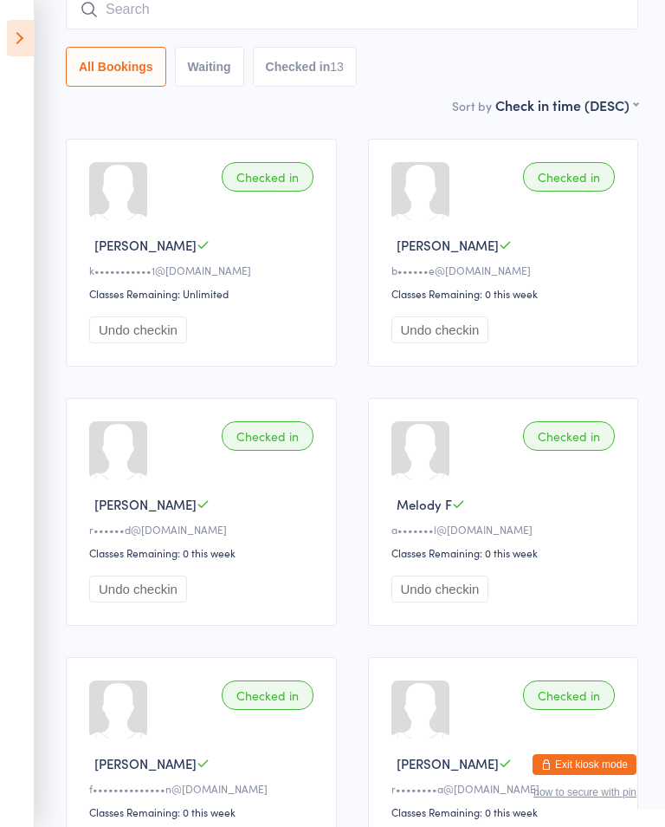
click at [123, 18] on input "search" at bounding box center [352, 10] width 573 height 40
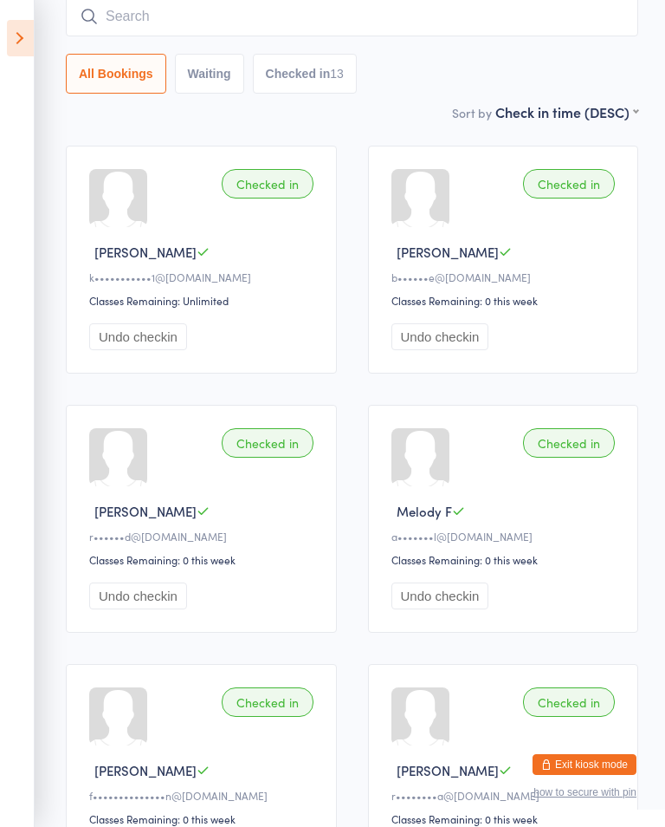
scroll to position [140, 0]
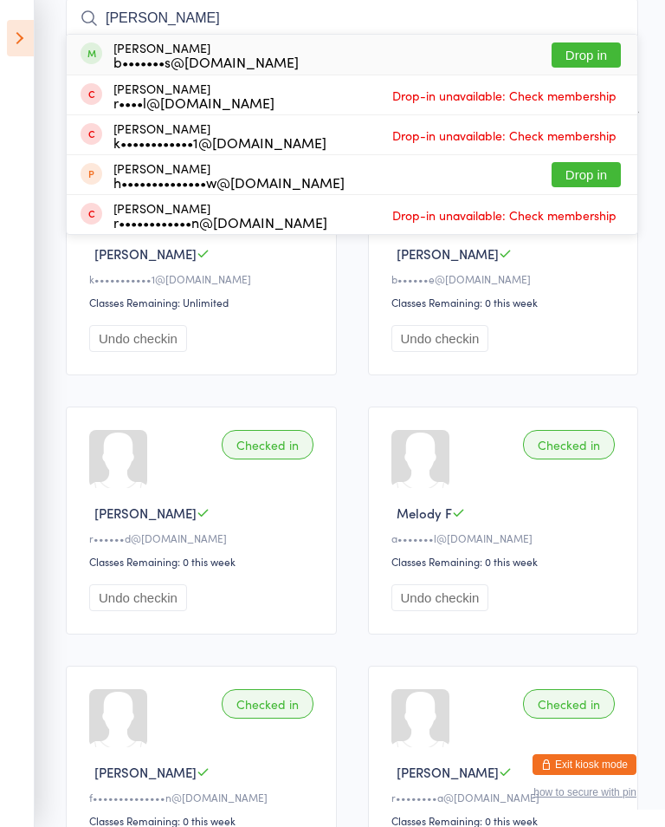
click at [199, 35] on input "[PERSON_NAME]" at bounding box center [352, 18] width 573 height 40
type input "[PERSON_NAME]"
click at [202, 48] on div "[PERSON_NAME] b•••••••s@[DOMAIN_NAME]" at bounding box center [206, 55] width 185 height 28
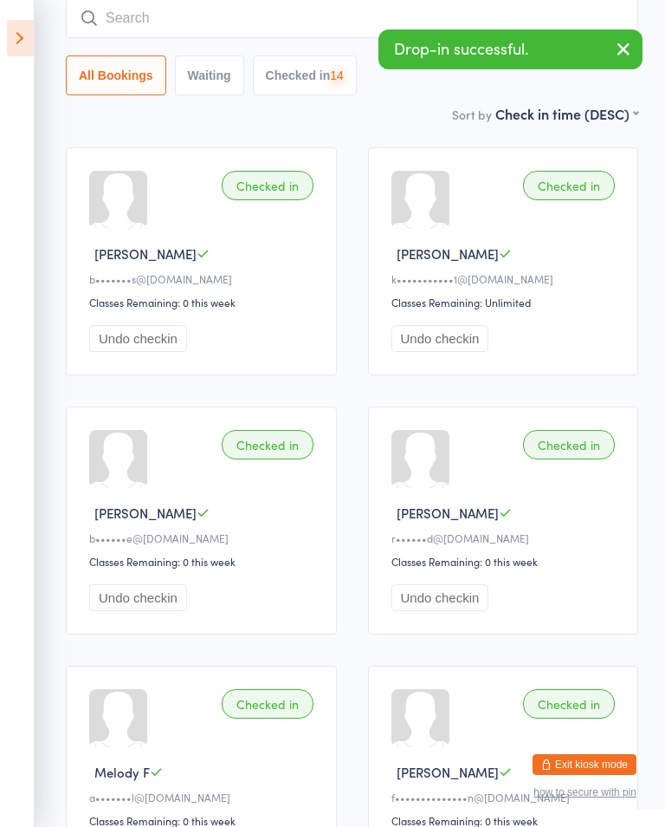
click at [196, 20] on input "search" at bounding box center [352, 18] width 573 height 40
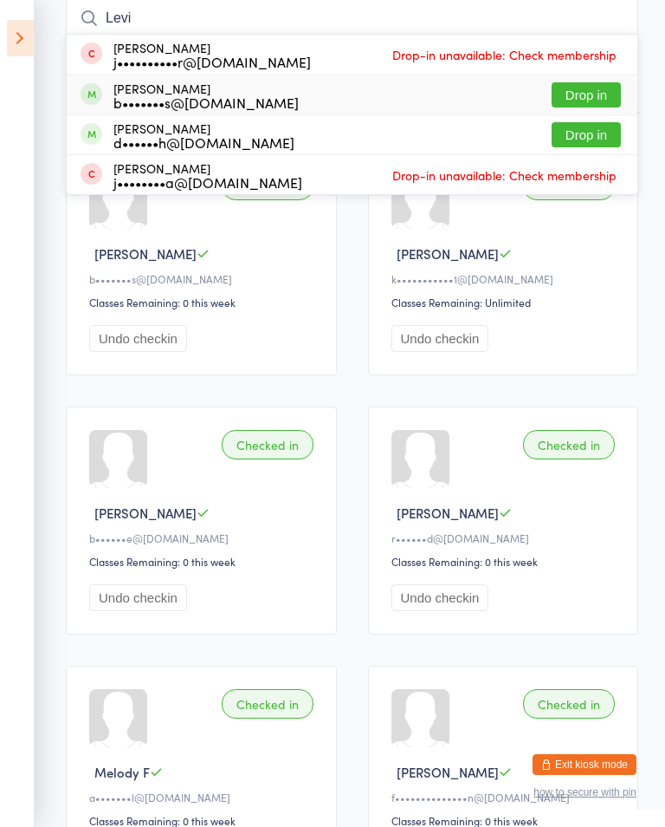
type input "Levi"
click at [200, 91] on div "[PERSON_NAME] b•••••••s@[DOMAIN_NAME]" at bounding box center [206, 95] width 185 height 28
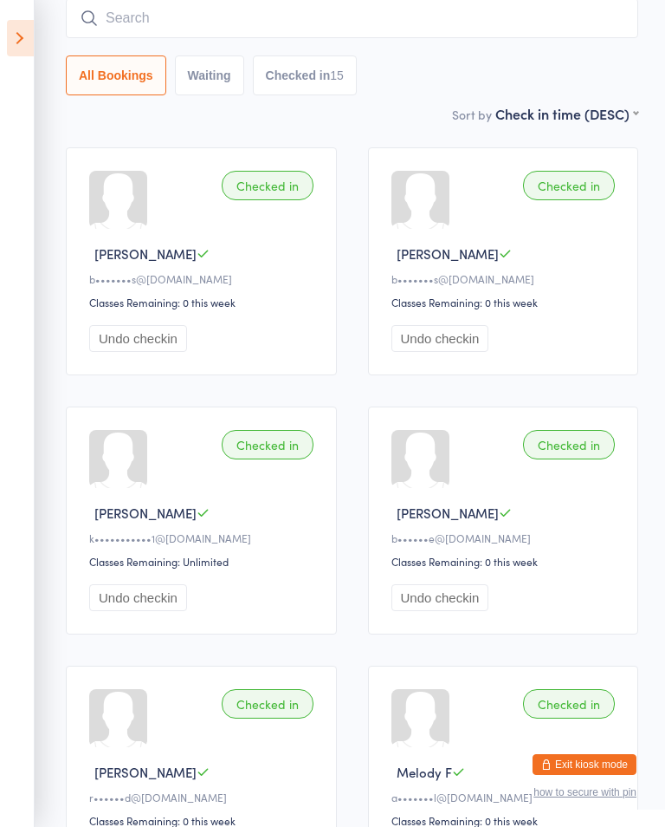
click at [460, 32] on input "search" at bounding box center [352, 18] width 573 height 40
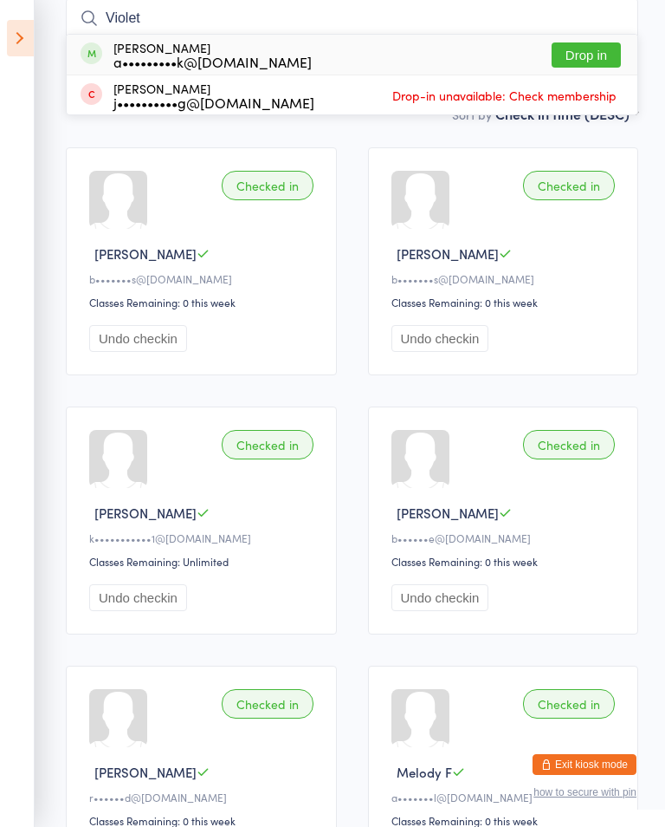
type input "Violet"
click at [584, 58] on button "Drop in" at bounding box center [586, 54] width 69 height 25
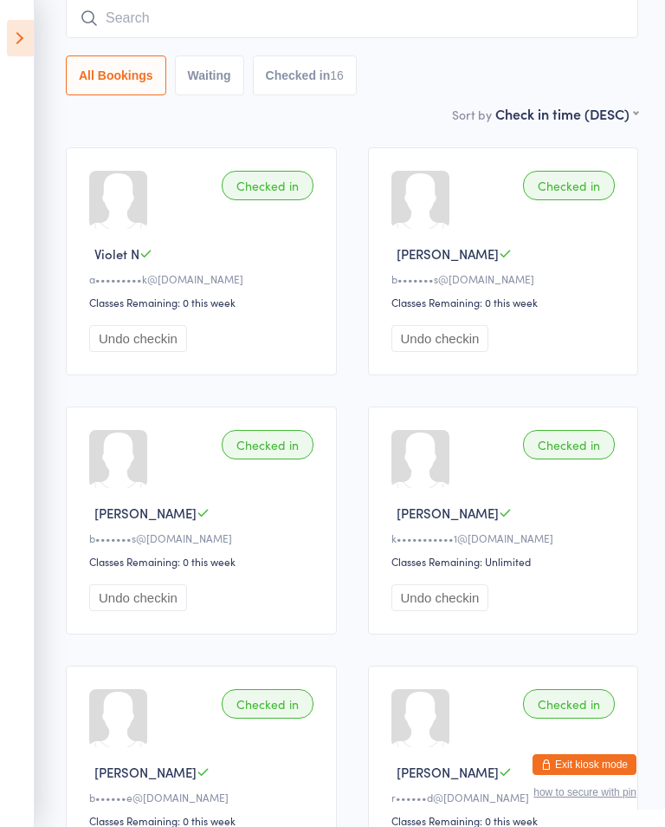
click at [31, 42] on icon at bounding box center [20, 38] width 27 height 36
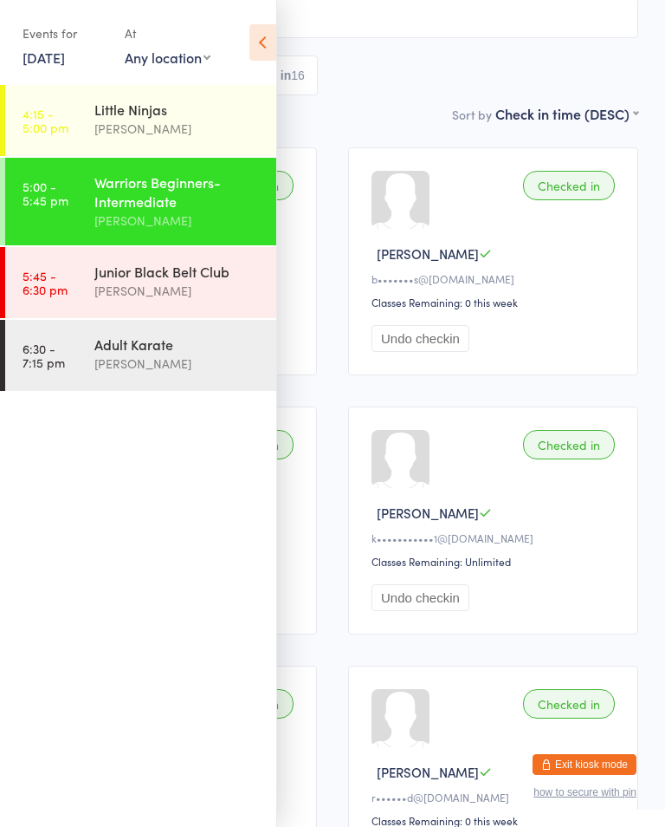
click at [178, 292] on div "[PERSON_NAME]" at bounding box center [177, 291] width 167 height 20
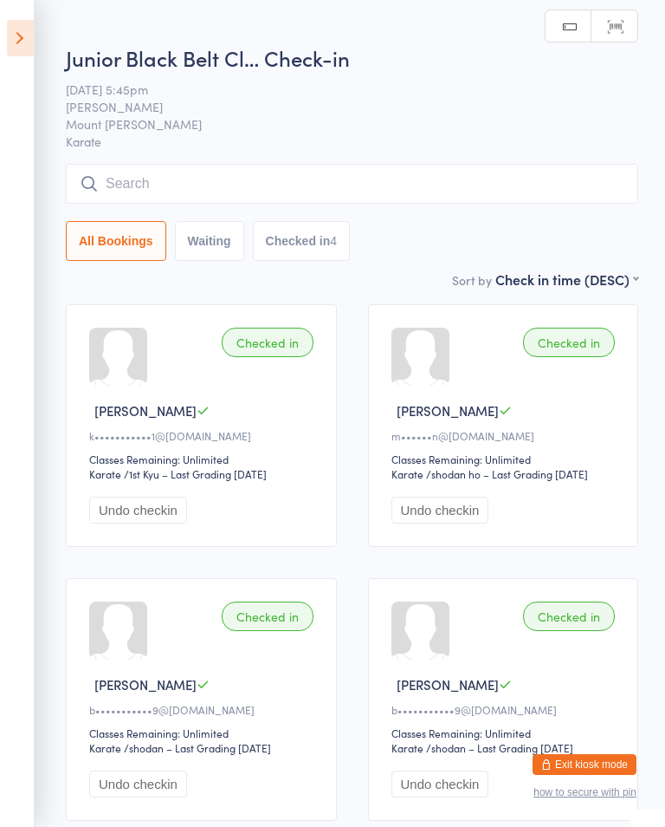
click at [341, 187] on input "search" at bounding box center [352, 184] width 573 height 40
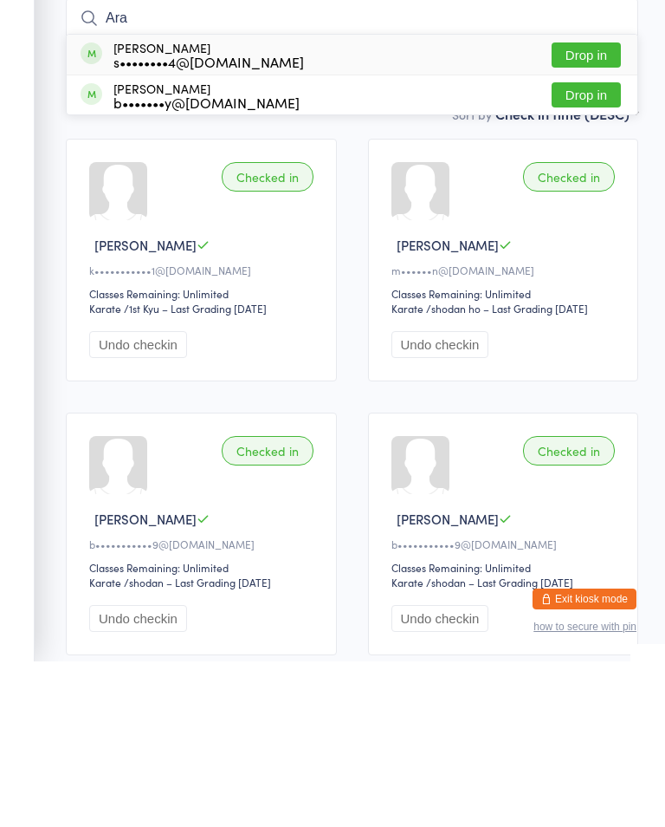
type input "Ara"
click at [597, 208] on button "Drop in" at bounding box center [586, 220] width 69 height 25
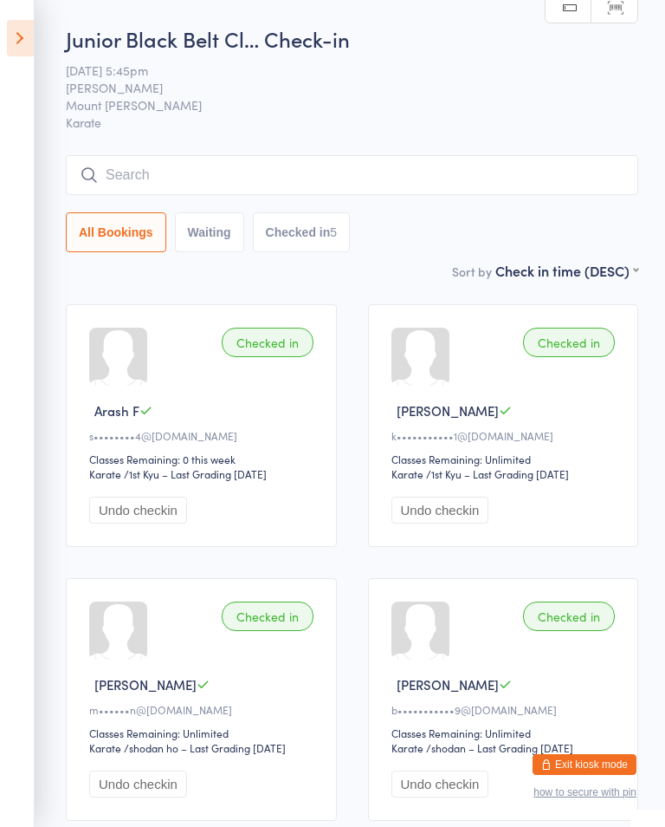
click at [24, 45] on icon at bounding box center [20, 38] width 27 height 36
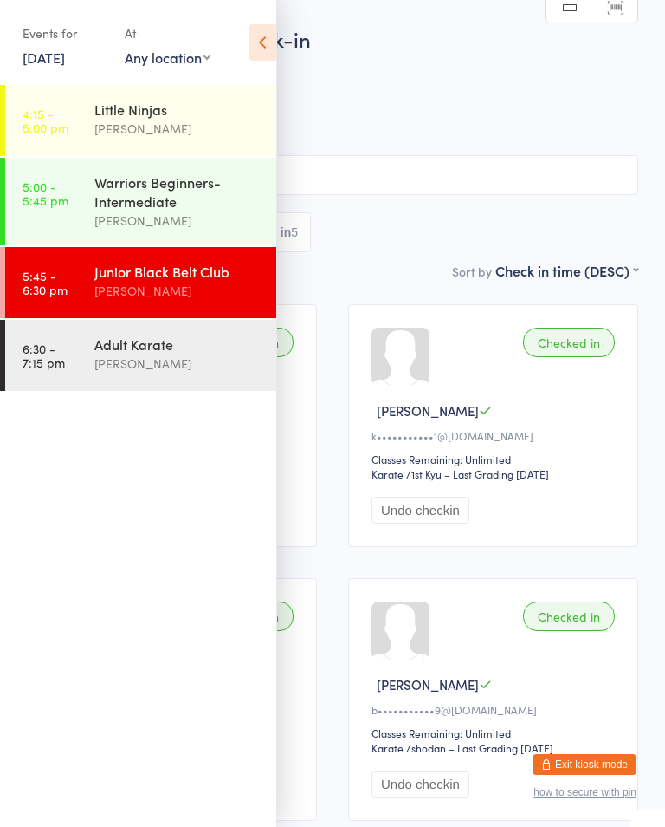
click at [99, 188] on div "Warriors Beginners-Intermediate" at bounding box center [177, 191] width 167 height 38
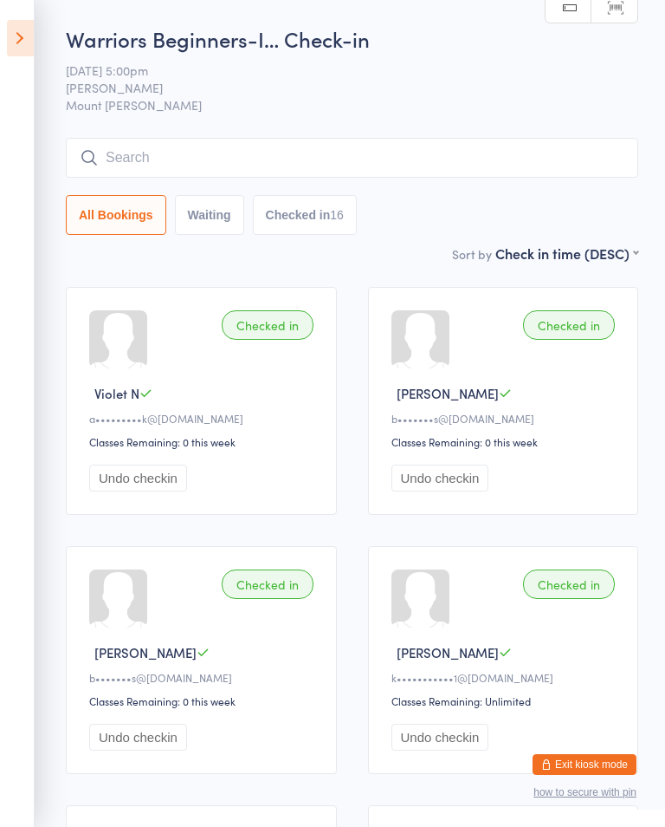
click at [32, 29] on icon at bounding box center [20, 38] width 27 height 36
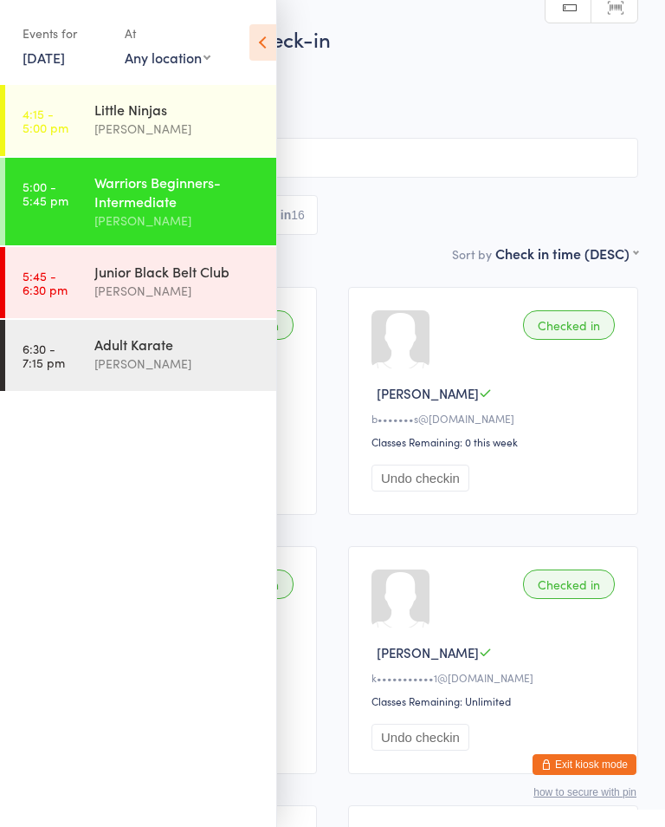
click at [186, 276] on div "Junior Black Belt Club" at bounding box center [177, 271] width 167 height 19
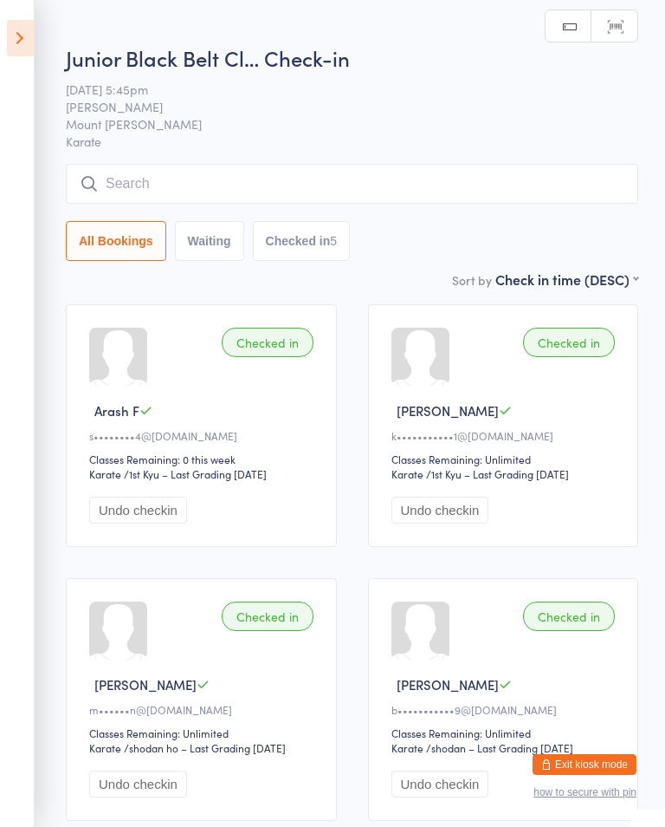
click at [104, 202] on input "search" at bounding box center [352, 184] width 573 height 40
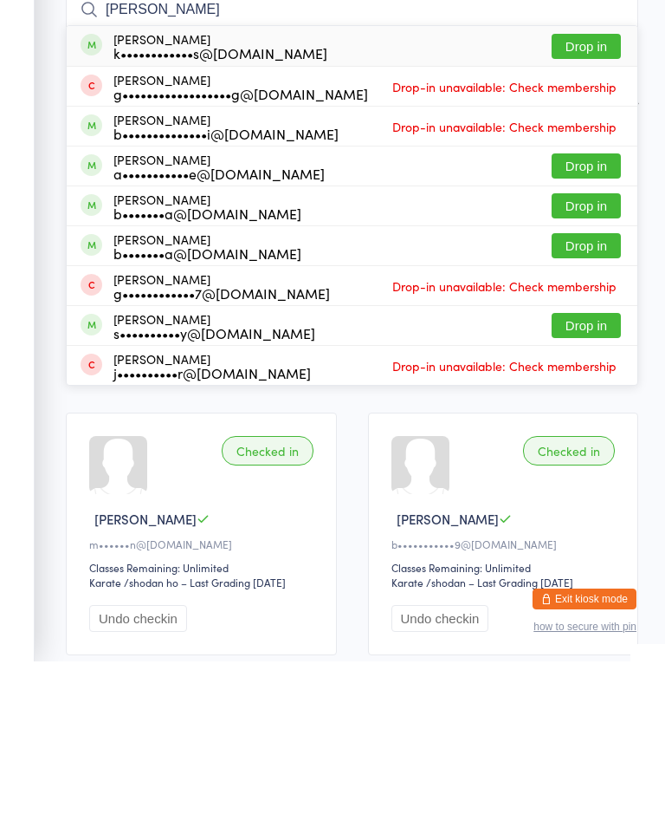
type input "[PERSON_NAME]"
click at [94, 320] on span at bounding box center [92, 331] width 22 height 22
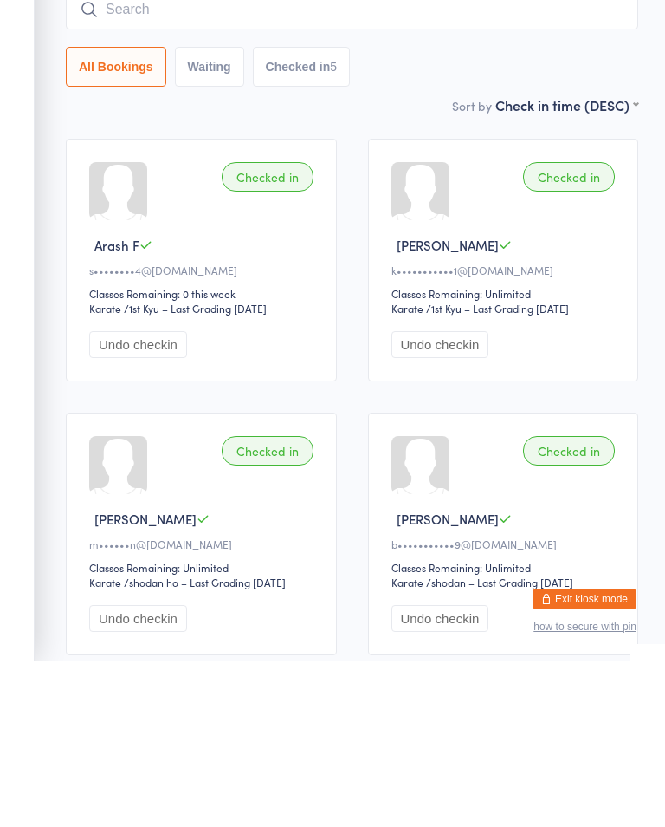
scroll to position [165, 0]
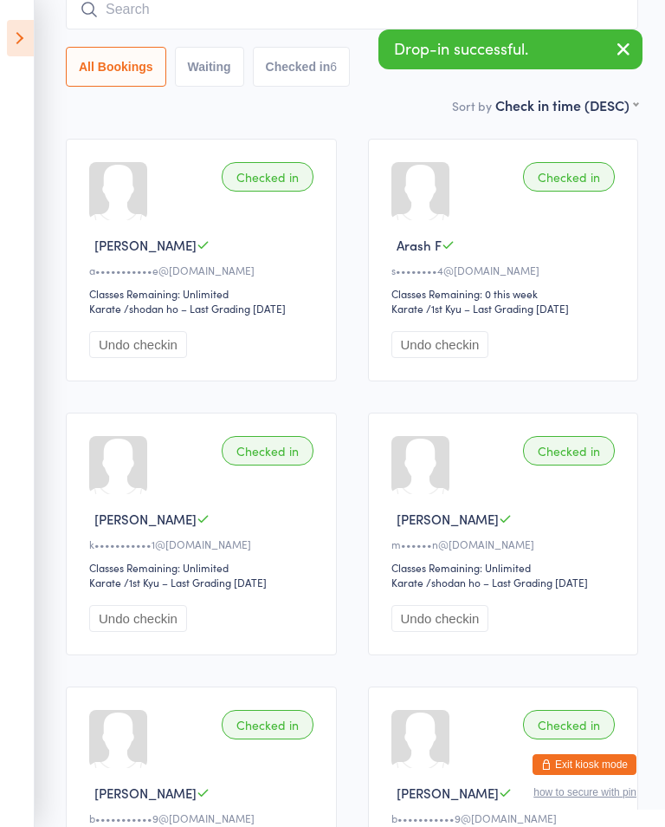
click at [26, 30] on icon at bounding box center [20, 38] width 27 height 36
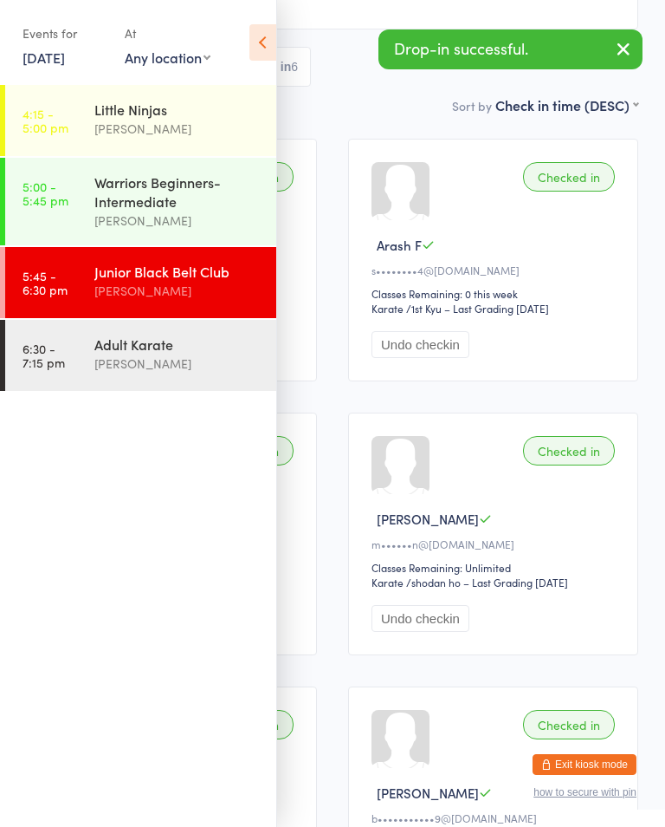
click at [56, 359] on time "6:30 - 7:15 pm" at bounding box center [44, 355] width 42 height 28
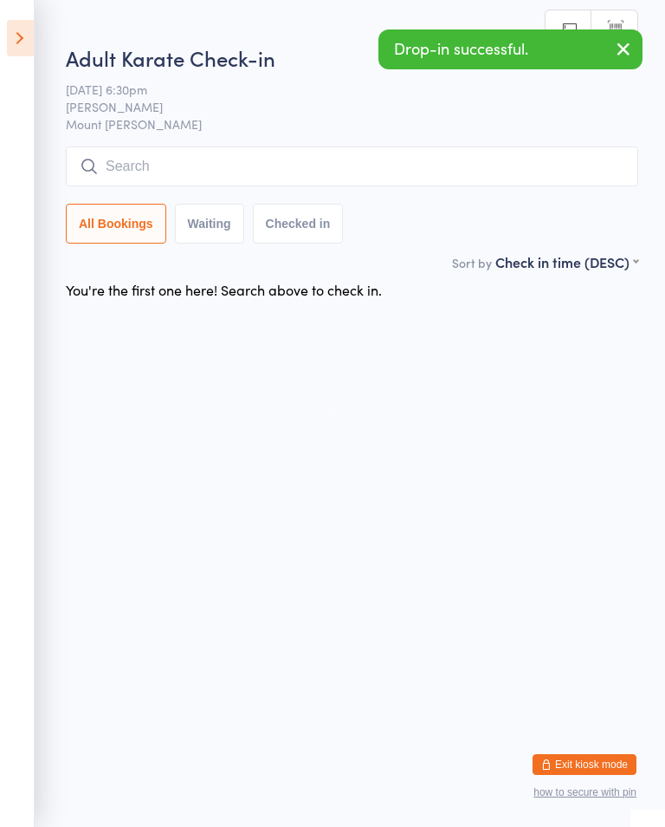
click at [130, 152] on input "search" at bounding box center [352, 166] width 573 height 40
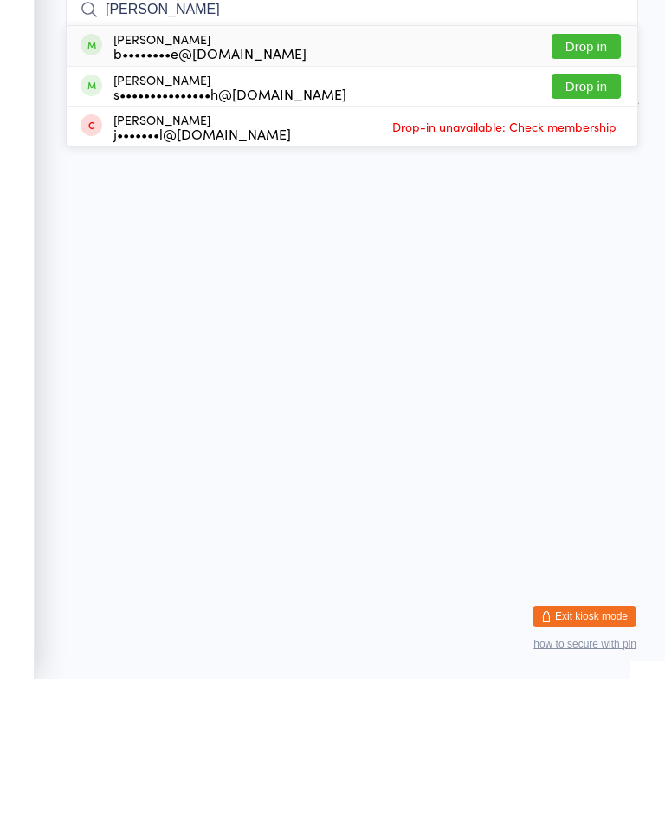
type input "[PERSON_NAME]"
click at [95, 182] on span at bounding box center [92, 193] width 22 height 22
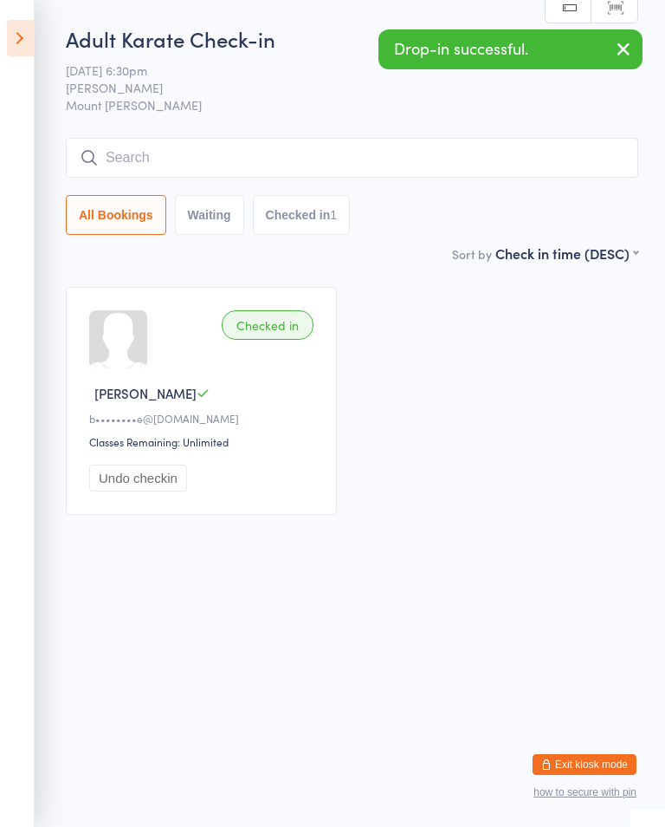
click at [23, 28] on icon at bounding box center [20, 38] width 27 height 36
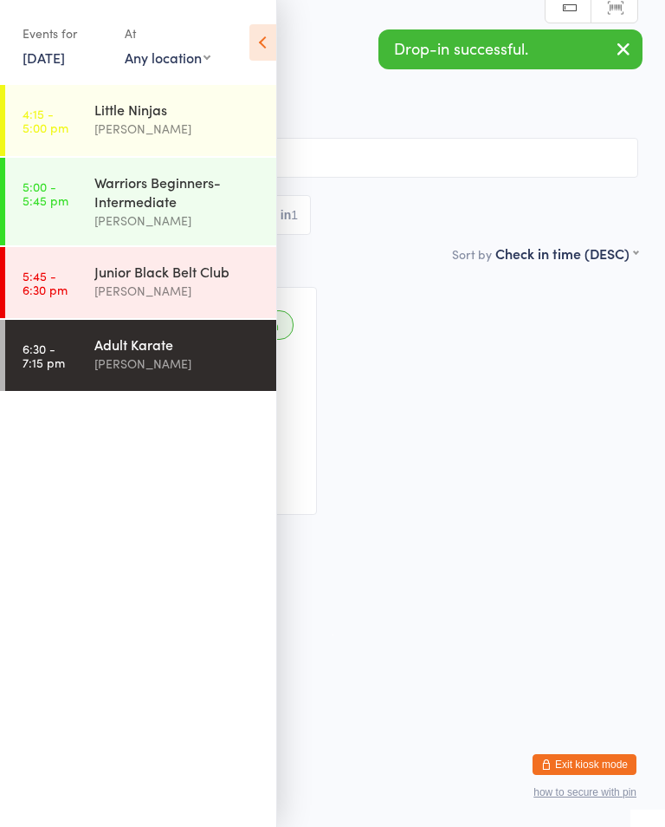
click at [88, 297] on link "5:45 - 6:30 pm Junior Black Belt Club [PERSON_NAME]" at bounding box center [140, 282] width 271 height 71
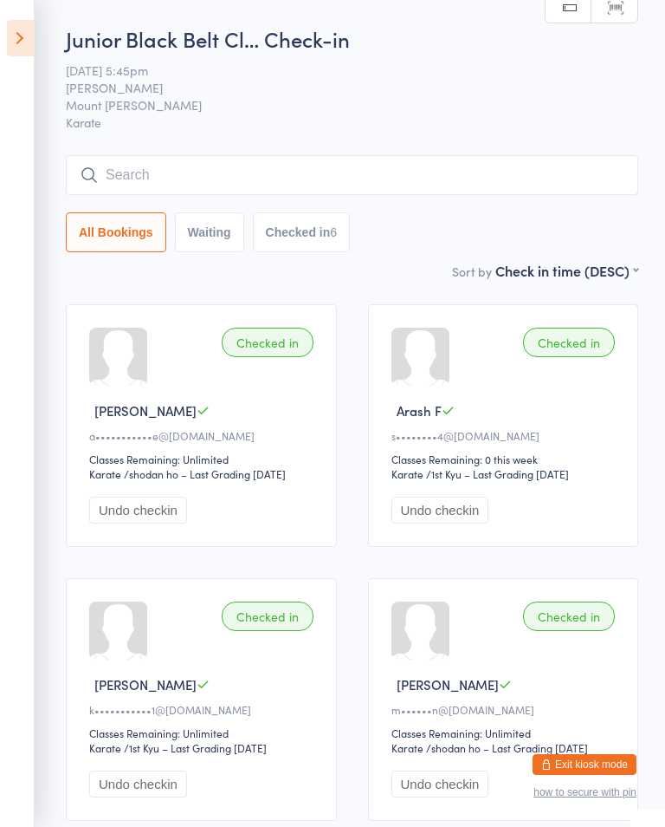
click at [132, 178] on input "search" at bounding box center [352, 175] width 573 height 40
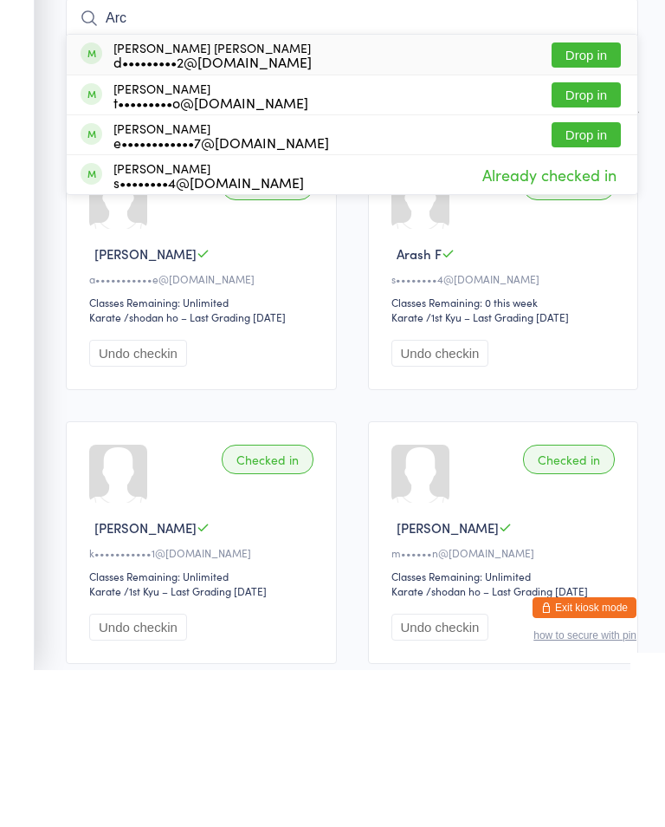
click at [593, 155] on input "Arc" at bounding box center [352, 175] width 573 height 40
type input "Arc"
click at [569, 199] on button "Drop in" at bounding box center [586, 211] width 69 height 25
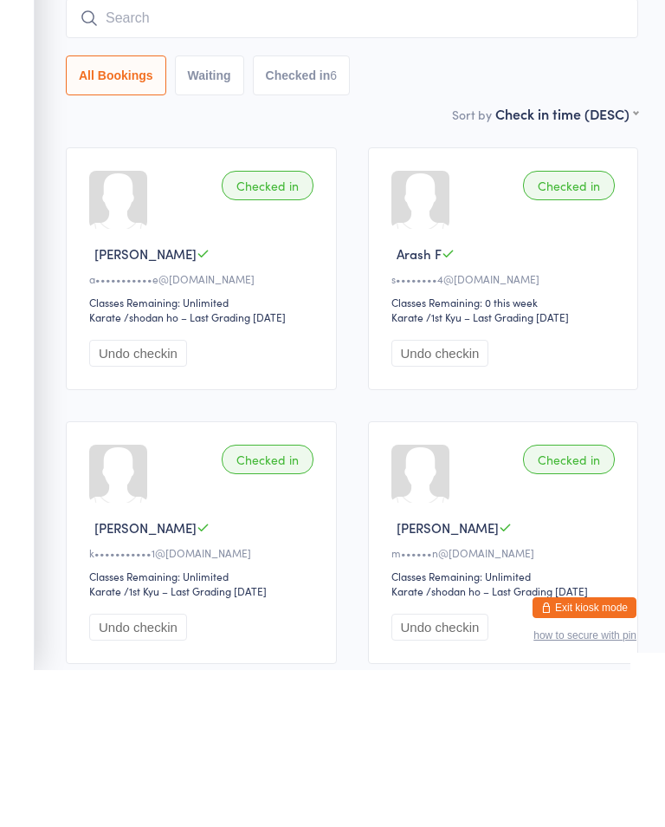
scroll to position [157, 0]
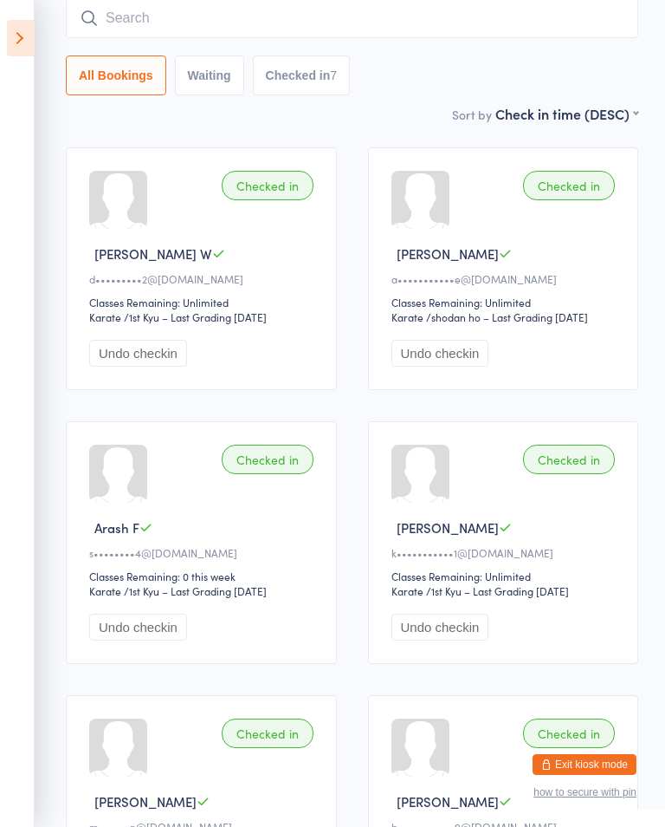
click at [116, 13] on input "search" at bounding box center [352, 18] width 573 height 40
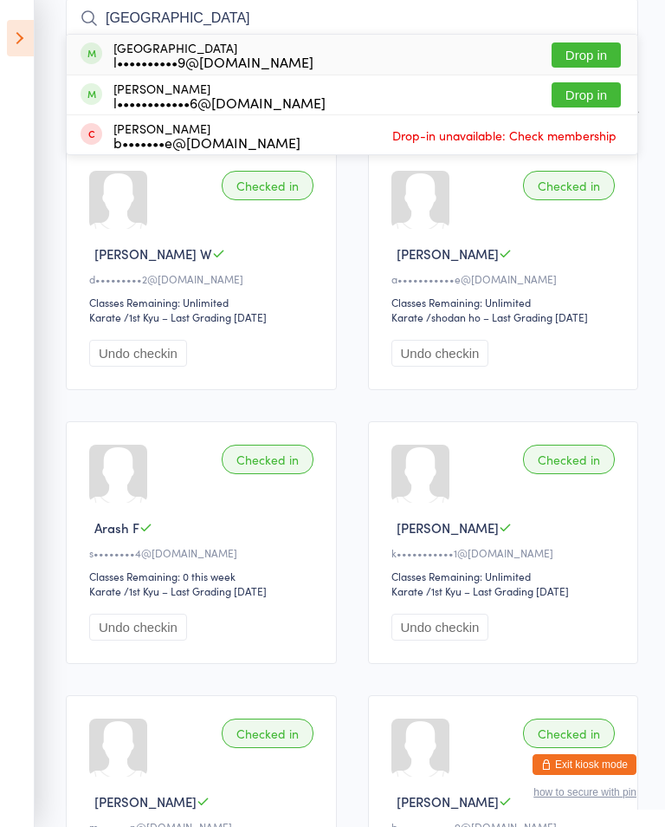
type input "[GEOGRAPHIC_DATA]"
click at [591, 46] on button "Drop in" at bounding box center [586, 54] width 69 height 25
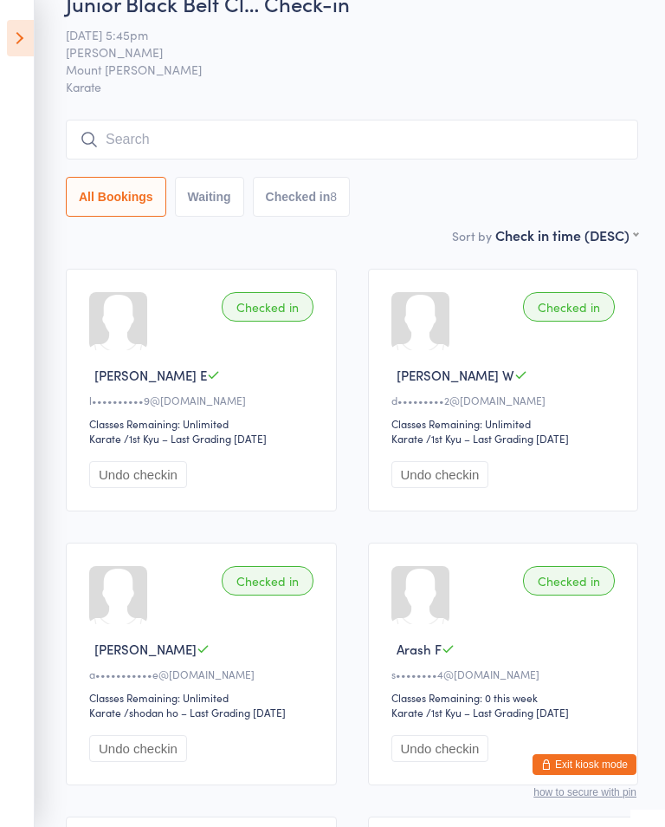
scroll to position [0, 0]
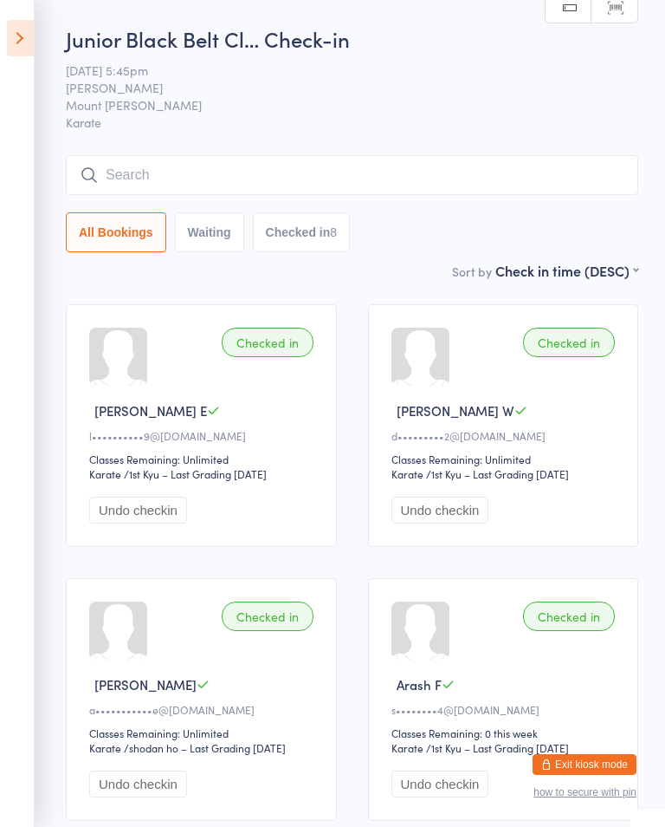
click at [469, 217] on div "All Bookings Waiting Checked in 8" at bounding box center [352, 232] width 573 height 40
click at [370, 165] on input "search" at bounding box center [352, 175] width 573 height 40
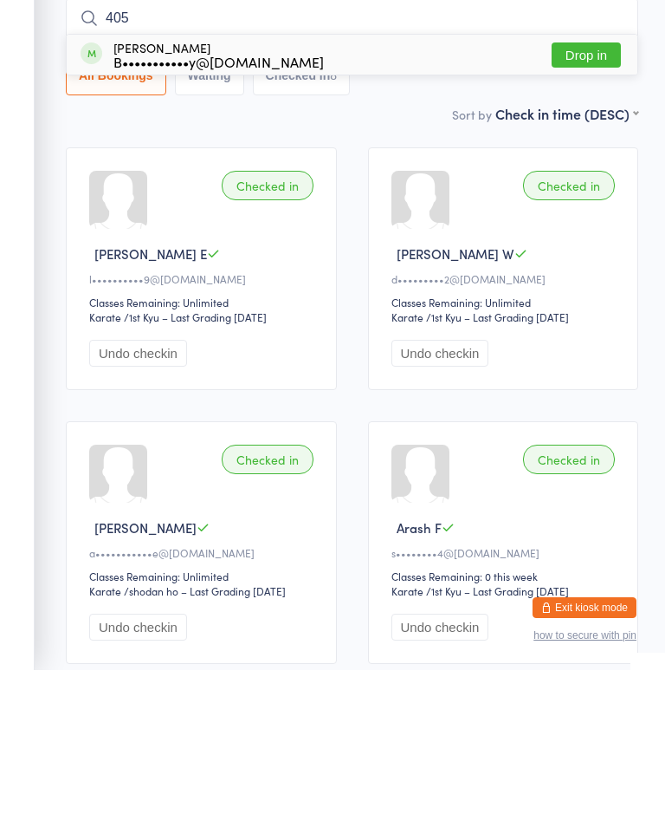
type input "405"
click at [604, 199] on button "Drop in" at bounding box center [586, 211] width 69 height 25
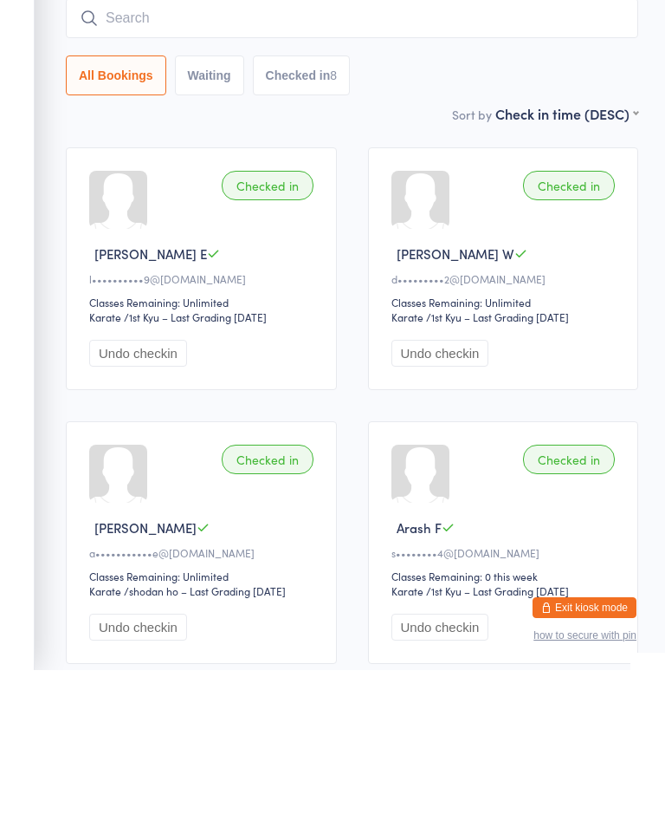
scroll to position [157, 0]
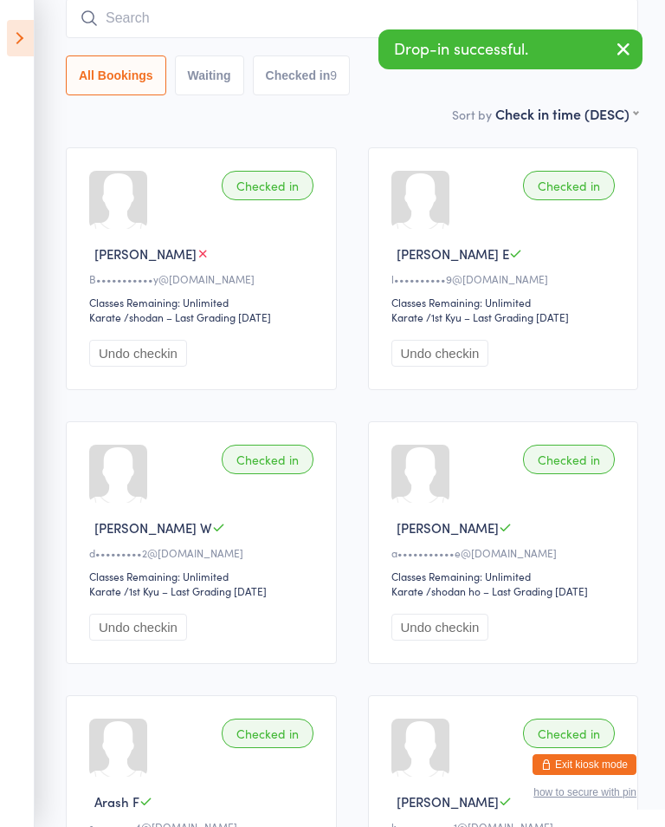
click at [652, 58] on ui-view "Junior Black Belt Cl… Check-in [DATE] 5:45pm [PERSON_NAME] Mount [PERSON_NAME] …" at bounding box center [332, 683] width 665 height 1633
click at [640, 49] on button "button" at bounding box center [624, 50] width 38 height 40
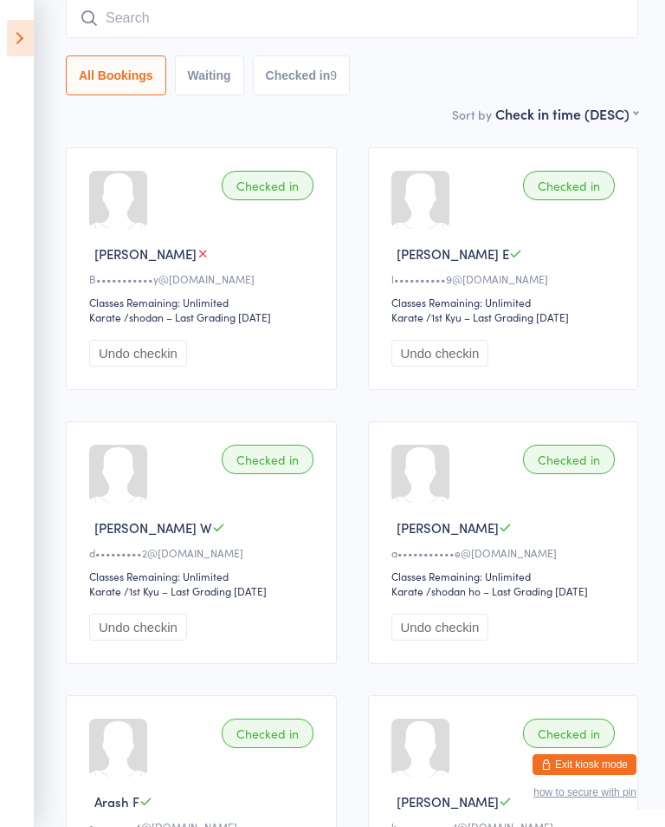
click at [178, 13] on input "search" at bounding box center [352, 18] width 573 height 40
type input "[PERSON_NAME]"
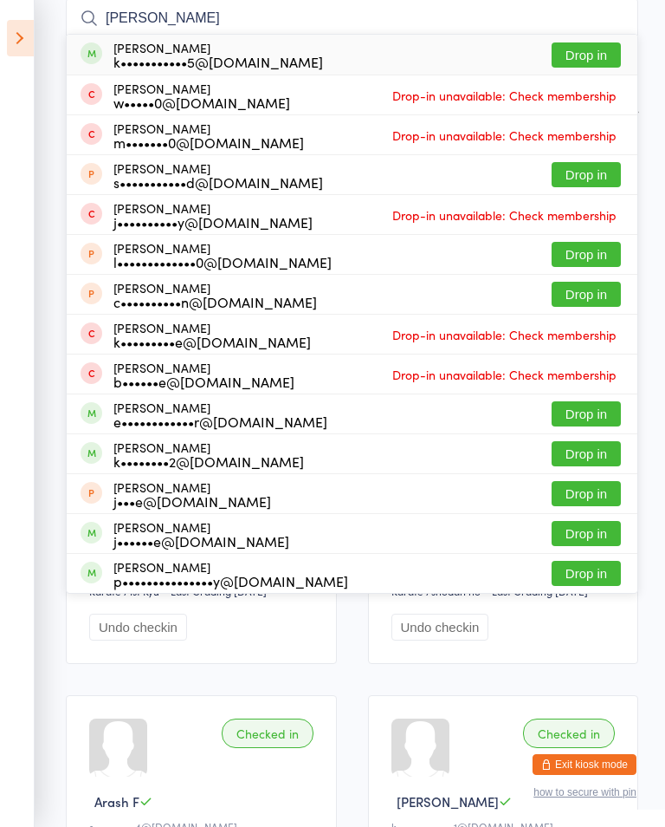
click at [610, 54] on button "Drop in" at bounding box center [586, 54] width 69 height 25
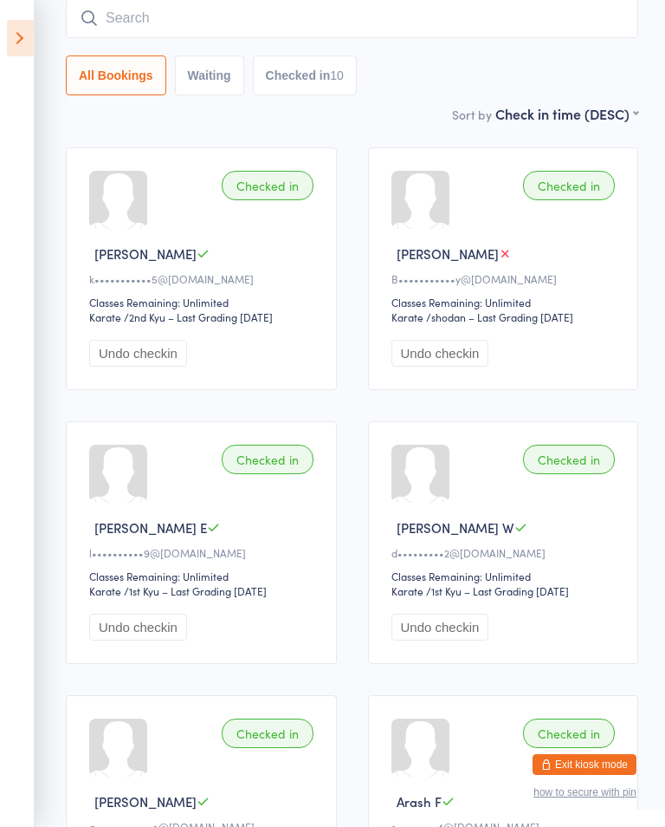
click at [83, 3] on input "search" at bounding box center [352, 18] width 573 height 40
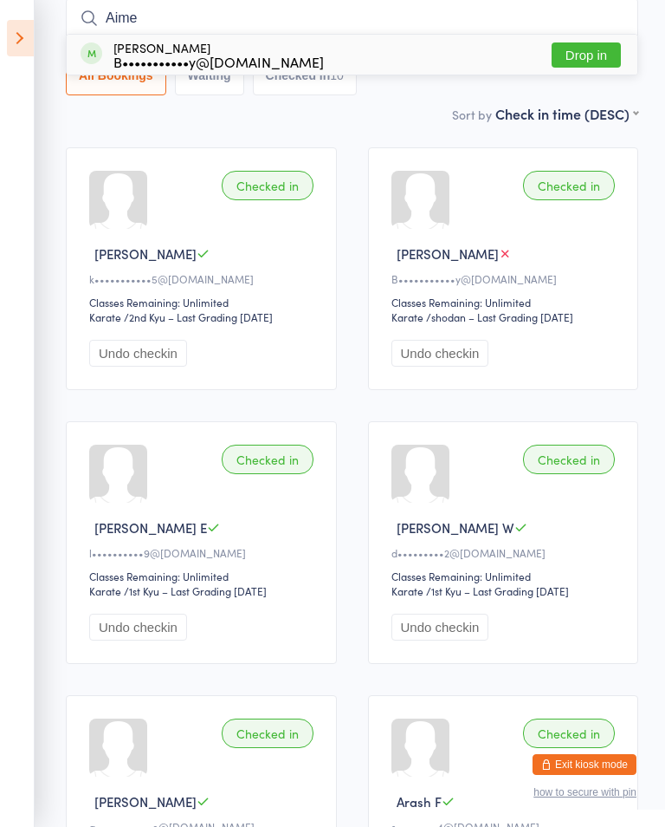
type input "Aime"
click at [595, 60] on button "Drop in" at bounding box center [586, 54] width 69 height 25
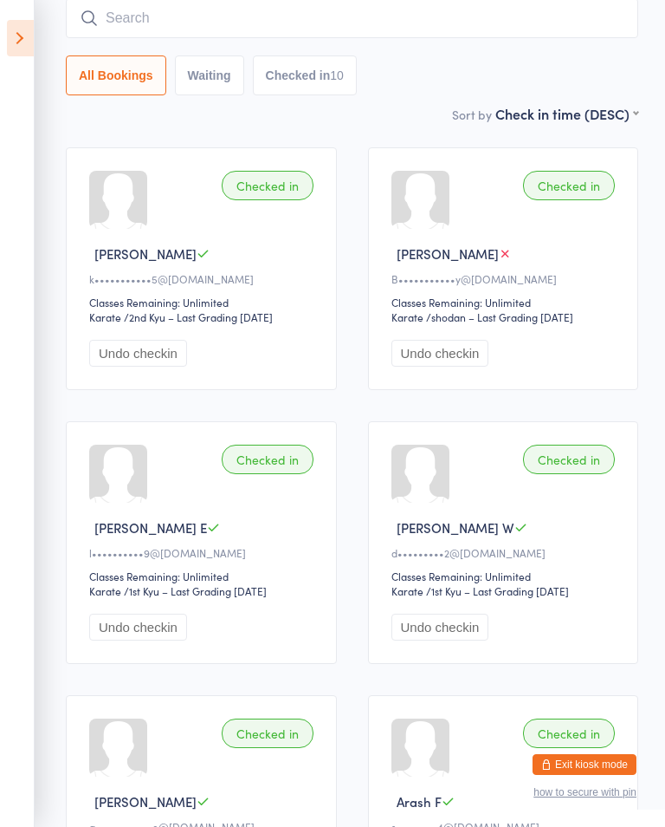
click at [510, 16] on input "search" at bounding box center [352, 18] width 573 height 40
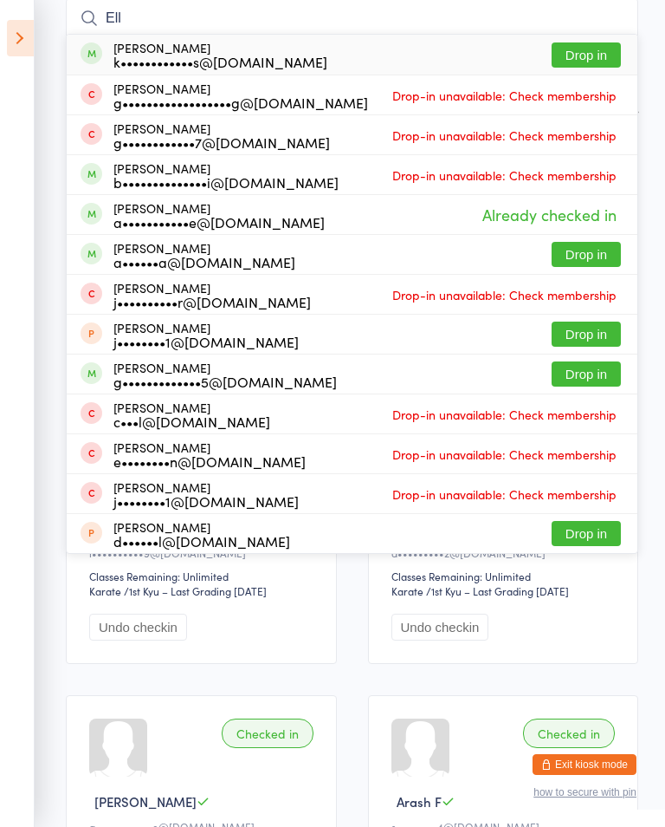
type input "Ell"
click at [588, 36] on div "[PERSON_NAME] k••••••••••••s@[DOMAIN_NAME] Drop in" at bounding box center [352, 55] width 571 height 40
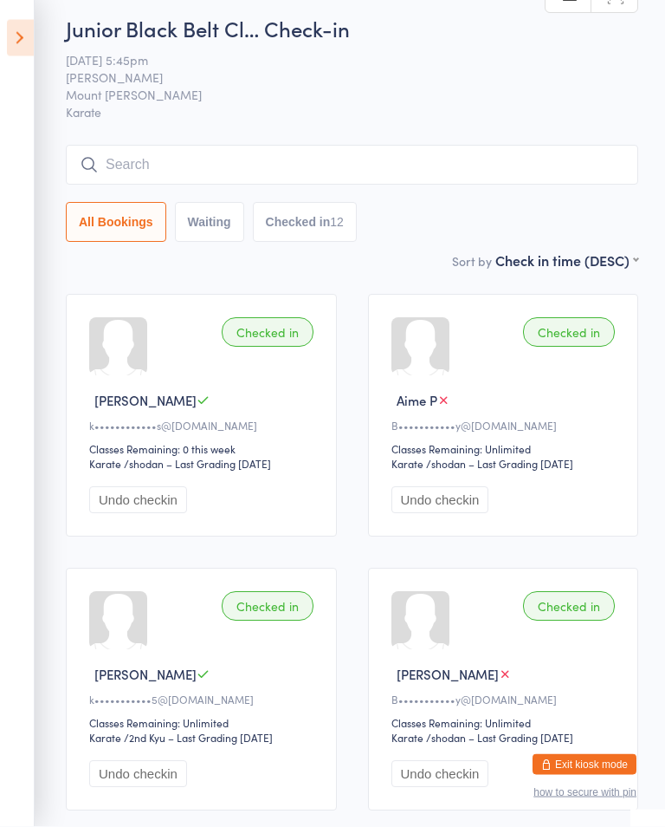
scroll to position [0, 0]
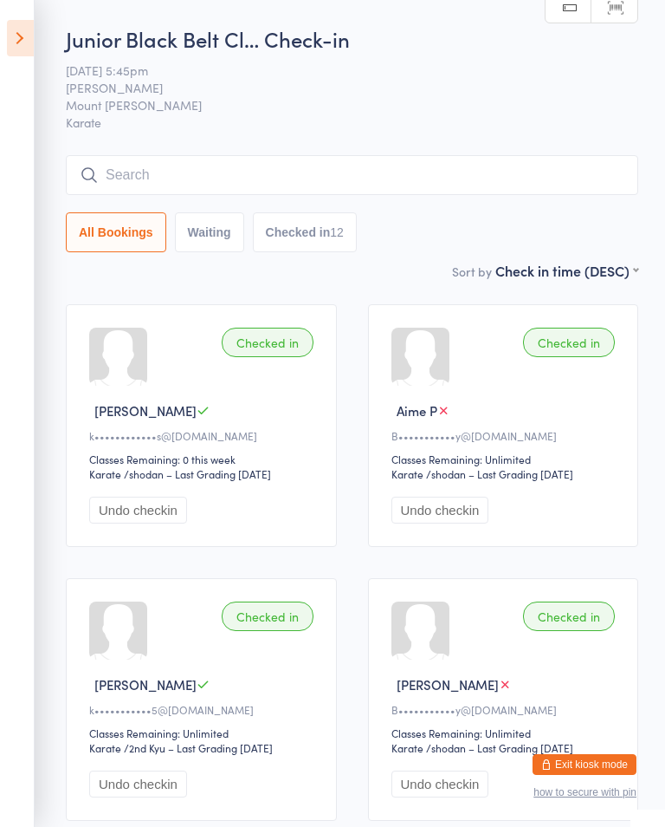
click at [556, 172] on input "search" at bounding box center [352, 175] width 573 height 40
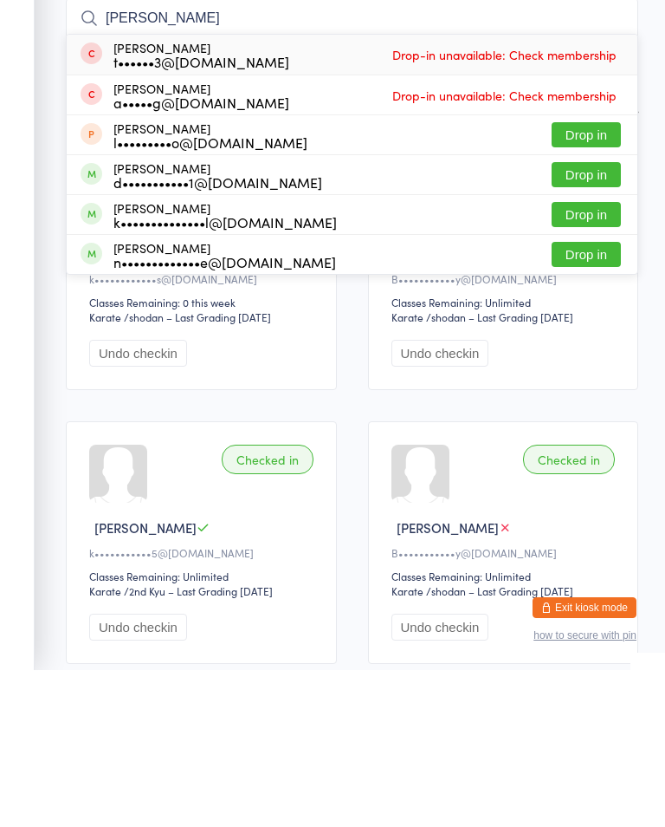
type input "[PERSON_NAME]"
click at [597, 359] on button "Drop in" at bounding box center [586, 371] width 69 height 25
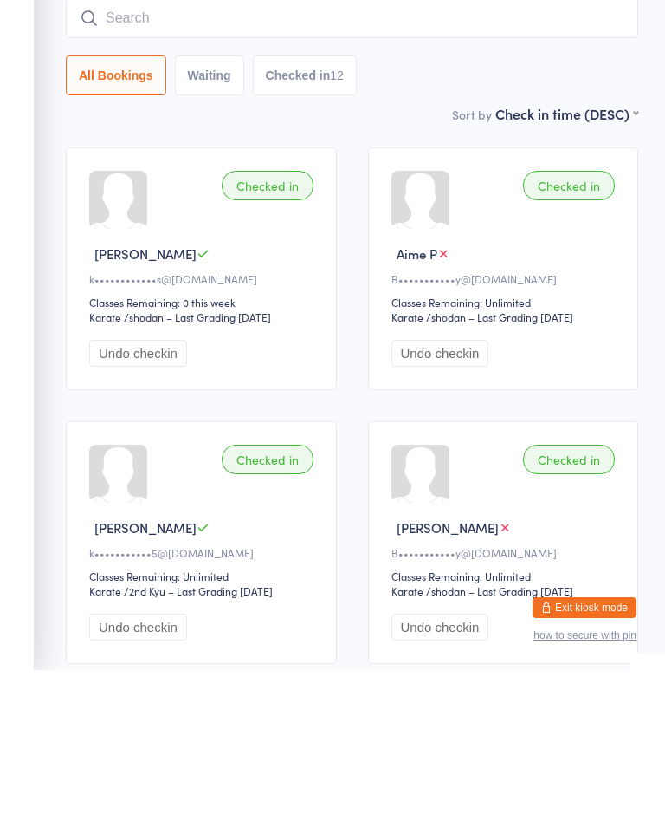
scroll to position [157, 0]
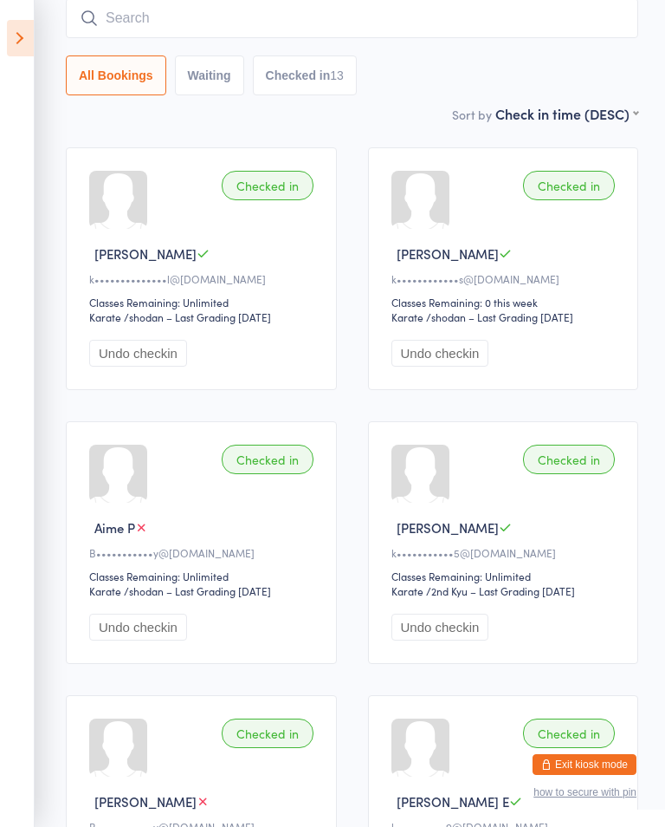
click at [118, 25] on input "search" at bounding box center [352, 18] width 573 height 40
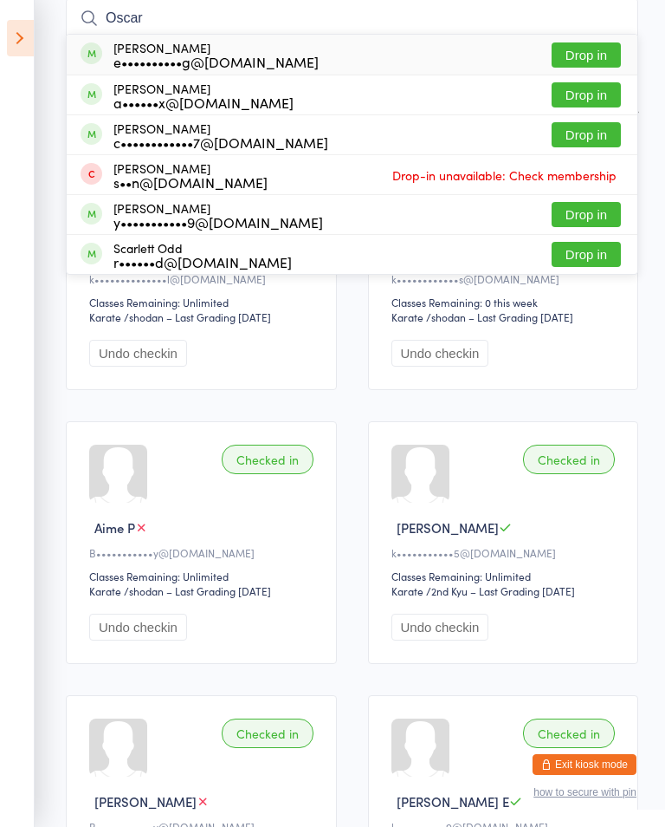
type input "Oscar"
click at [587, 48] on button "Drop in" at bounding box center [586, 54] width 69 height 25
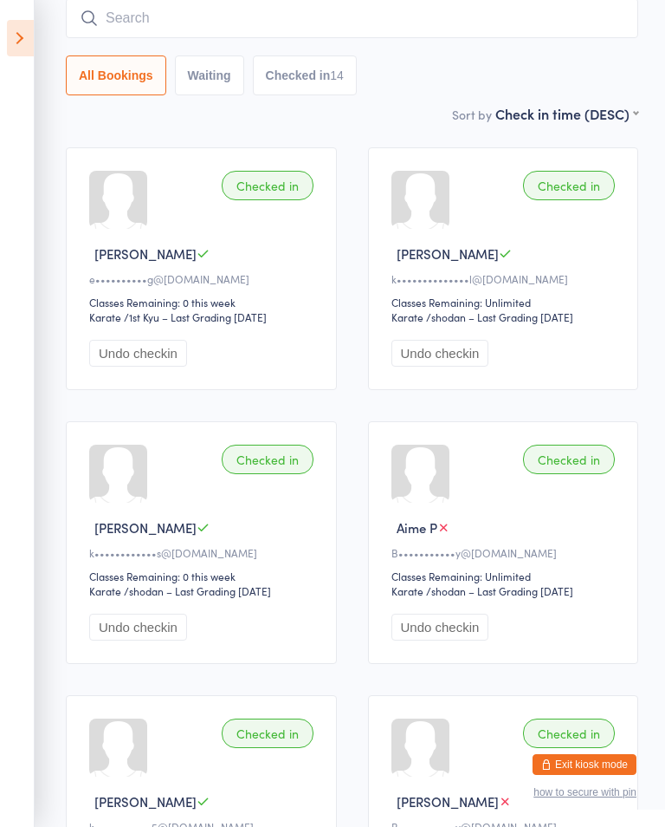
click at [567, 24] on input "search" at bounding box center [352, 18] width 573 height 40
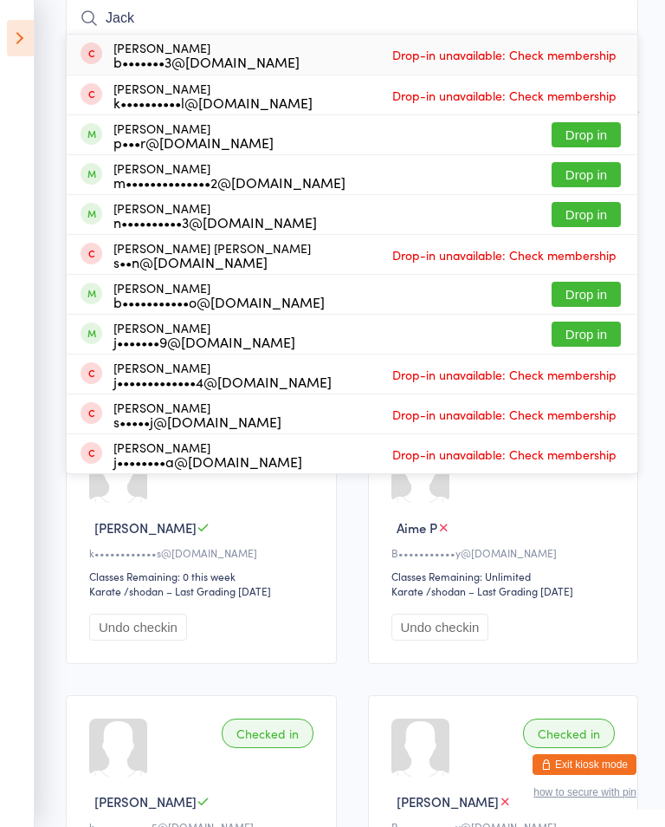
type input "Jack"
click at [597, 178] on button "Drop in" at bounding box center [586, 174] width 69 height 25
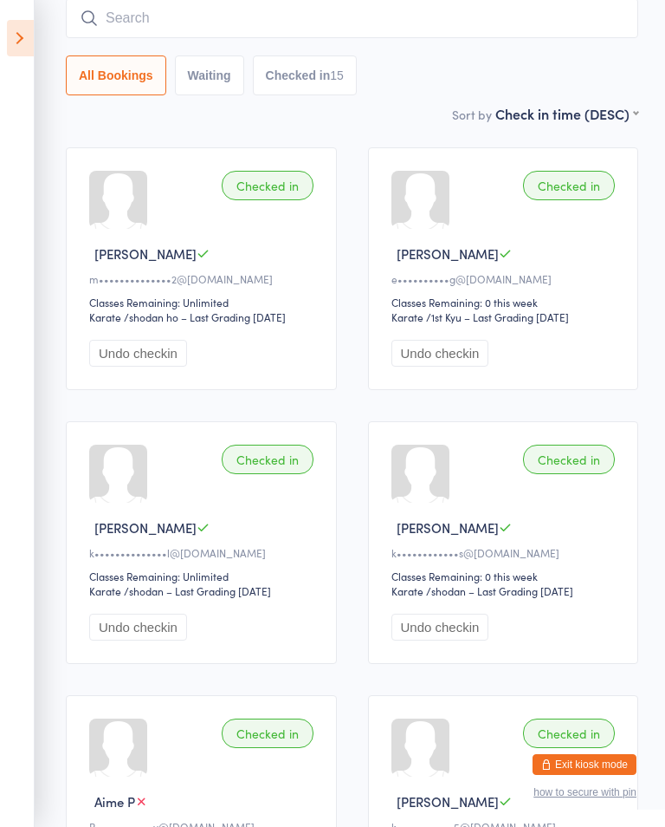
click at [579, 5] on input "search" at bounding box center [352, 18] width 573 height 40
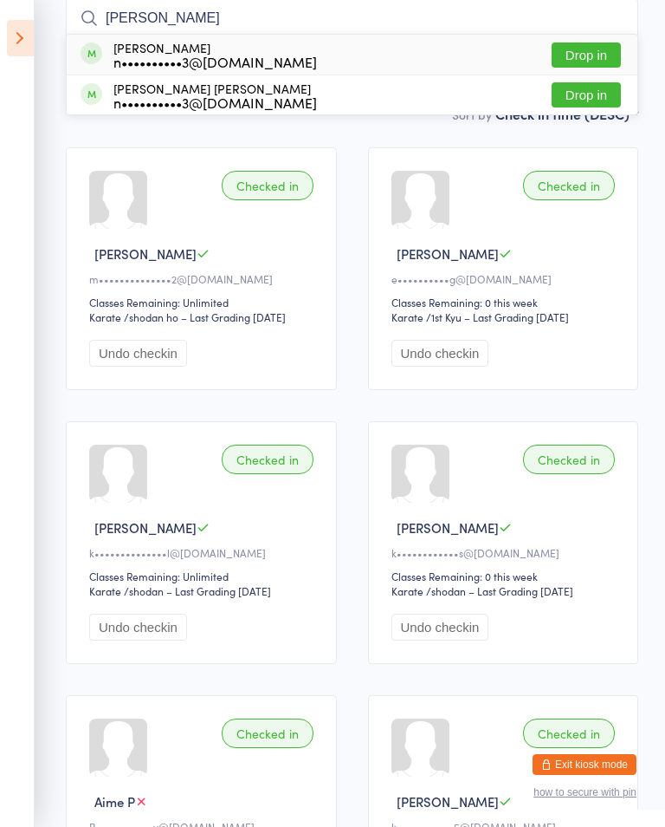
type input "[PERSON_NAME]"
click at [600, 55] on button "Drop in" at bounding box center [586, 54] width 69 height 25
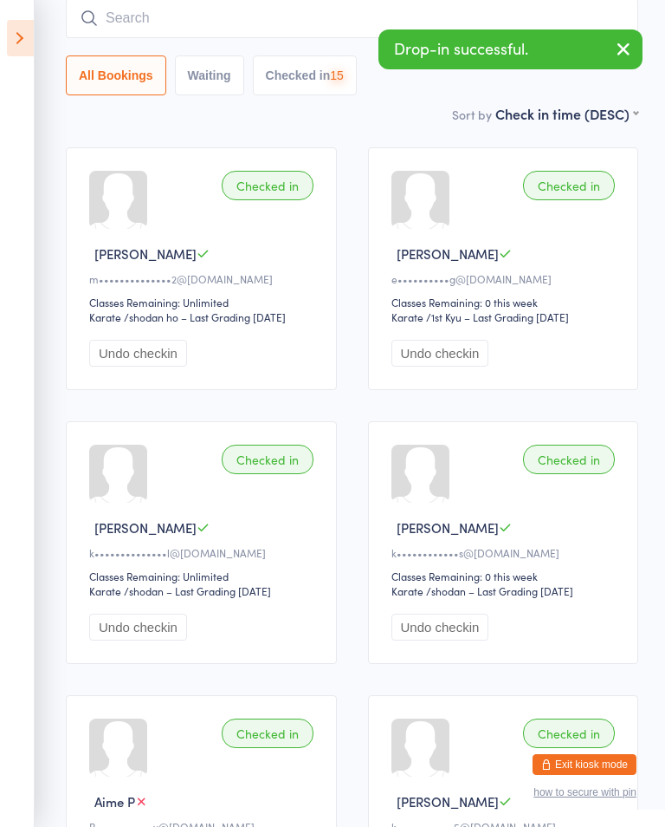
click at [470, 9] on input "search" at bounding box center [352, 18] width 573 height 40
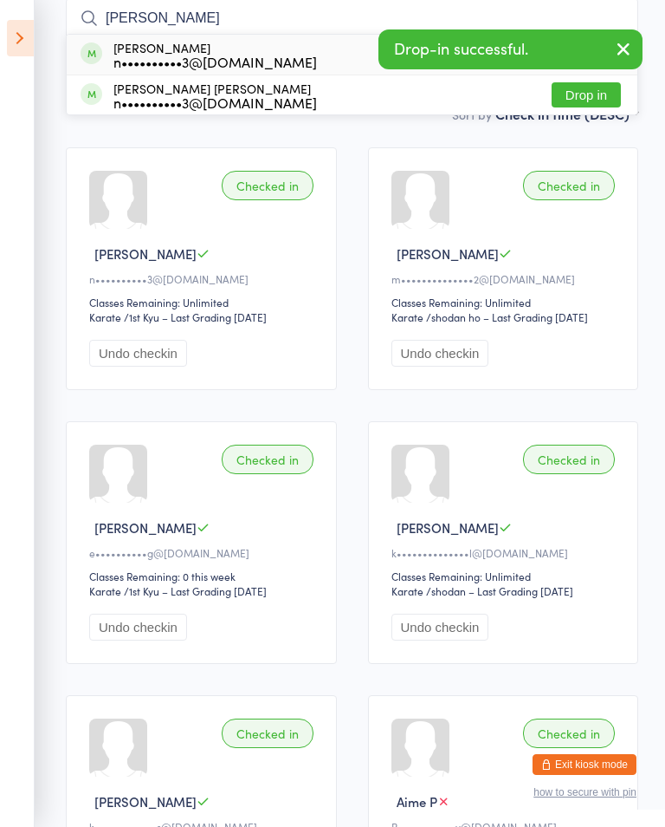
type input "[PERSON_NAME]"
click at [609, 90] on button "Drop in" at bounding box center [586, 94] width 69 height 25
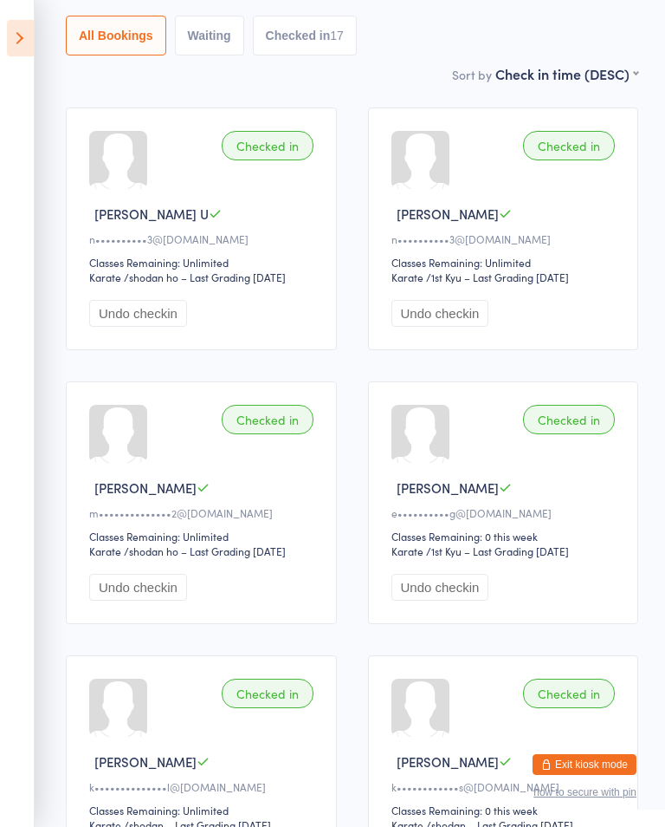
scroll to position [0, 0]
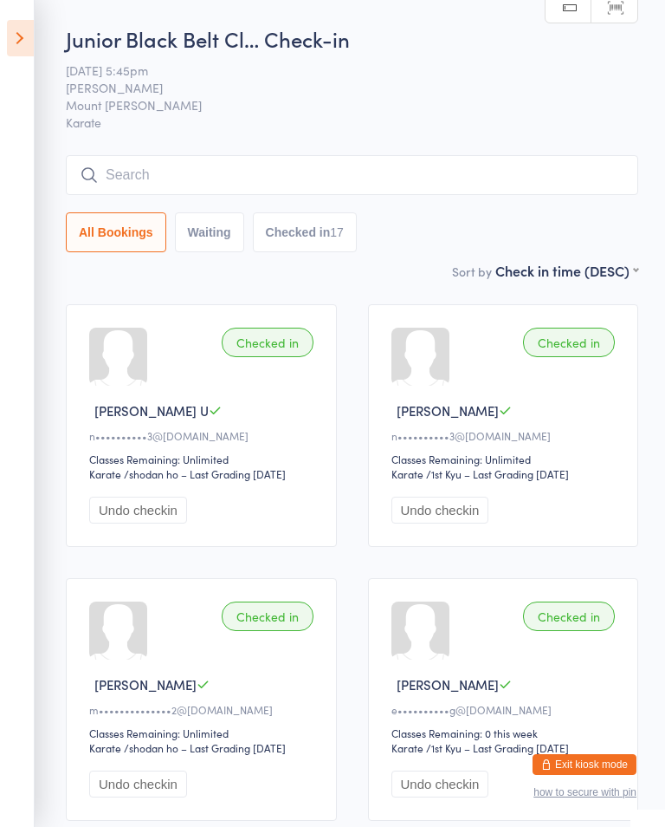
click at [31, 29] on icon at bounding box center [20, 38] width 27 height 36
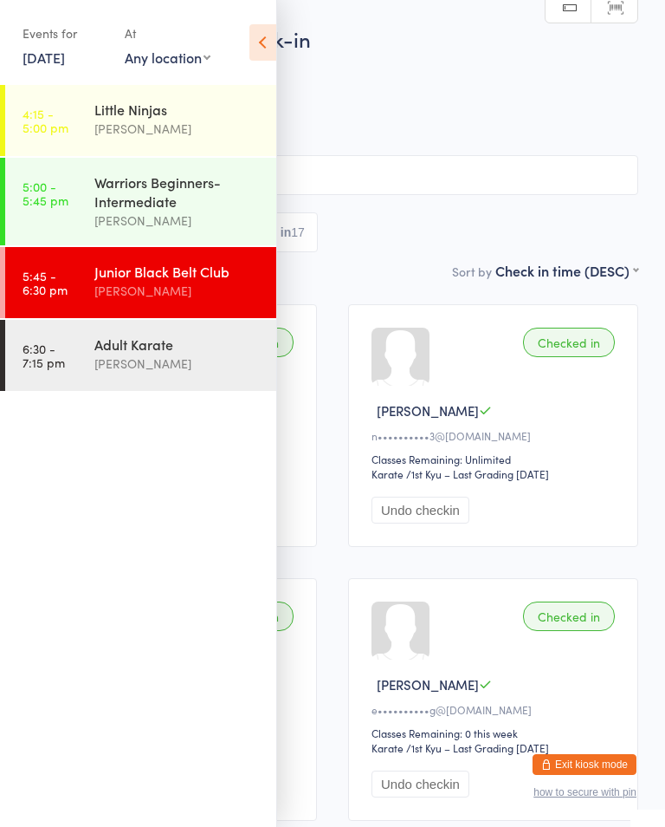
click at [201, 209] on div "Warriors Beginners-Intermediate" at bounding box center [177, 191] width 167 height 38
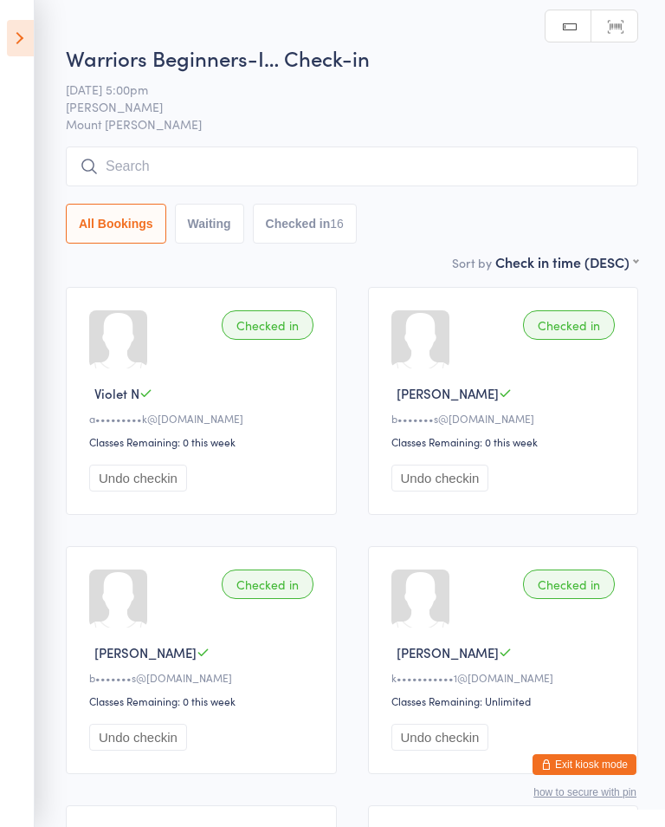
click at [189, 94] on span "[DATE] 5:00pm" at bounding box center [339, 89] width 546 height 17
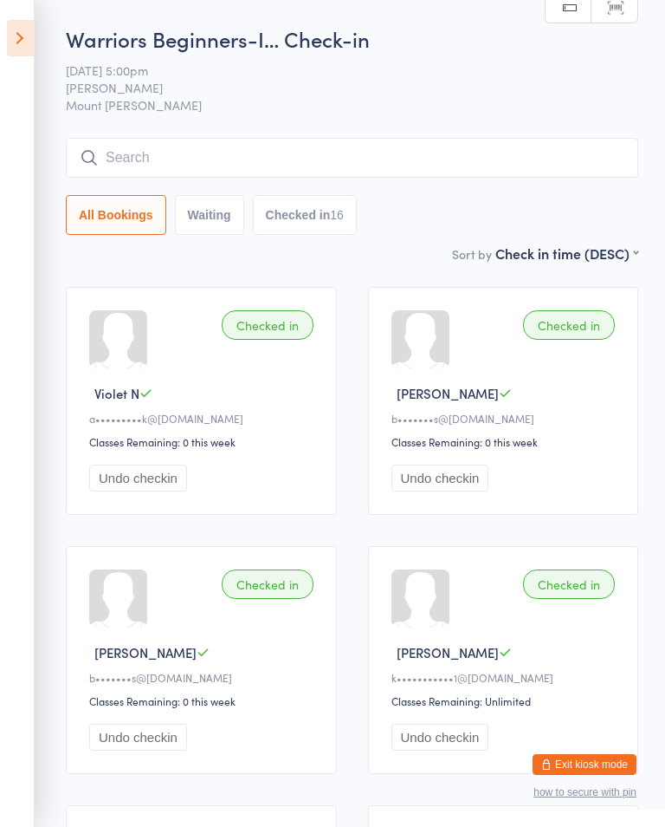
click at [415, 163] on input "search" at bounding box center [352, 158] width 573 height 40
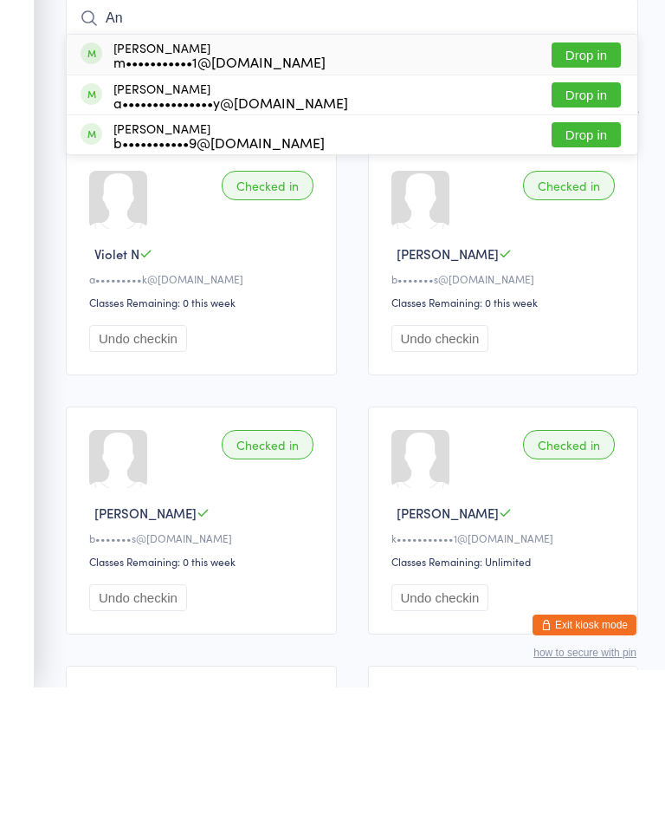
type input "A"
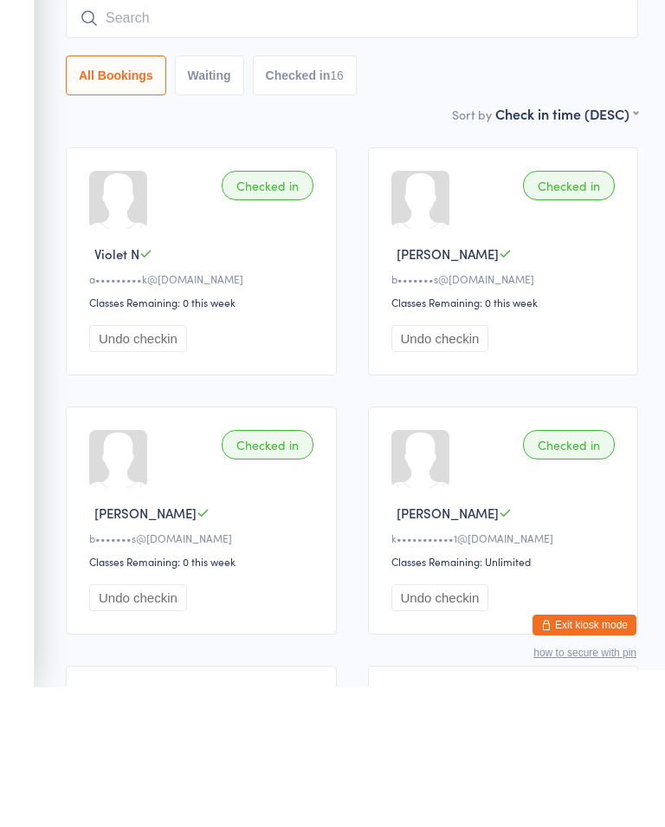
scroll to position [140, 0]
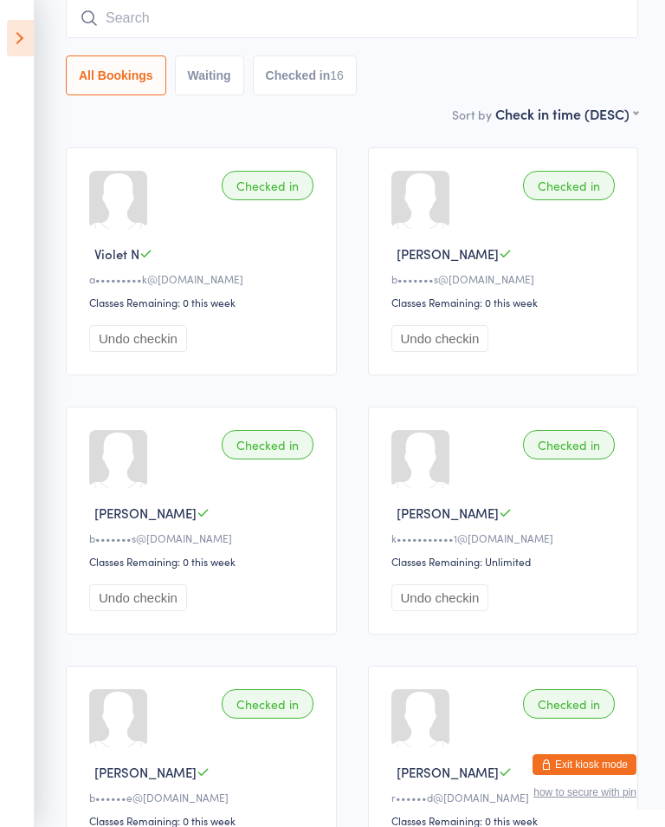
click at [29, 30] on icon at bounding box center [20, 38] width 27 height 36
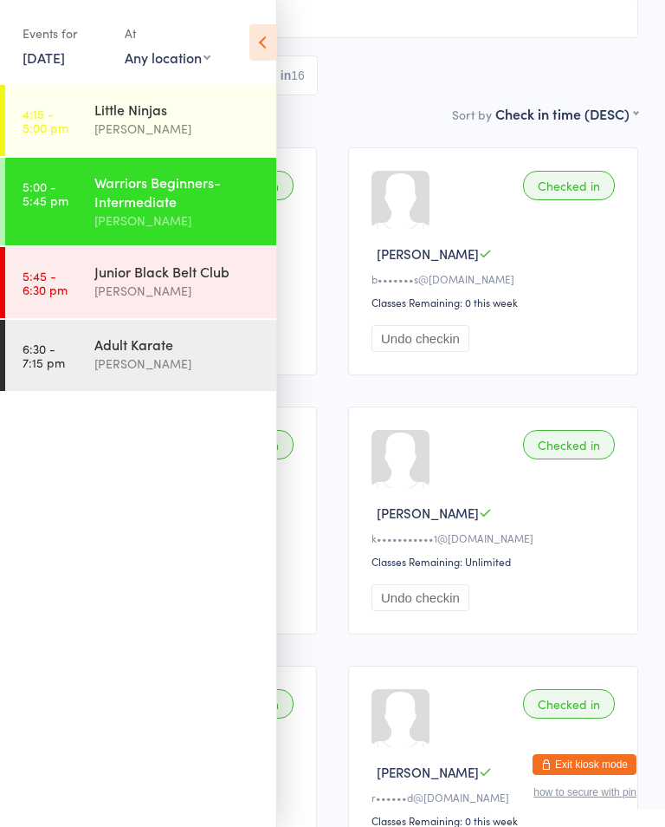
click at [133, 354] on div "Adult Karate" at bounding box center [177, 343] width 167 height 19
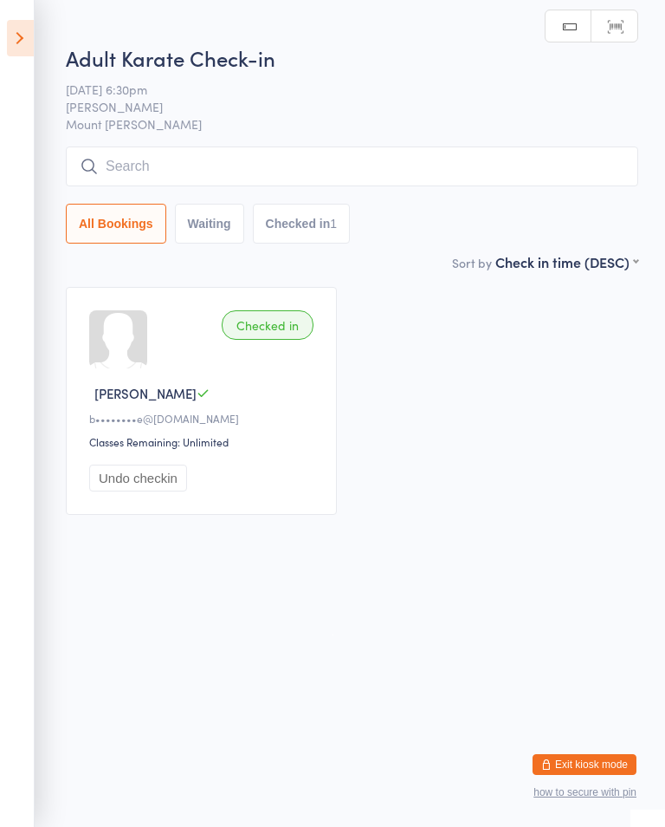
click at [407, 165] on input "search" at bounding box center [352, 166] width 573 height 40
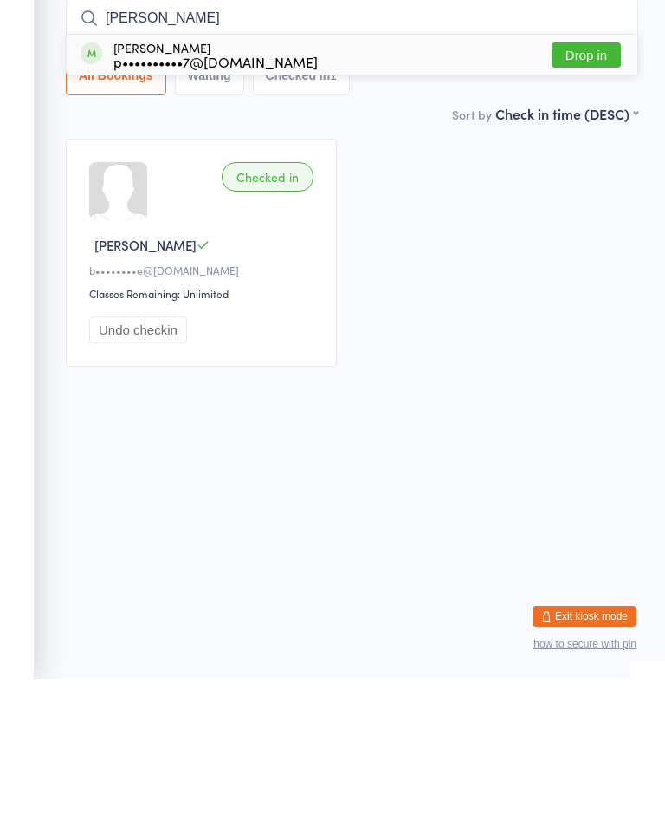
type input "[PERSON_NAME]"
click at [594, 191] on button "Drop in" at bounding box center [586, 203] width 69 height 25
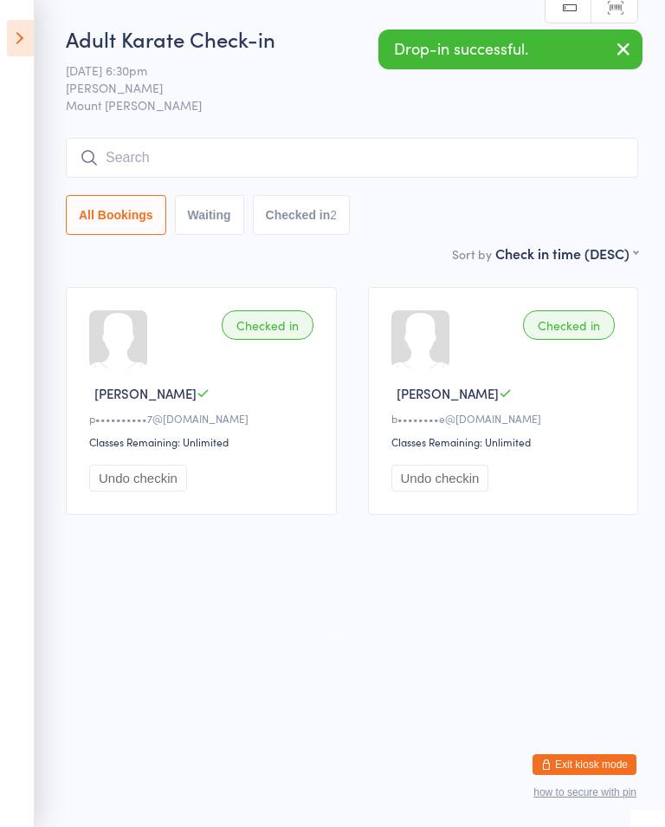
click at [33, 32] on icon at bounding box center [20, 38] width 27 height 36
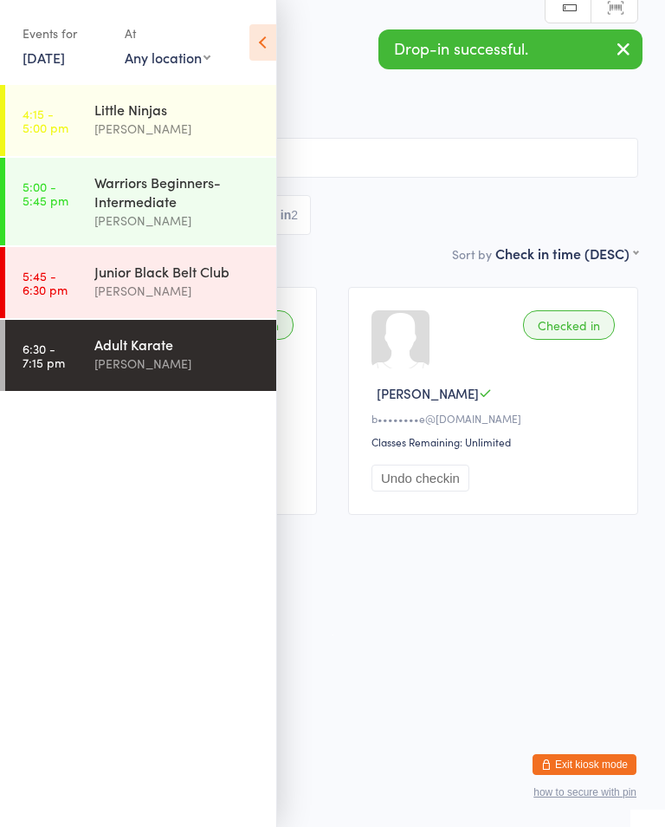
click at [124, 281] on div "Junior Black Belt Club" at bounding box center [177, 271] width 167 height 19
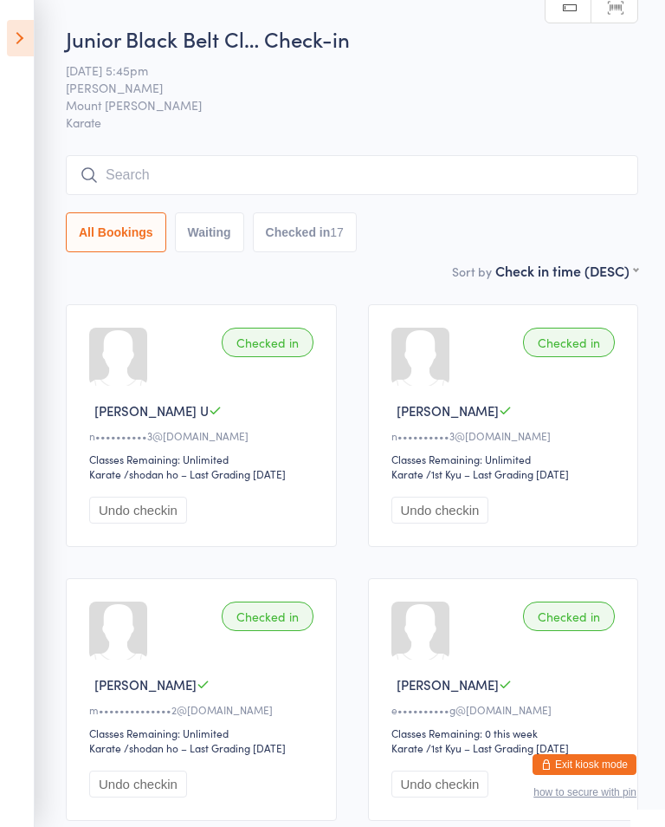
click at [29, 36] on icon at bounding box center [20, 38] width 27 height 36
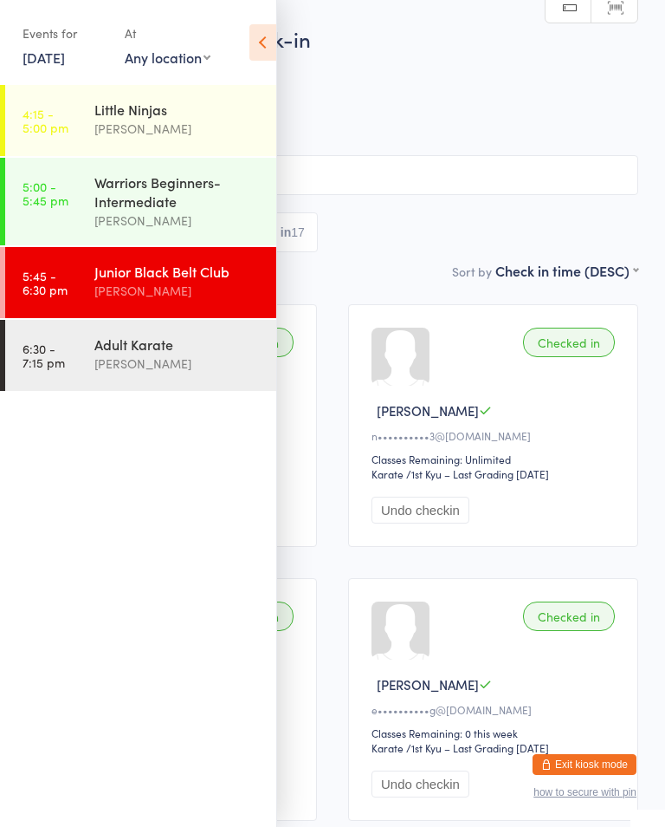
click at [130, 354] on div "Adult Karate" at bounding box center [177, 343] width 167 height 19
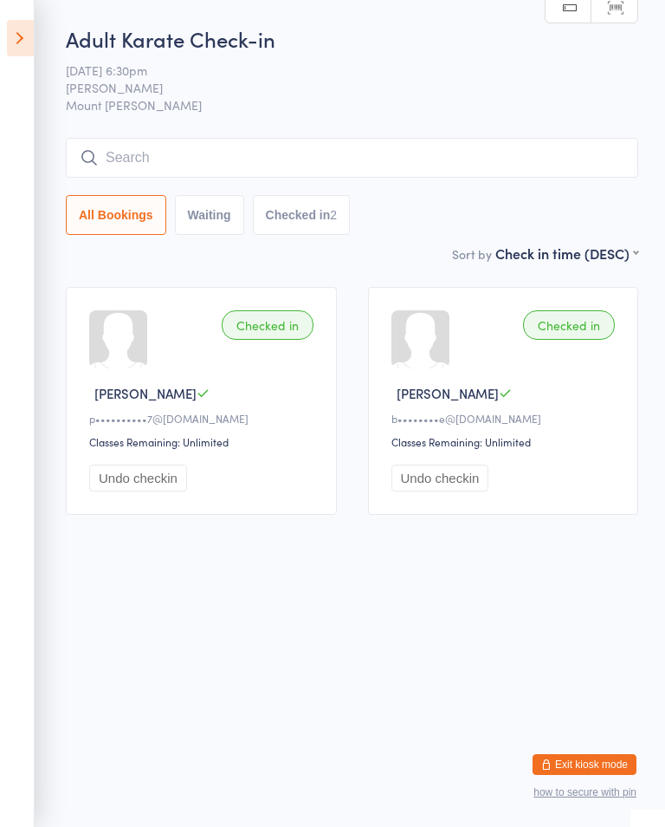
click at [111, 172] on input "search" at bounding box center [352, 158] width 573 height 40
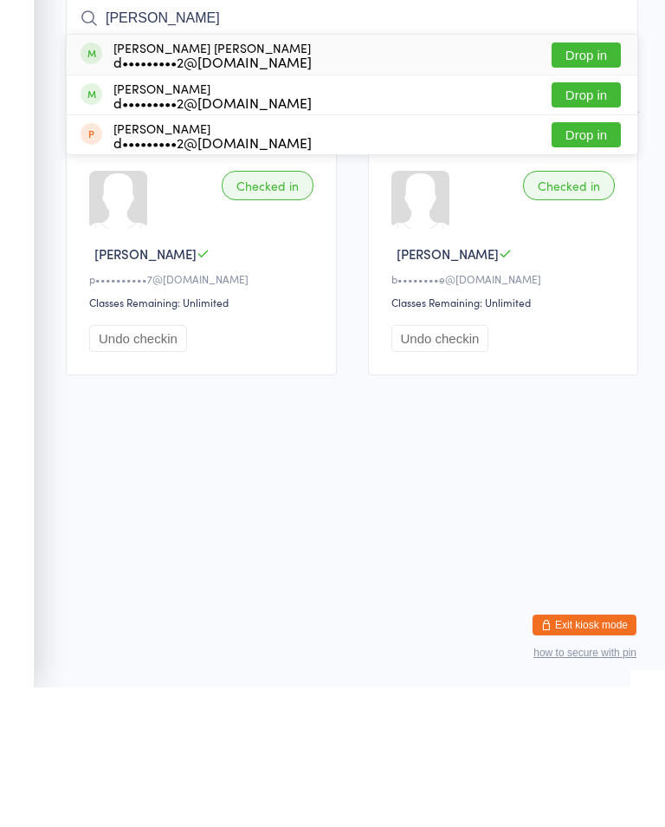
type input "[PERSON_NAME]"
click at [581, 222] on button "Drop in" at bounding box center [586, 234] width 69 height 25
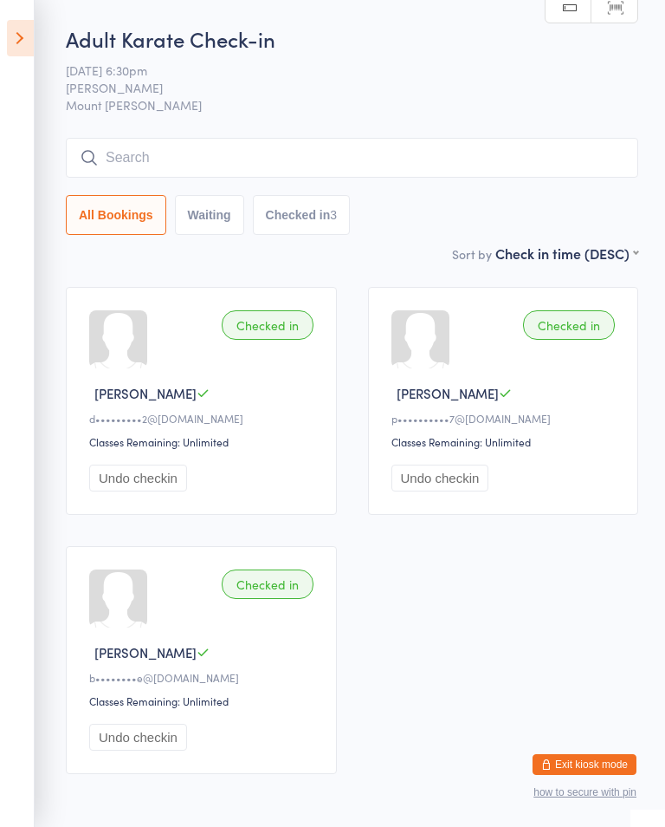
click at [101, 163] on input "search" at bounding box center [352, 158] width 573 height 40
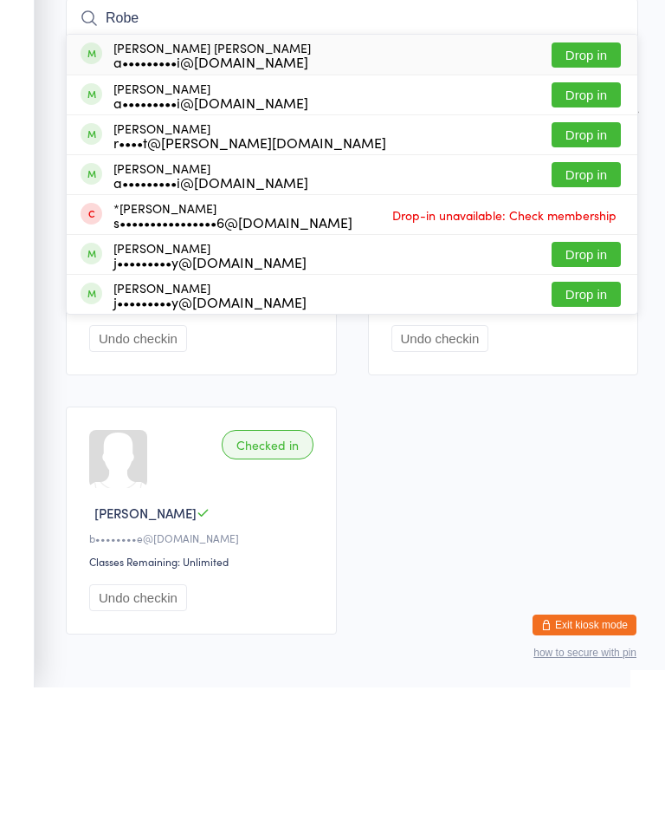
type input "Robe"
click at [583, 262] on button "Drop in" at bounding box center [586, 274] width 69 height 25
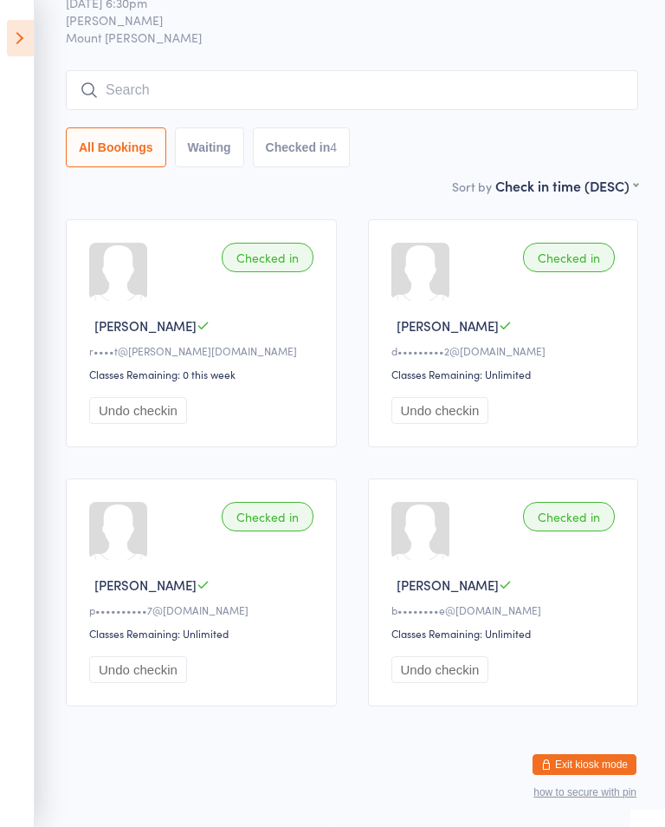
click at [324, 70] on input "search" at bounding box center [352, 90] width 573 height 40
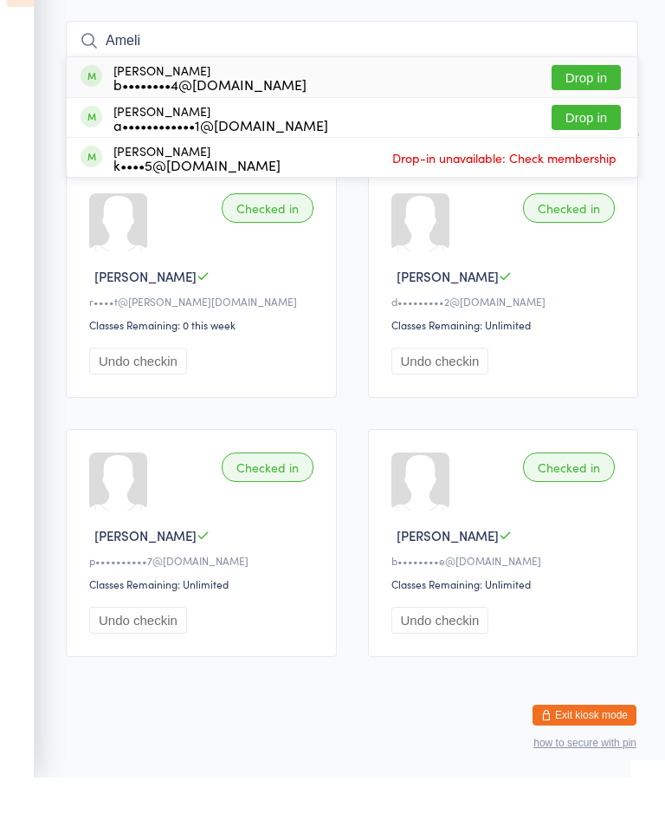
type input "Ameli"
click at [605, 154] on button "Drop in" at bounding box center [586, 166] width 69 height 25
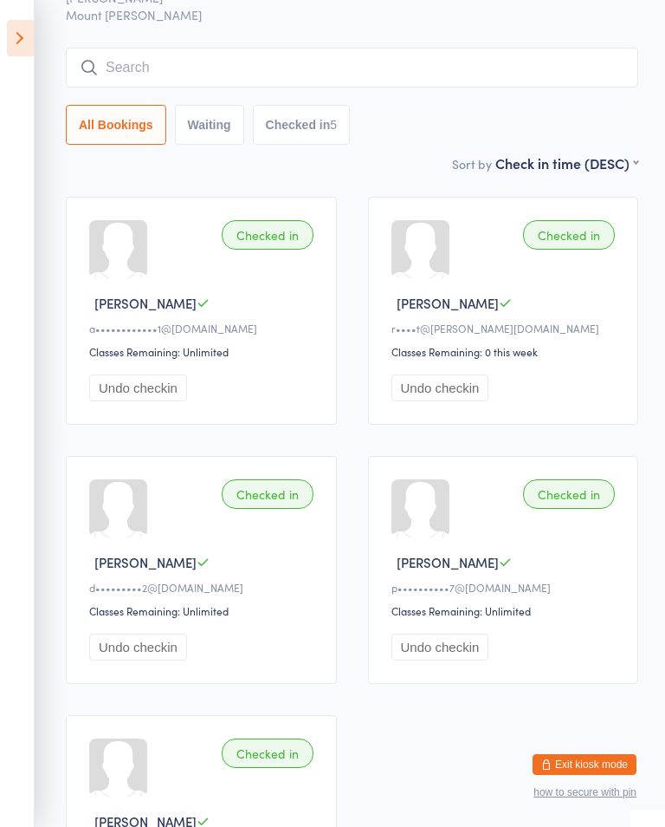
click at [127, 62] on input "search" at bounding box center [352, 68] width 573 height 40
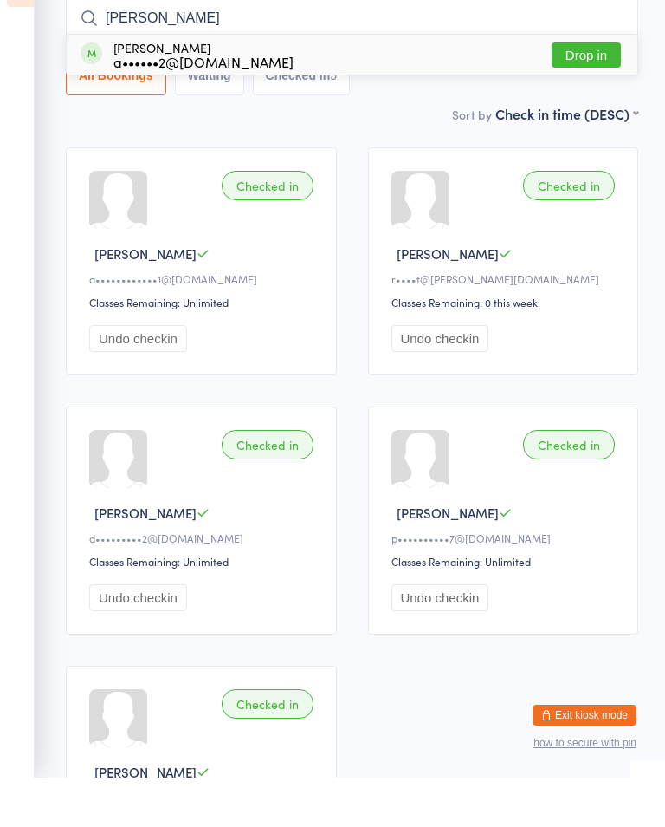
type input "[PERSON_NAME]"
click at [600, 92] on button "Drop in" at bounding box center [586, 104] width 69 height 25
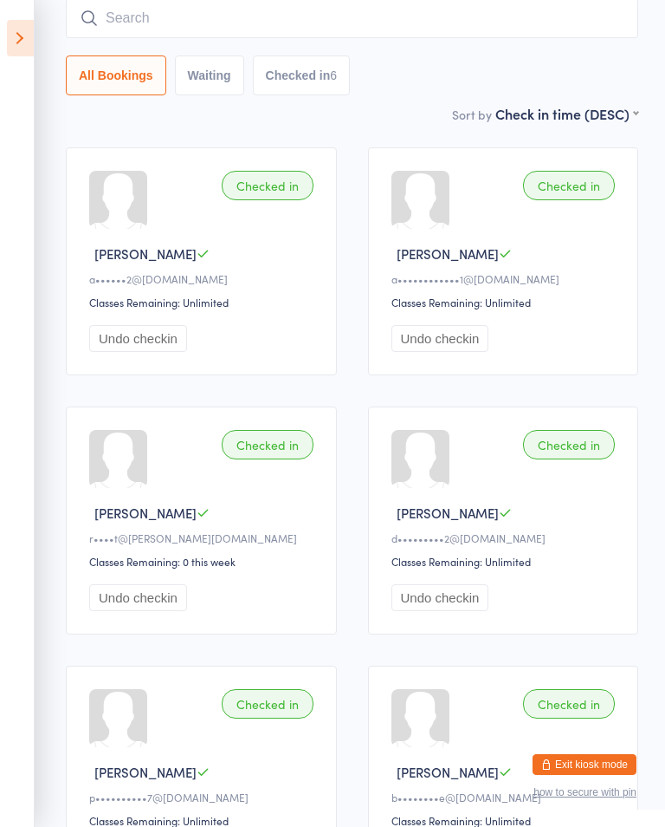
click at [443, 5] on input "search" at bounding box center [352, 18] width 573 height 40
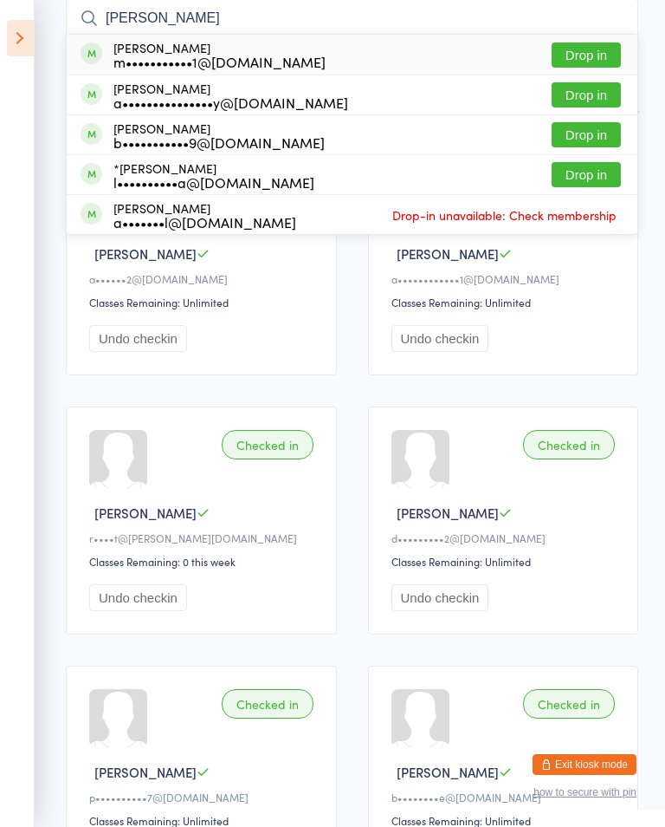
type input "[PERSON_NAME]"
click at [593, 55] on button "Drop in" at bounding box center [586, 54] width 69 height 25
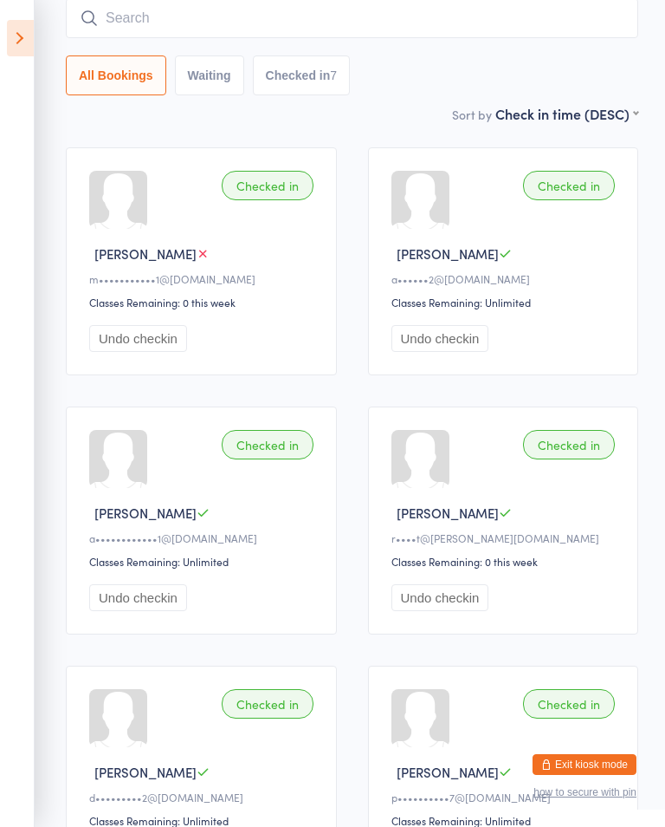
click at [341, 35] on input "search" at bounding box center [352, 18] width 573 height 40
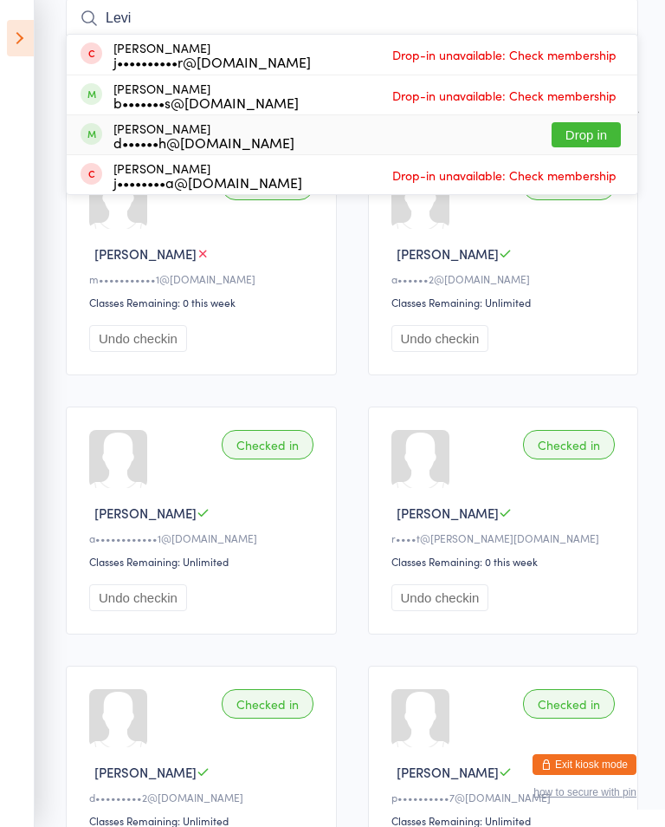
type input "Levi"
click at [625, 120] on div "[PERSON_NAME] d••••••h@[DOMAIN_NAME] Drop in" at bounding box center [352, 134] width 571 height 39
click at [599, 119] on select "First name (ASC) First name (DESC) Last name (ASC) Last name (DESC) Check in ti…" at bounding box center [567, 111] width 143 height 15
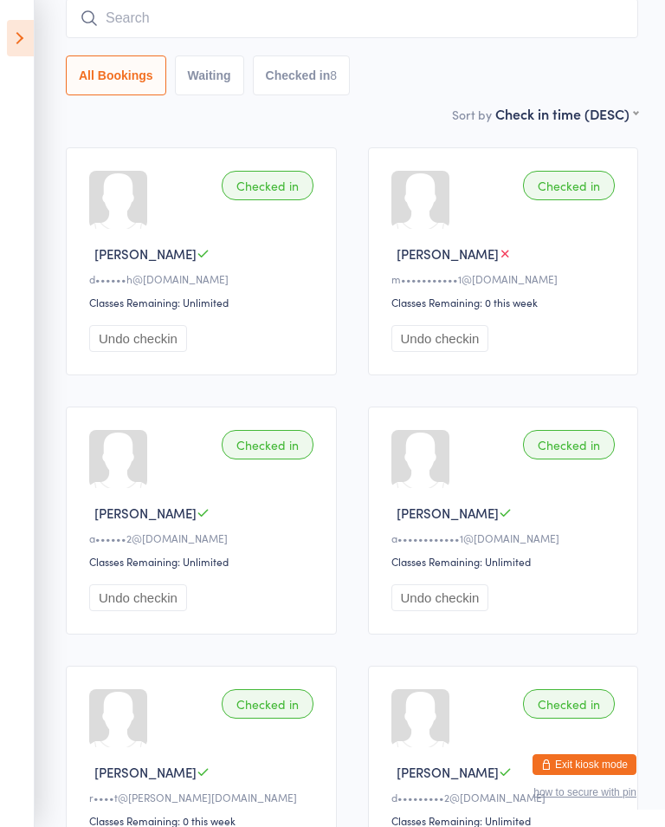
click at [124, 10] on input "search" at bounding box center [352, 18] width 573 height 40
click at [29, 21] on icon at bounding box center [20, 38] width 27 height 36
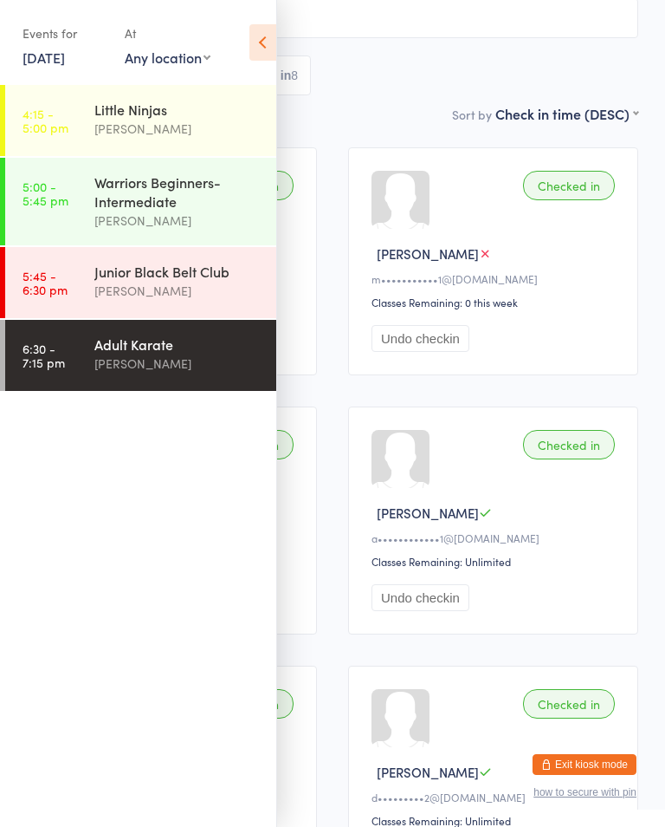
click at [105, 366] on div "[PERSON_NAME]" at bounding box center [177, 364] width 167 height 20
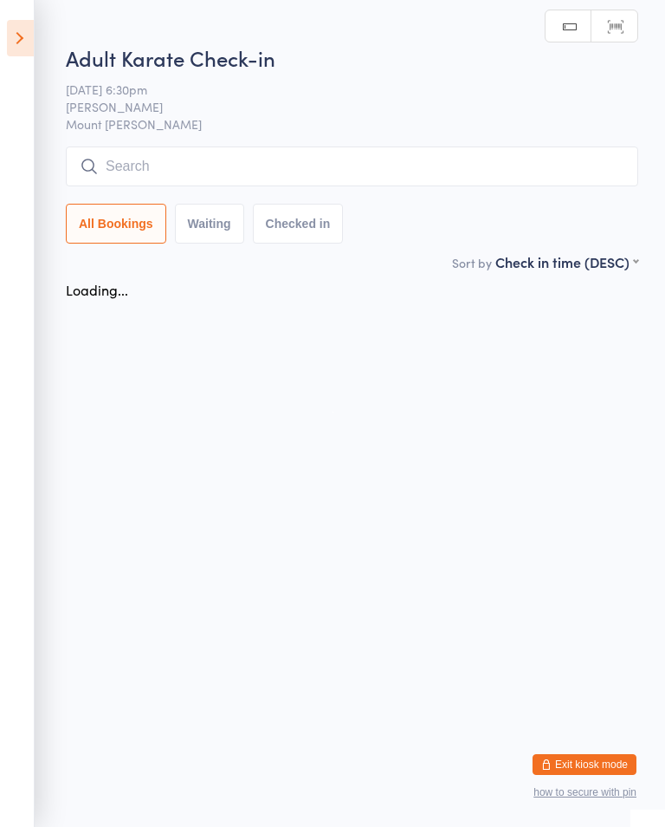
scroll to position [0, 0]
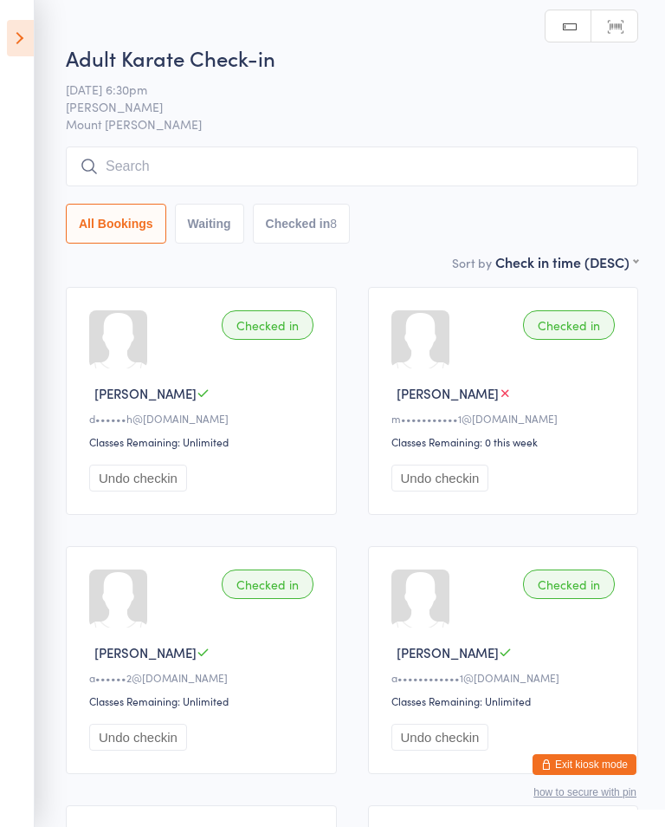
click at [517, 162] on input "search" at bounding box center [352, 166] width 573 height 40
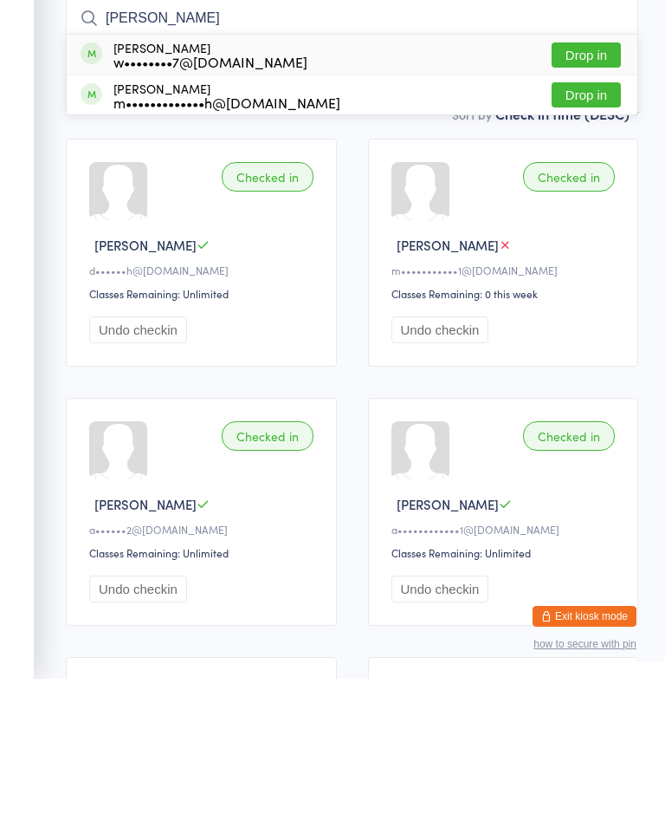
type input "[PERSON_NAME]"
click at [611, 191] on button "Drop in" at bounding box center [586, 203] width 69 height 25
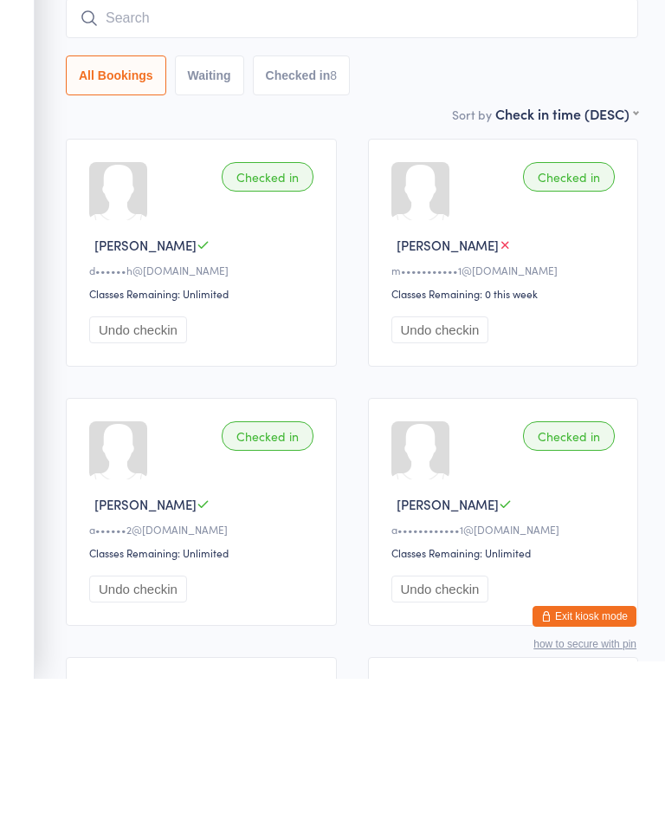
scroll to position [148, 0]
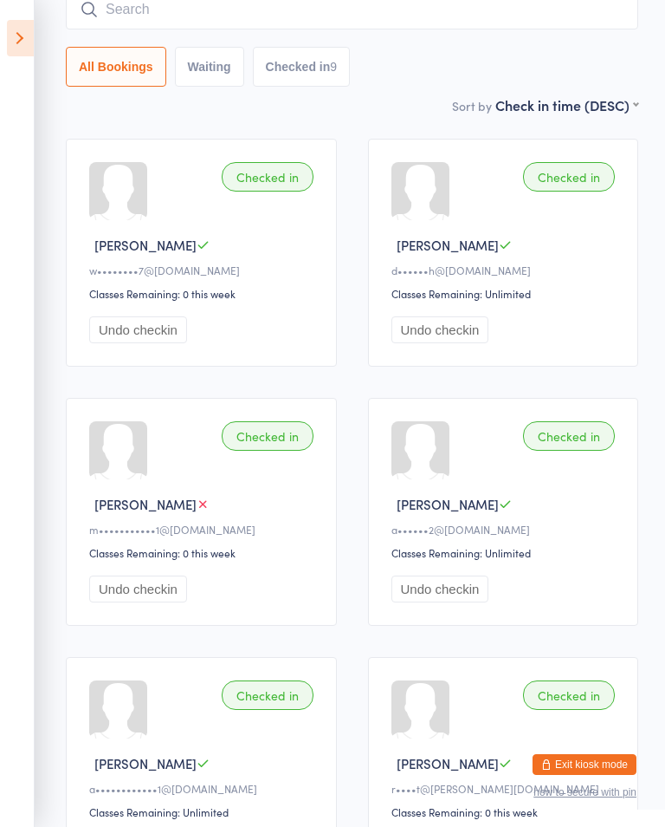
click at [316, 16] on input "search" at bounding box center [352, 10] width 573 height 40
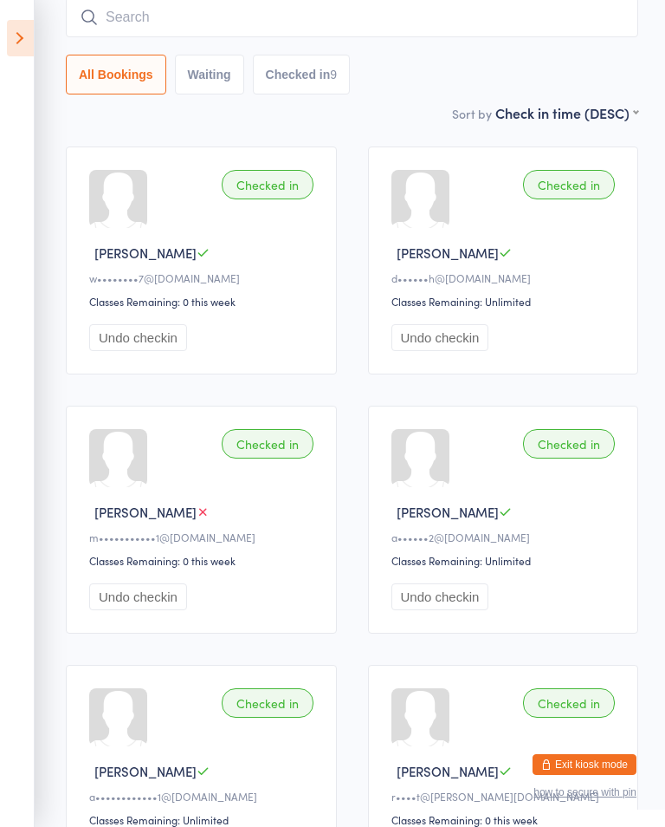
scroll to position [140, 0]
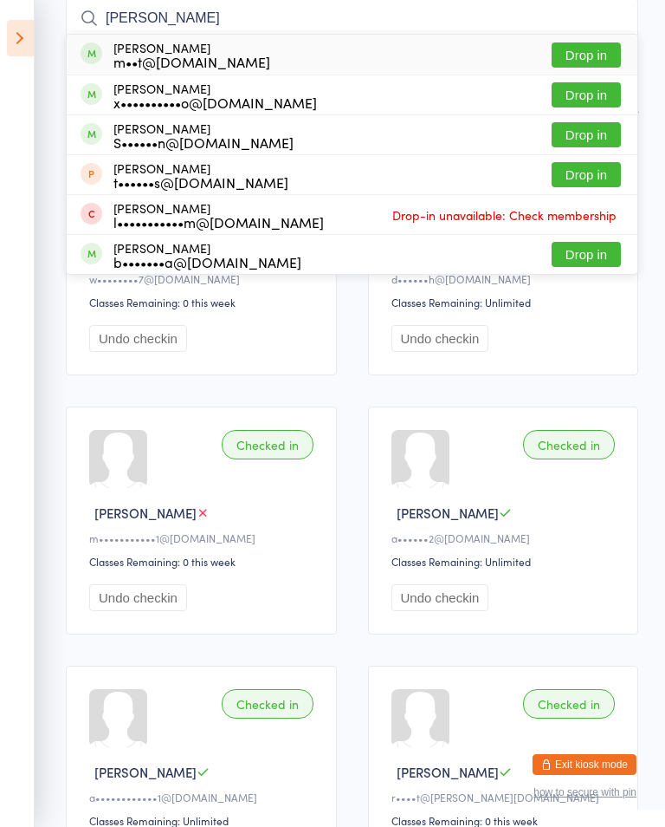
type input "[PERSON_NAME]"
click at [593, 51] on button "Drop in" at bounding box center [586, 54] width 69 height 25
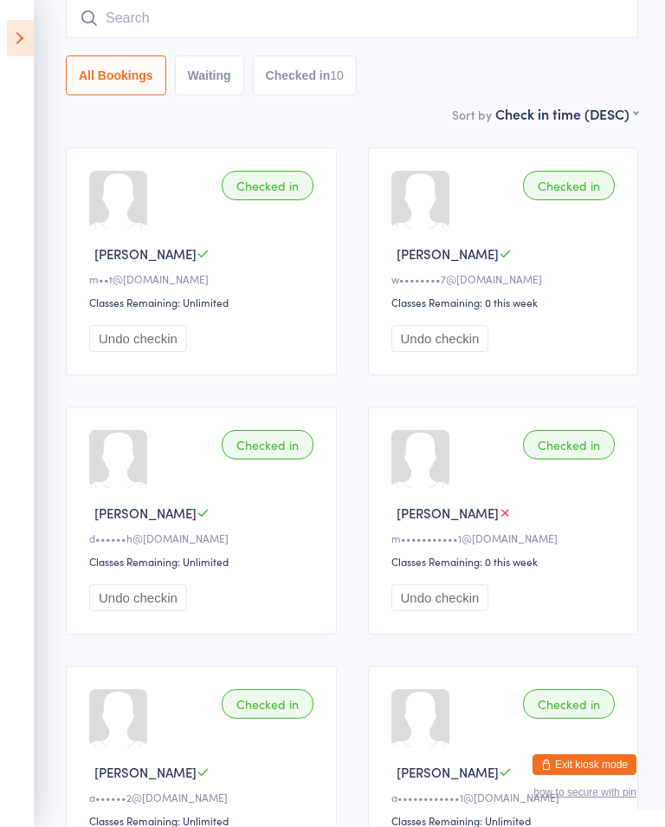
click at [451, 49] on div "All Bookings Waiting Checked in 10" at bounding box center [352, 46] width 573 height 97
click at [470, 24] on input "search" at bounding box center [352, 18] width 573 height 40
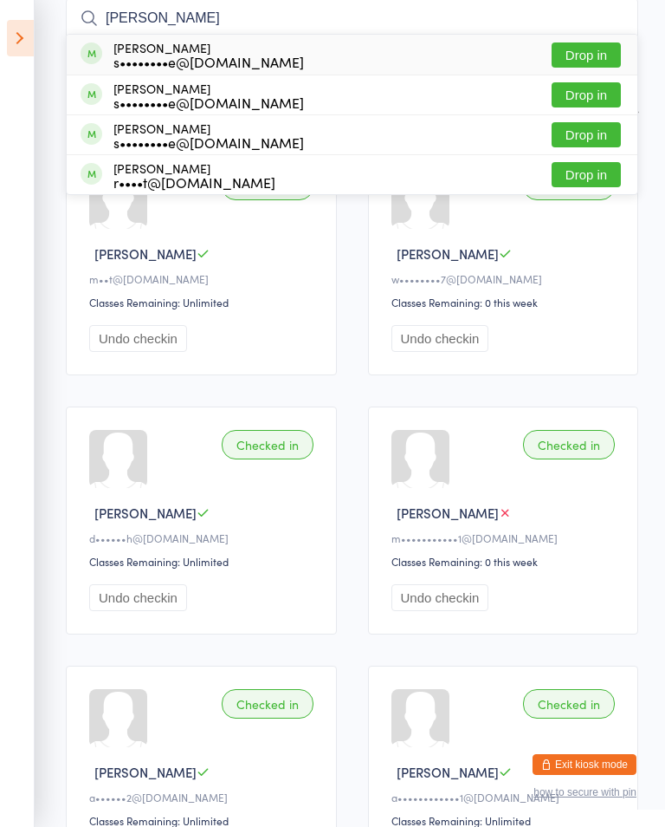
type input "[PERSON_NAME]"
click at [600, 131] on button "Drop in" at bounding box center [586, 134] width 69 height 25
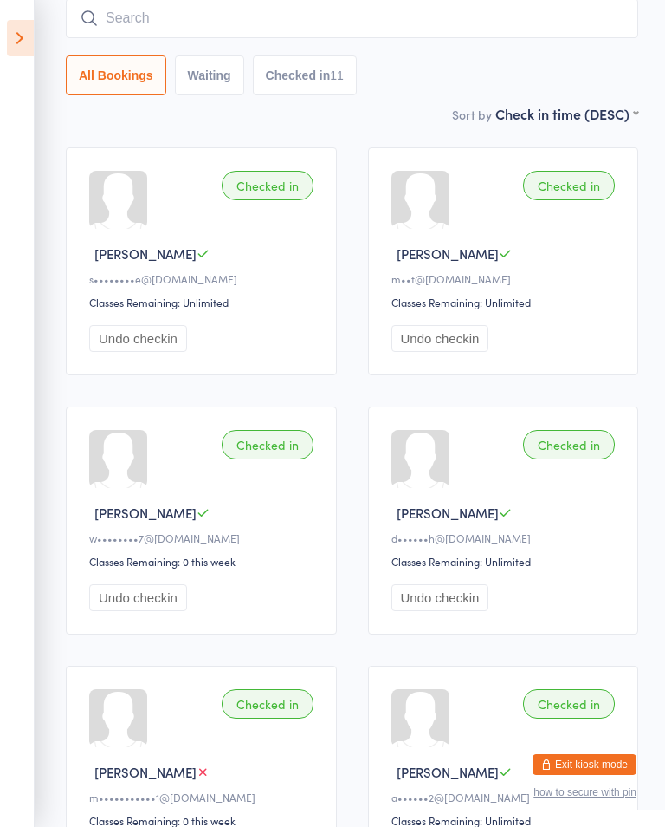
click at [469, 22] on input "search" at bounding box center [352, 18] width 573 height 40
type input "K"
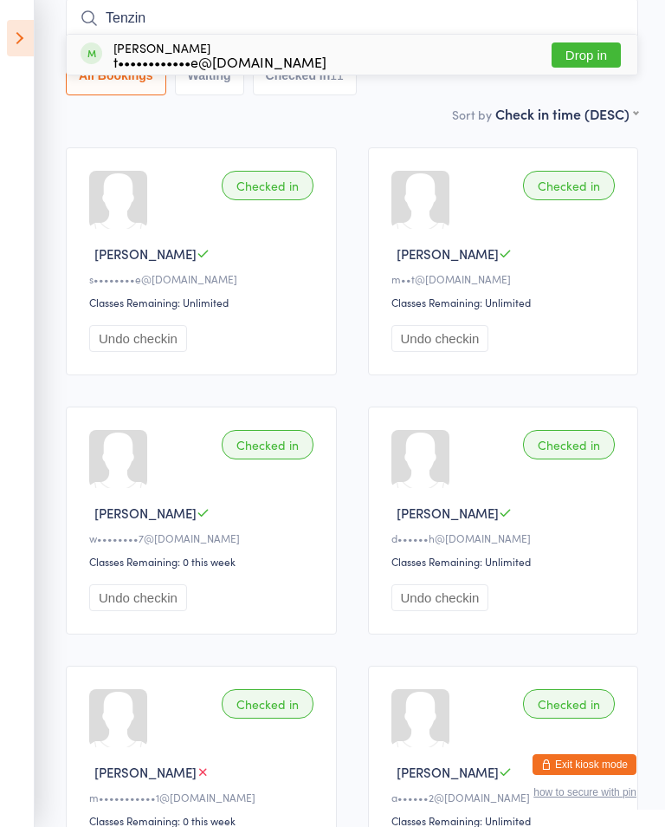
type input "Tenzin"
click at [596, 63] on button "Drop in" at bounding box center [586, 54] width 69 height 25
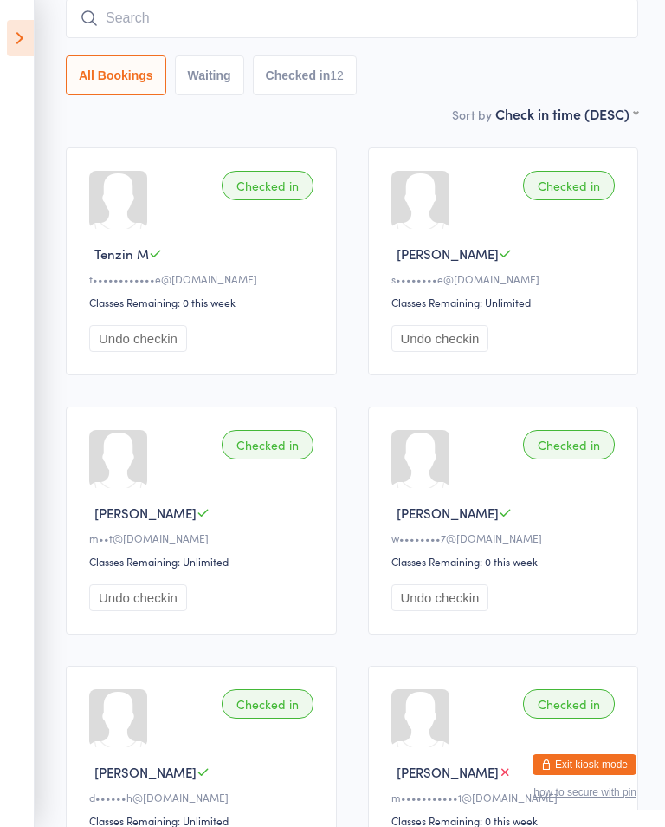
click at [579, 7] on input "search" at bounding box center [352, 18] width 573 height 40
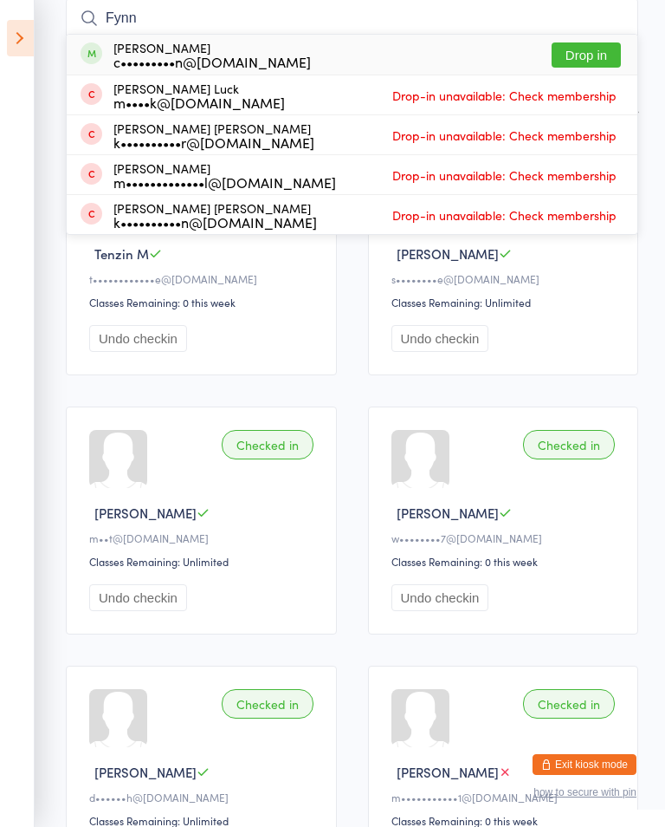
type input "Fynn"
click at [588, 60] on button "Drop in" at bounding box center [586, 54] width 69 height 25
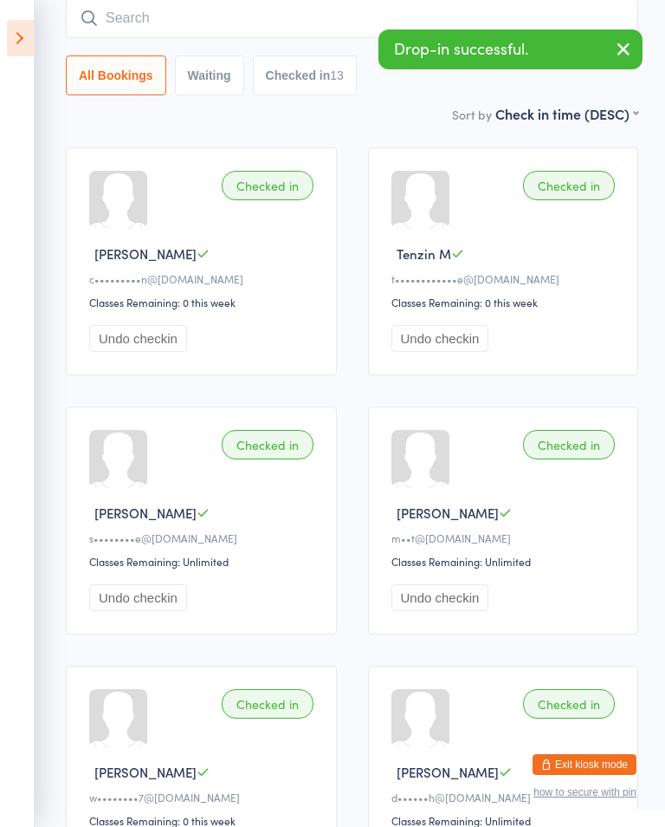
click at [103, 23] on input "search" at bounding box center [352, 18] width 573 height 40
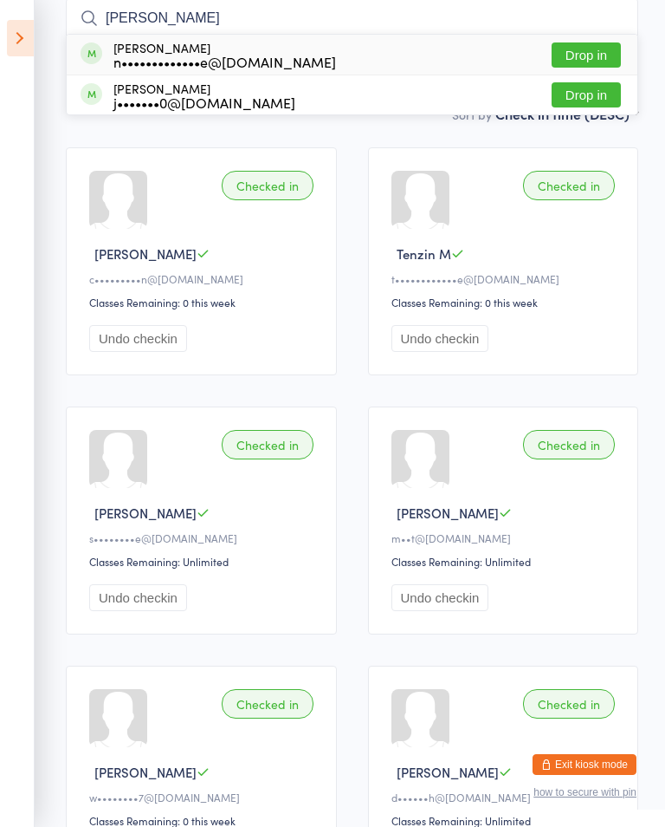
type input "[PERSON_NAME]"
click at [597, 44] on button "Drop in" at bounding box center [586, 54] width 69 height 25
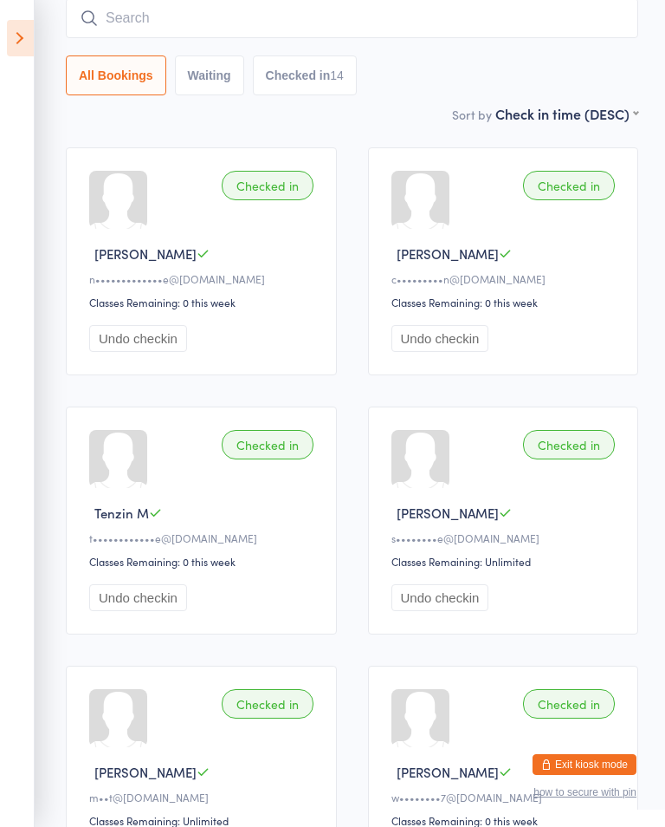
click at [302, 17] on input "search" at bounding box center [352, 18] width 573 height 40
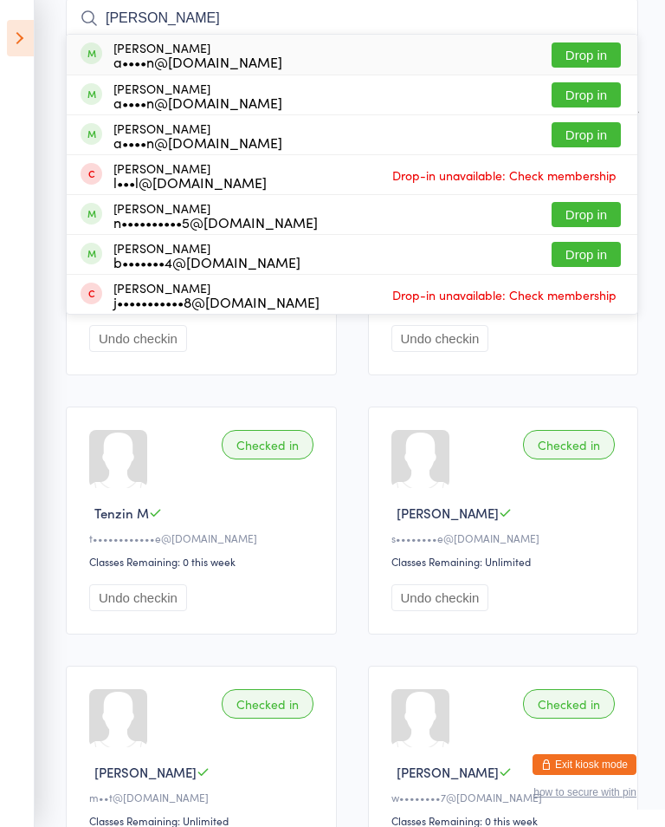
type input "[PERSON_NAME]"
click at [594, 97] on button "Drop in" at bounding box center [586, 94] width 69 height 25
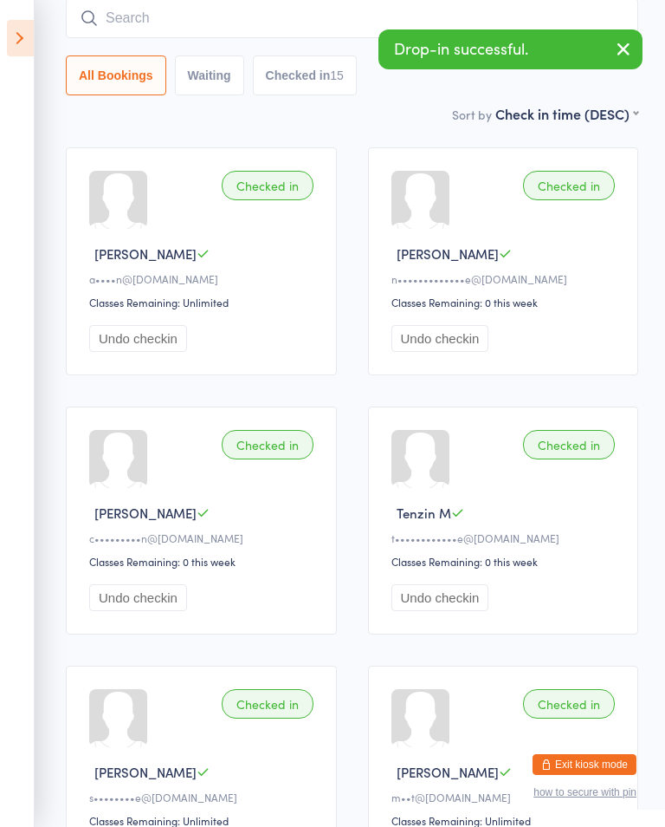
click at [303, 16] on input "search" at bounding box center [352, 18] width 573 height 40
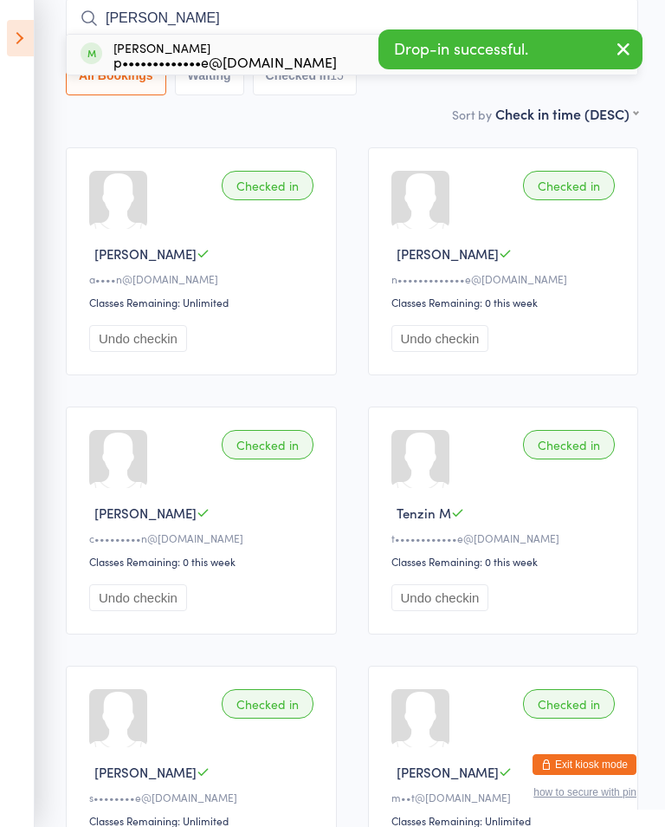
type input "[PERSON_NAME]"
click at [259, 55] on div "p•••••••••••••e@[DOMAIN_NAME]" at bounding box center [226, 62] width 224 height 14
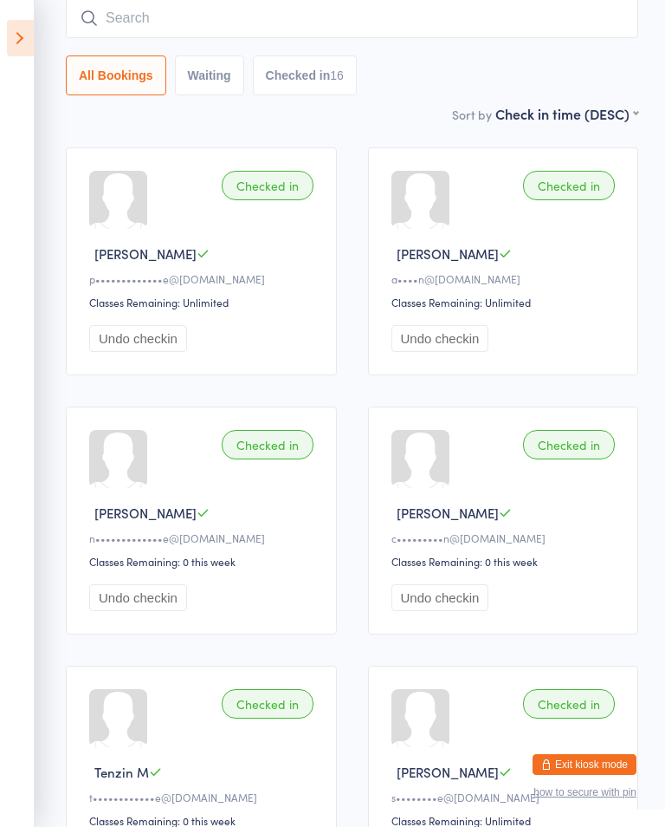
click at [235, 7] on input "search" at bounding box center [352, 18] width 573 height 40
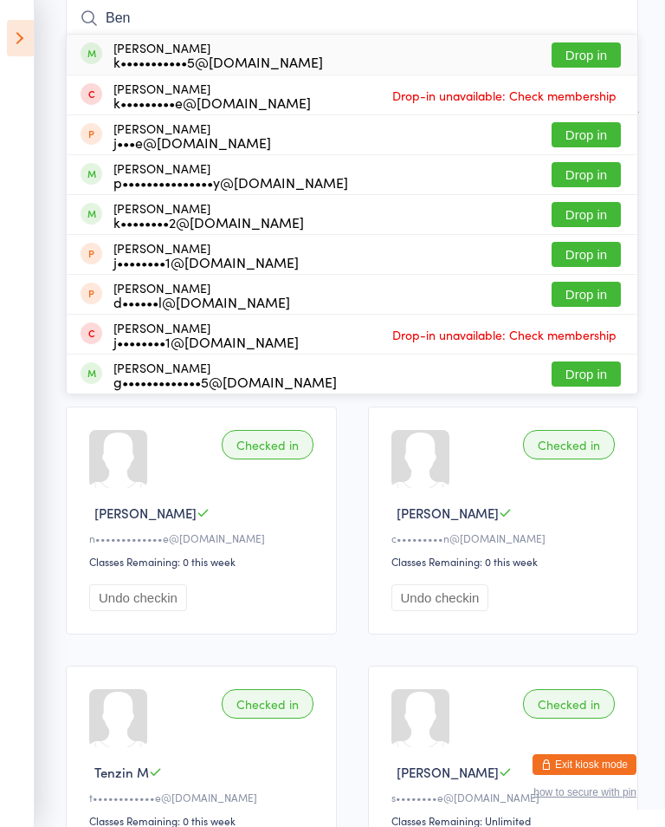
type input "Ben"
click at [603, 59] on button "Drop in" at bounding box center [586, 54] width 69 height 25
